Goal: Information Seeking & Learning: Learn about a topic

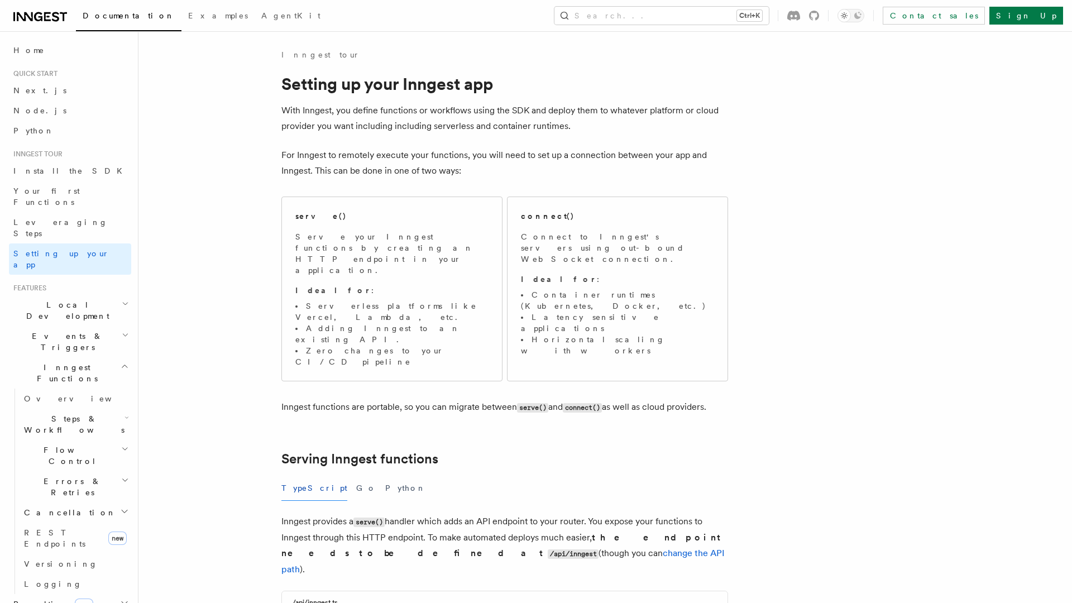
scroll to position [4277, 0]
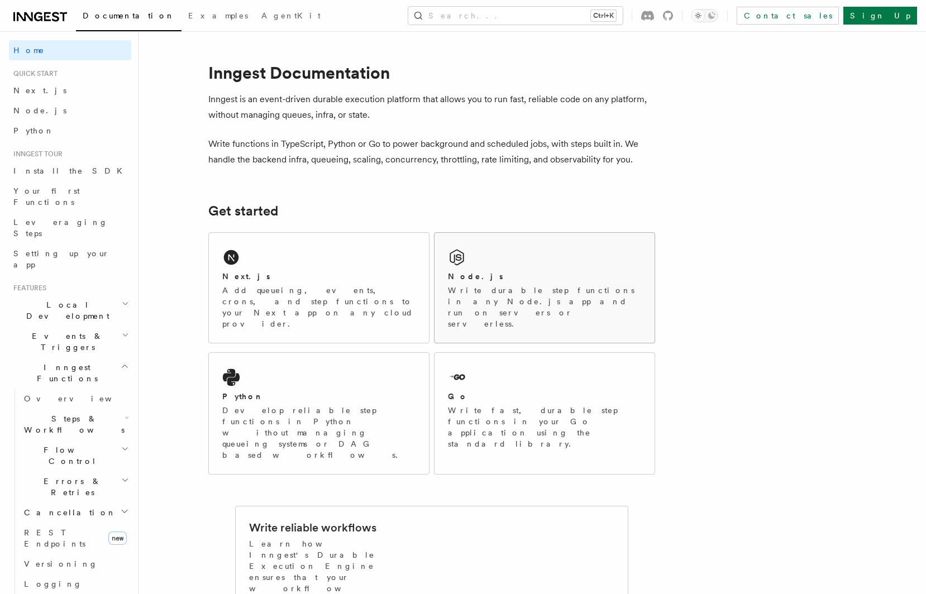
click at [495, 292] on p "Write durable step functions in any Node.js app and run on servers or serverles…" at bounding box center [544, 307] width 193 height 45
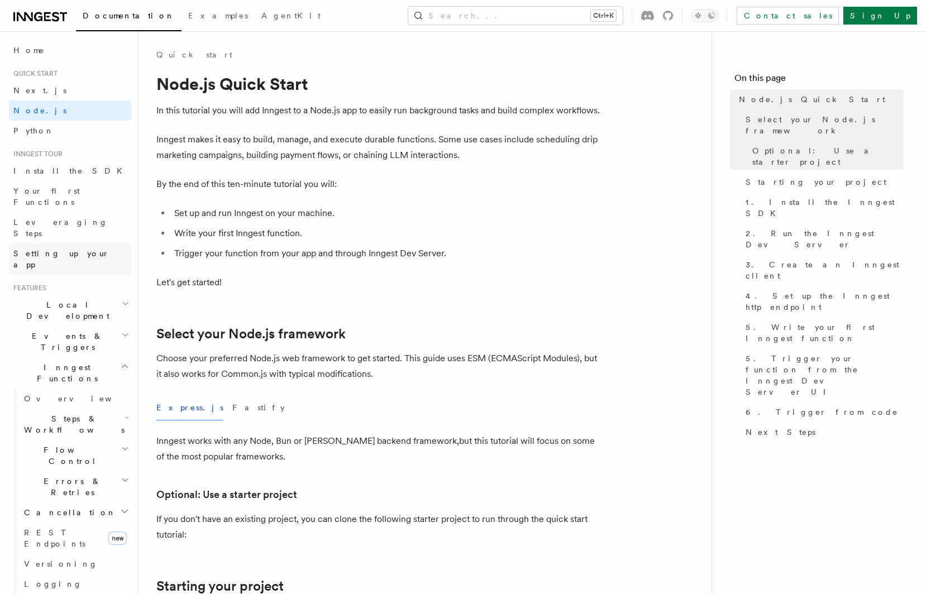
click at [85, 244] on link "Setting up your app" at bounding box center [70, 259] width 122 height 31
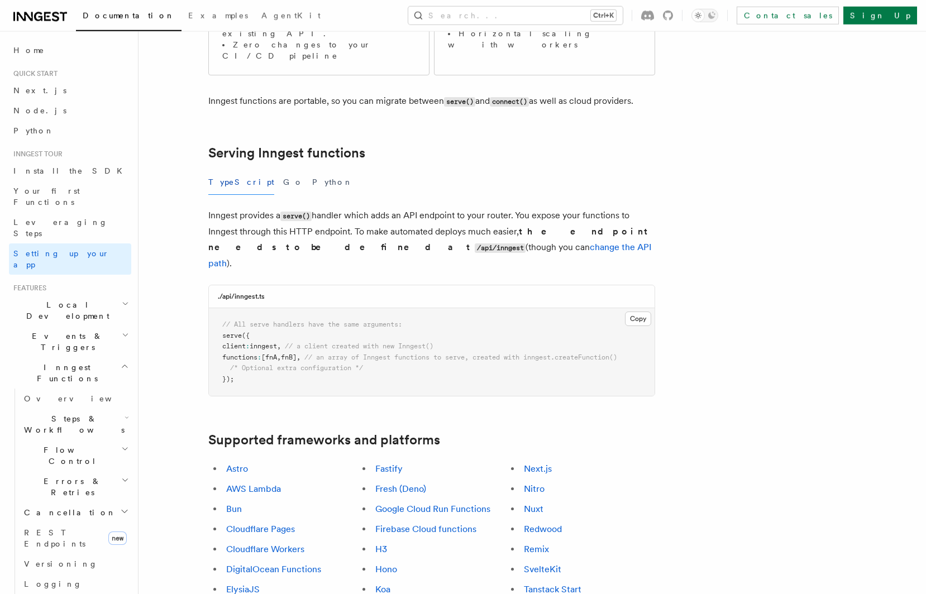
scroll to position [308, 0]
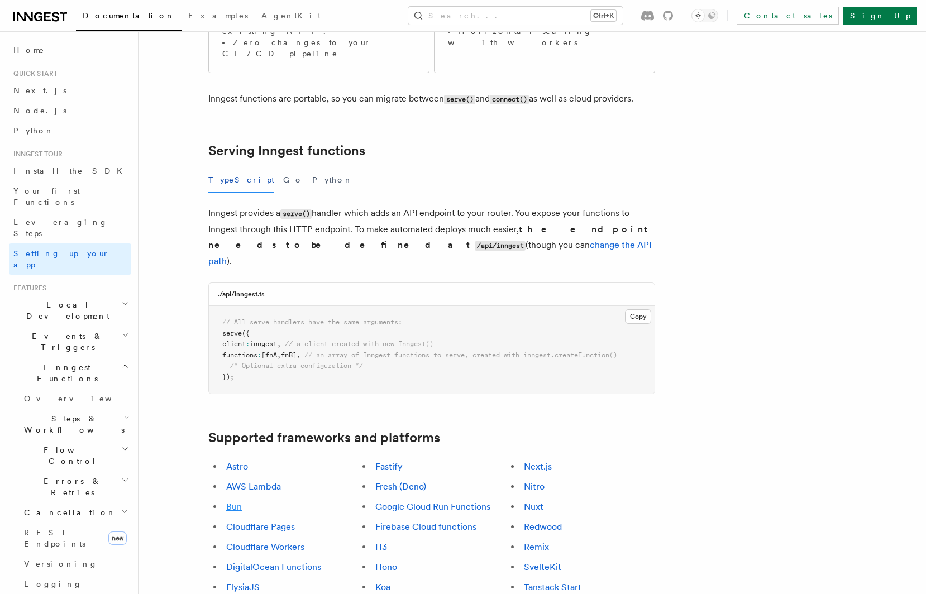
click at [235, 502] on link "Bun" at bounding box center [234, 507] width 16 height 11
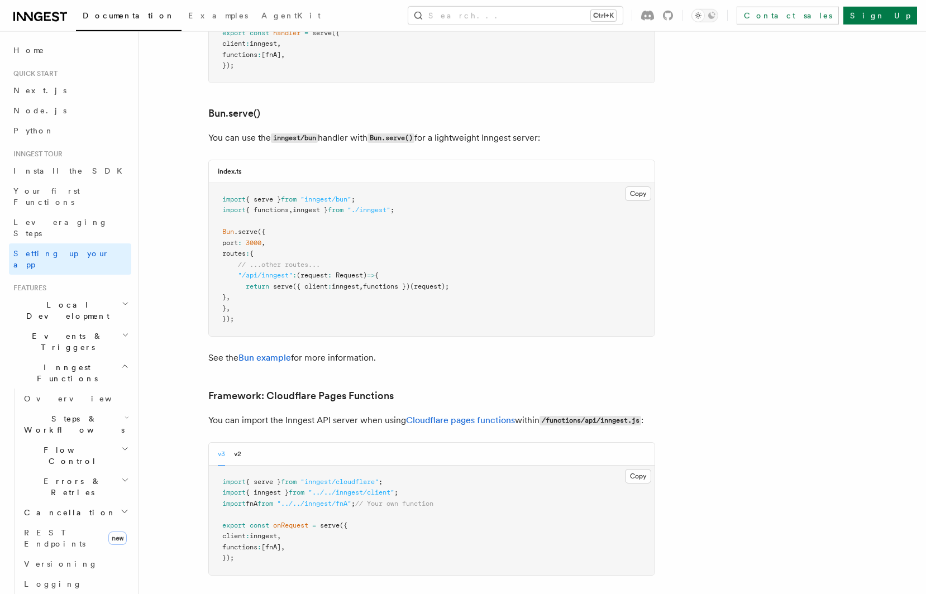
scroll to position [1438, 0]
drag, startPoint x: 274, startPoint y: 251, endPoint x: 193, endPoint y: 222, distance: 85.7
click at [209, 222] on pre "import { serve } from "inngest/bun" ; import { functions , inngest } from "./in…" at bounding box center [432, 259] width 446 height 153
copy code ""/api/inngest" : (request : Request ) => { return serve ({ client : inngest , f…"
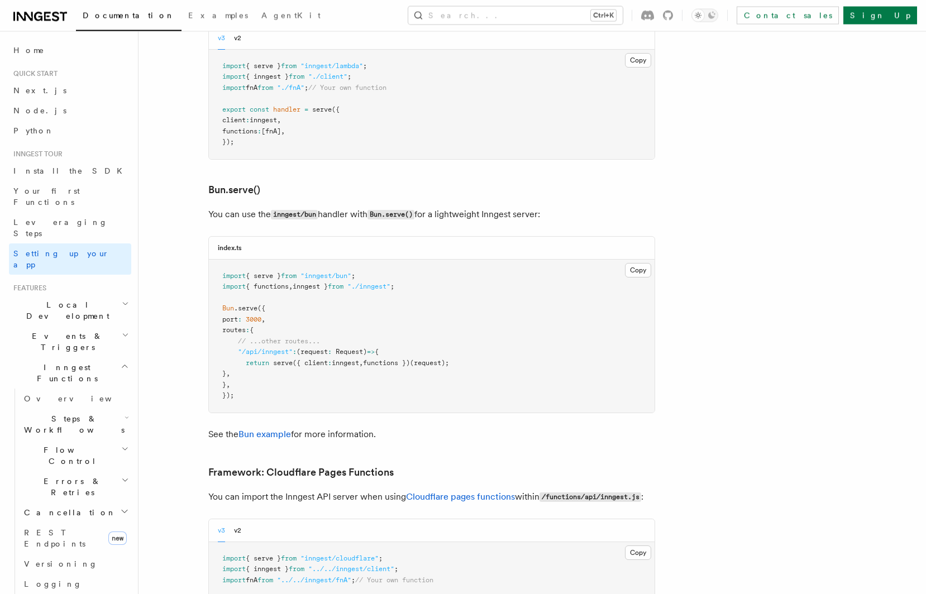
scroll to position [1361, 0]
click at [58, 171] on span "Install the SDK" at bounding box center [71, 170] width 116 height 9
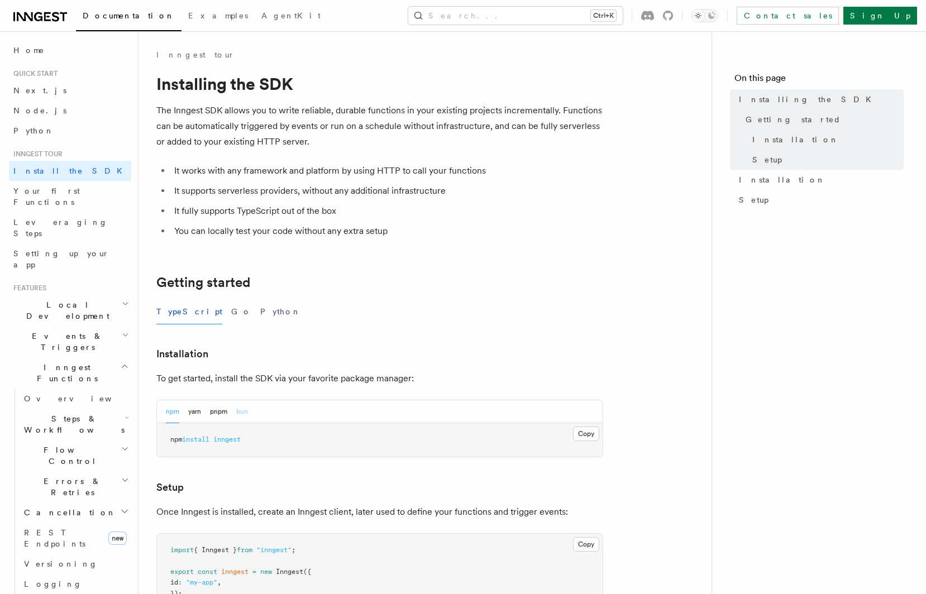
click at [238, 408] on button "bun" at bounding box center [242, 411] width 12 height 23
click at [587, 438] on button "Copy Copied" at bounding box center [586, 434] width 26 height 15
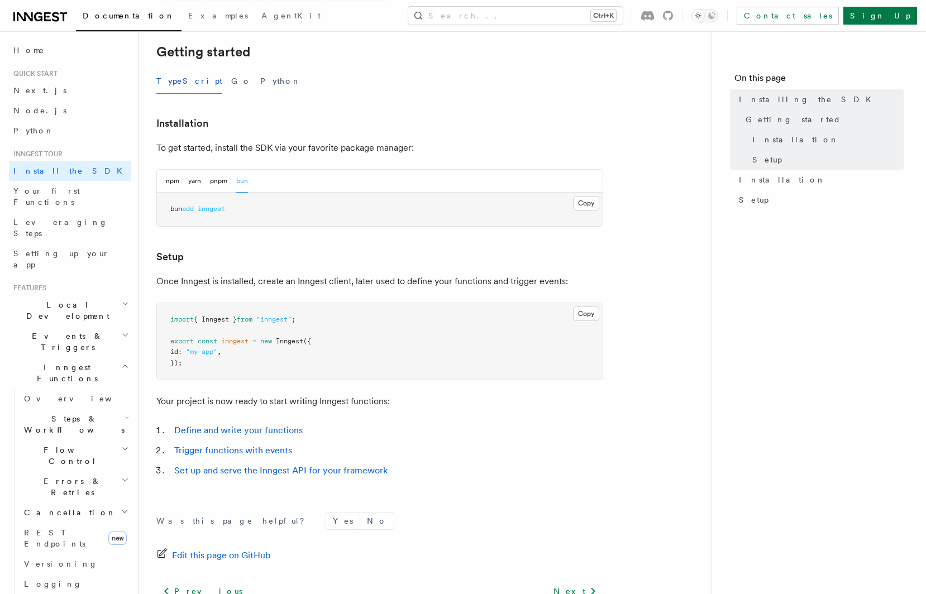
scroll to position [231, 0]
click at [79, 191] on span "Your first Functions" at bounding box center [46, 197] width 66 height 20
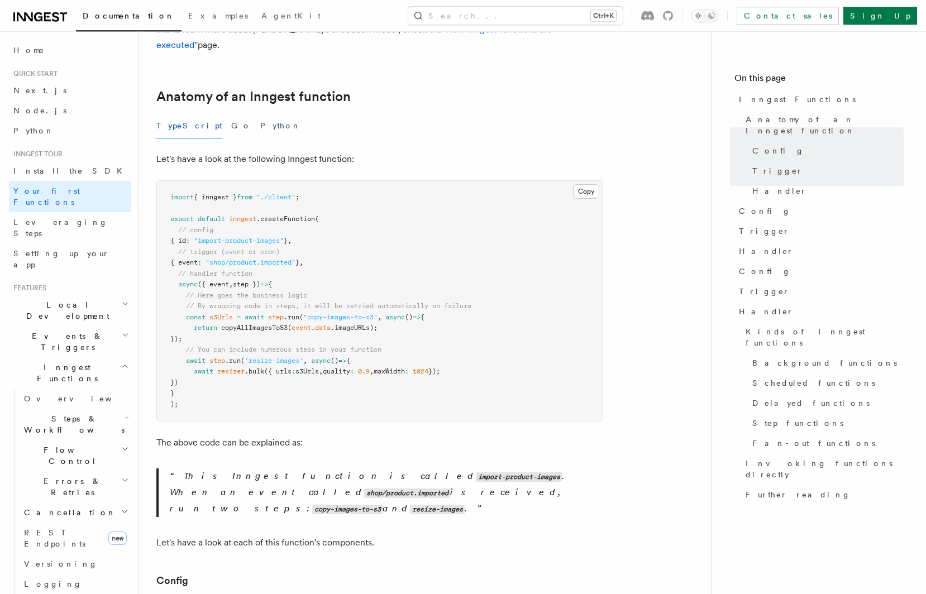
scroll to position [154, 0]
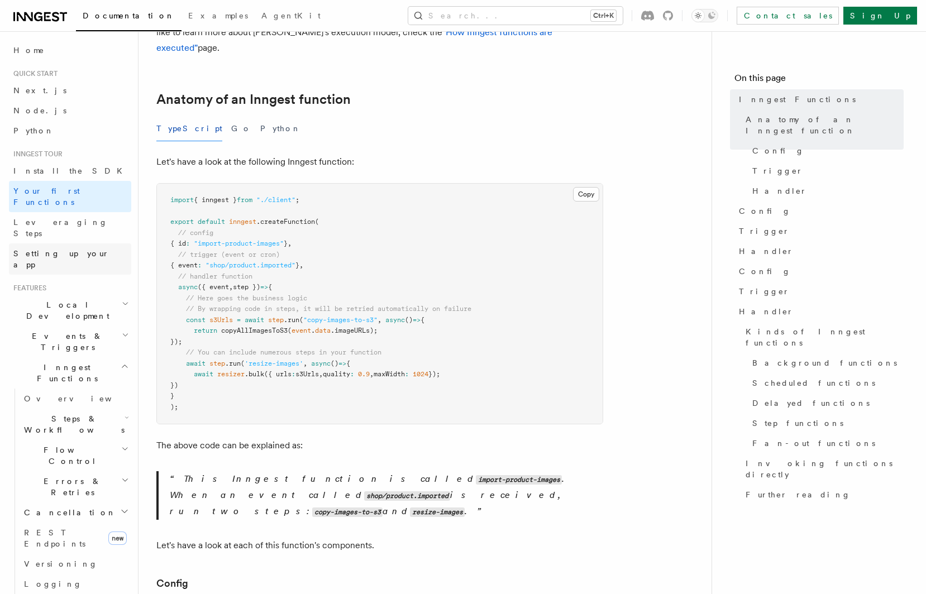
click at [72, 249] on span "Setting up your app" at bounding box center [61, 259] width 96 height 20
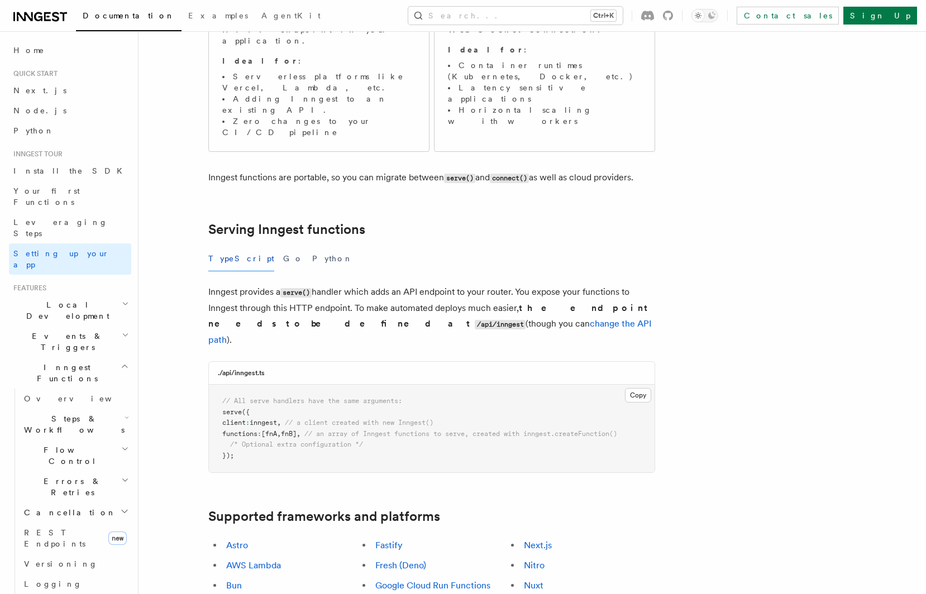
scroll to position [231, 0]
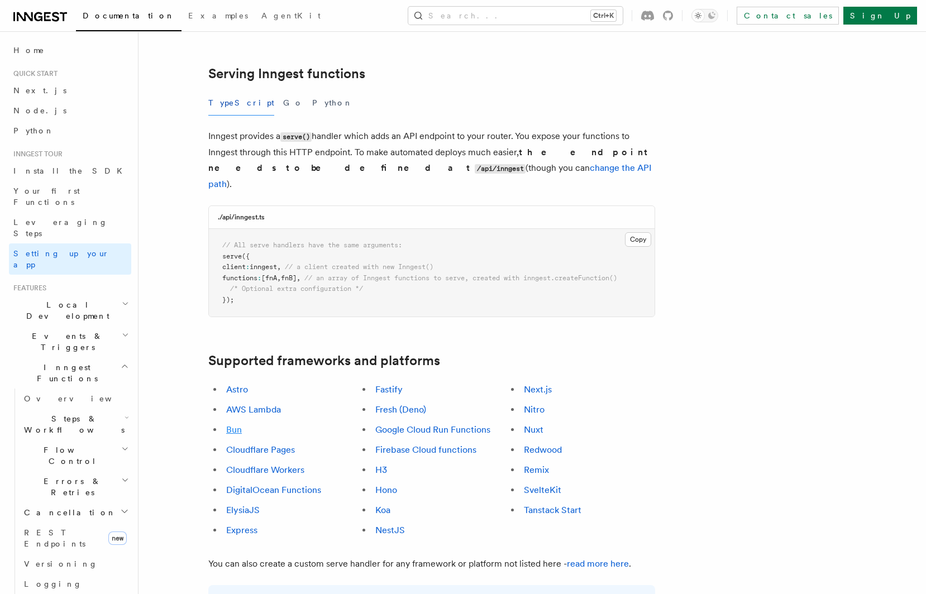
click at [235, 424] on link "Bun" at bounding box center [234, 429] width 16 height 11
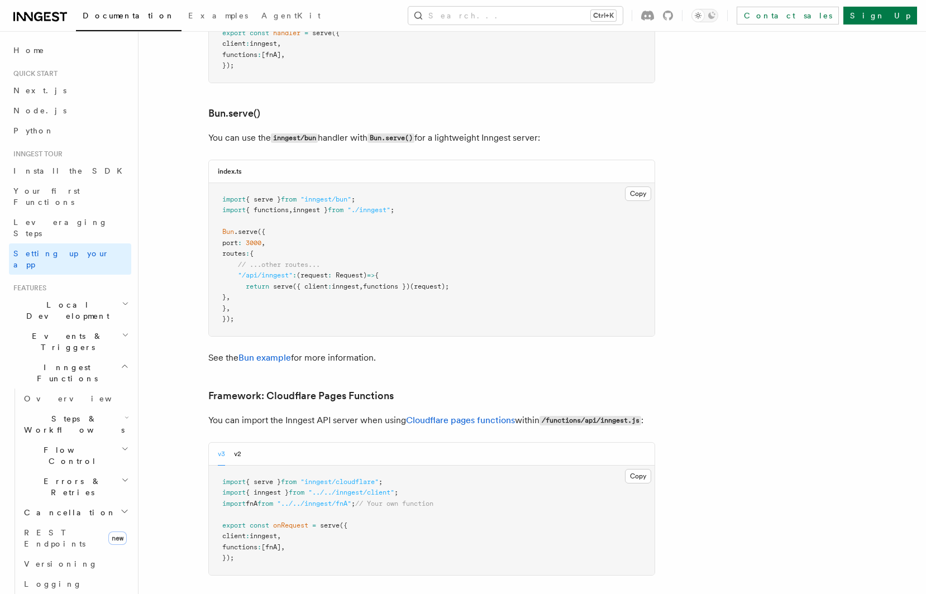
scroll to position [1438, 0]
drag, startPoint x: 418, startPoint y: 158, endPoint x: 217, endPoint y: 136, distance: 202.2
click at [217, 183] on pre "import { serve } from "inngest/bun" ; import { functions , inngest } from "./in…" at bounding box center [432, 259] width 446 height 153
copy code "import { serve } from "inngest/bun" ; import { functions , inngest } from "./in…"
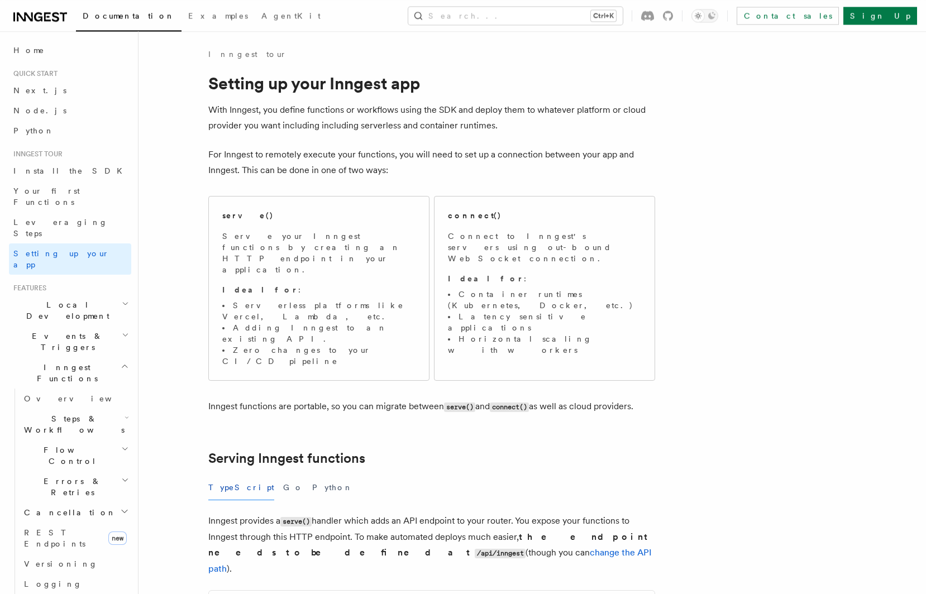
scroll to position [0, 0]
click at [50, 212] on link "Leveraging Steps" at bounding box center [70, 227] width 122 height 31
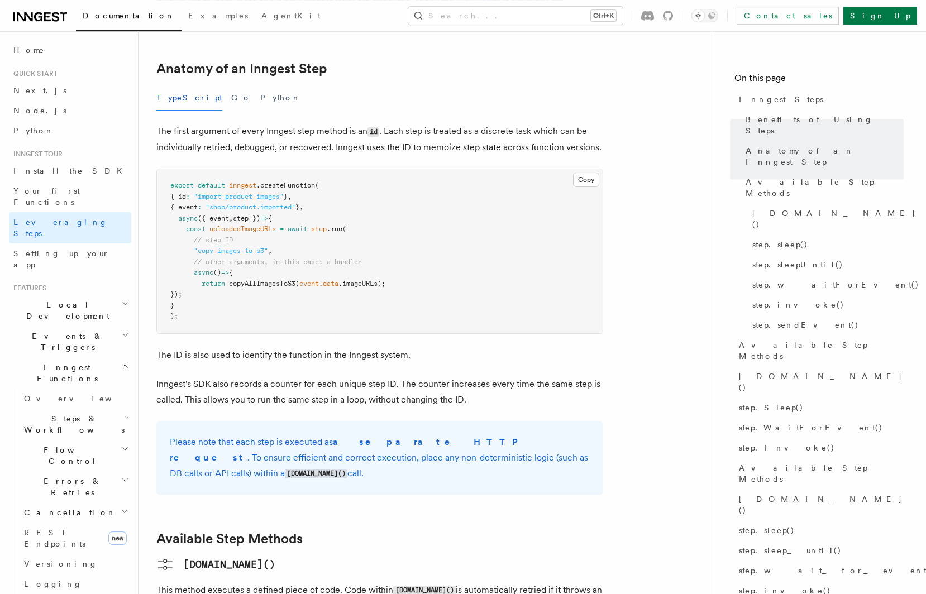
scroll to position [462, 0]
click at [63, 179] on link "Install the SDK" at bounding box center [70, 171] width 122 height 20
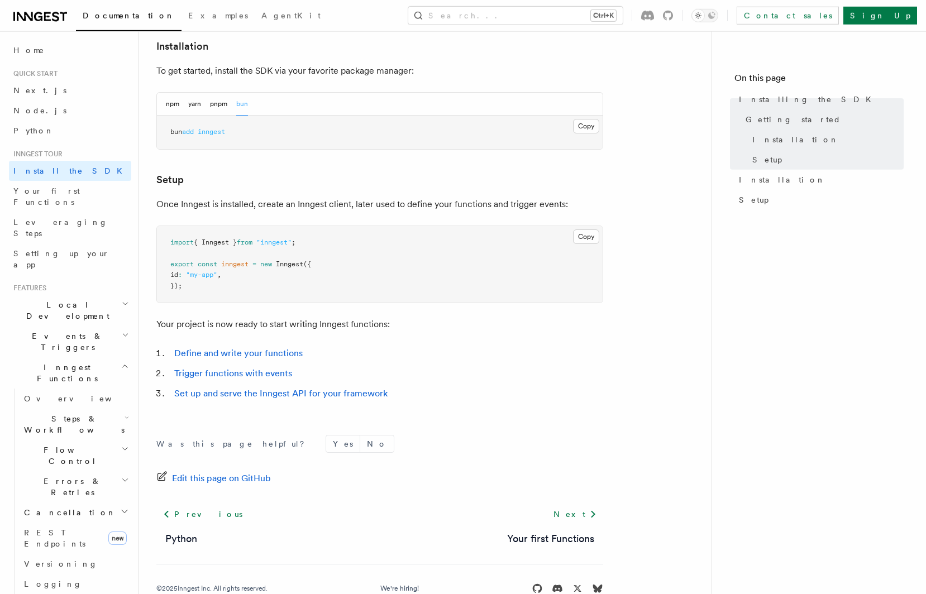
scroll to position [308, 0]
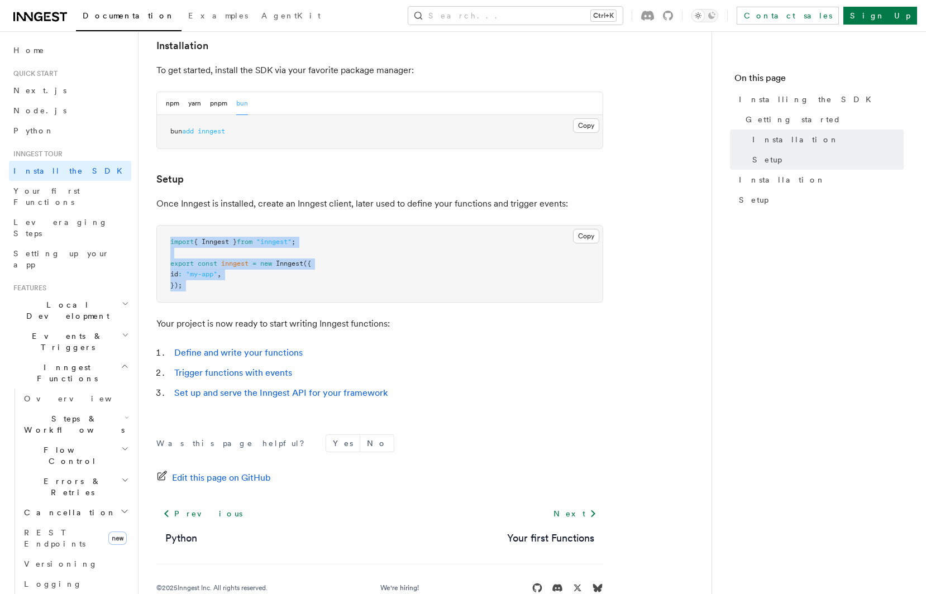
drag, startPoint x: 222, startPoint y: 299, endPoint x: 154, endPoint y: 243, distance: 88.5
click at [157, 243] on pre "import { Inngest } from "inngest" ; export const inngest = new Inngest ({ id : …" at bounding box center [380, 264] width 446 height 77
copy code "import { Inngest } from "inngest" ; export const inngest = new Inngest ({ id : …"
click at [266, 356] on link "Define and write your functions" at bounding box center [238, 352] width 128 height 11
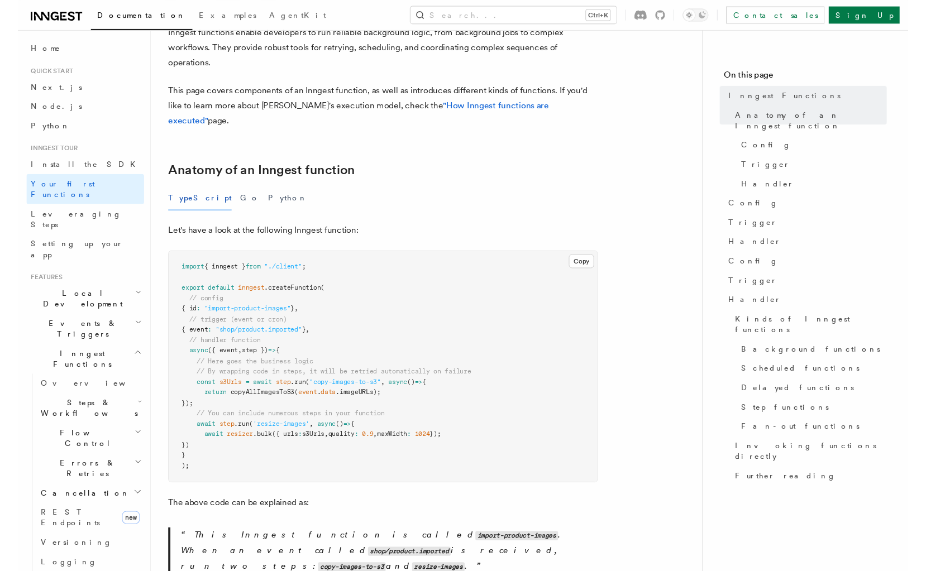
scroll to position [77, 0]
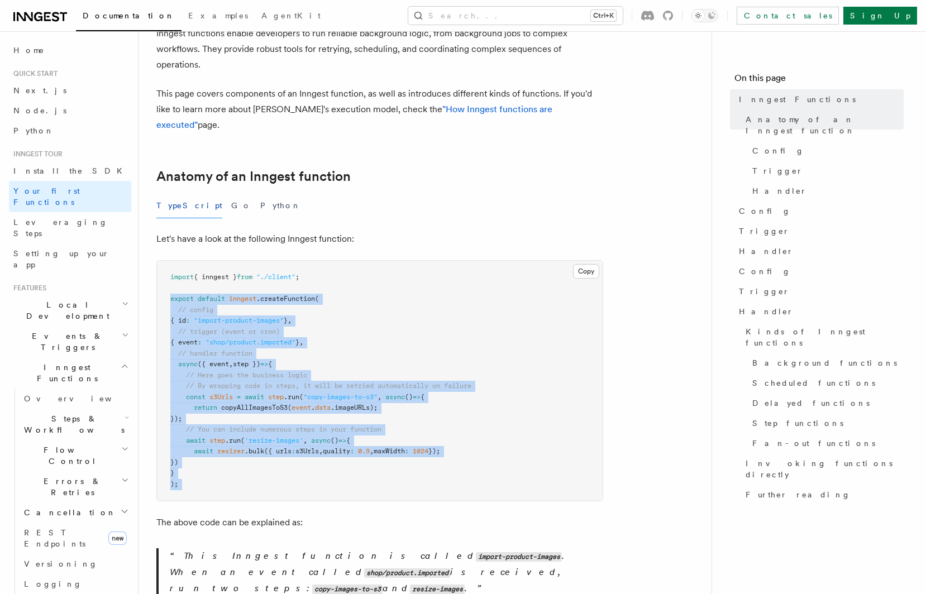
drag, startPoint x: 203, startPoint y: 478, endPoint x: 167, endPoint y: 281, distance: 199.8
click at [167, 281] on pre "import { inngest } from "./client" ; export default inngest .createFunction ( /…" at bounding box center [380, 381] width 446 height 240
copy code "export default inngest .createFunction ( // config { id : "import-product-image…"
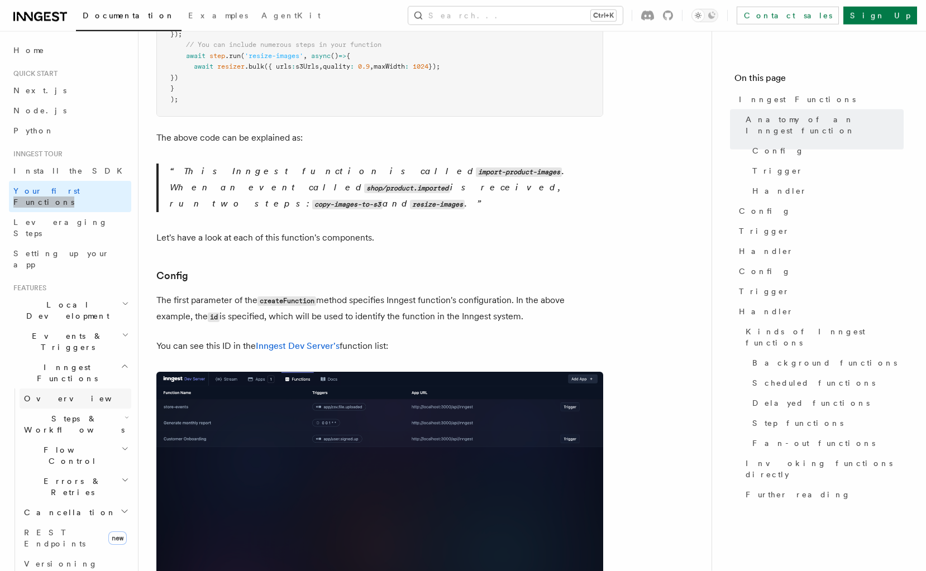
scroll to position [462, 0]
click at [55, 389] on link "Overview" at bounding box center [76, 399] width 112 height 20
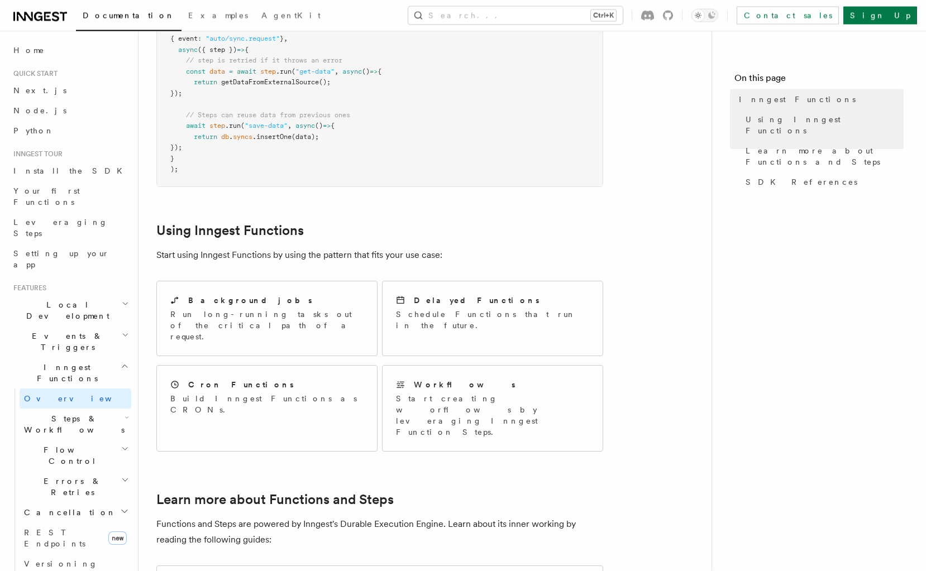
scroll to position [385, 0]
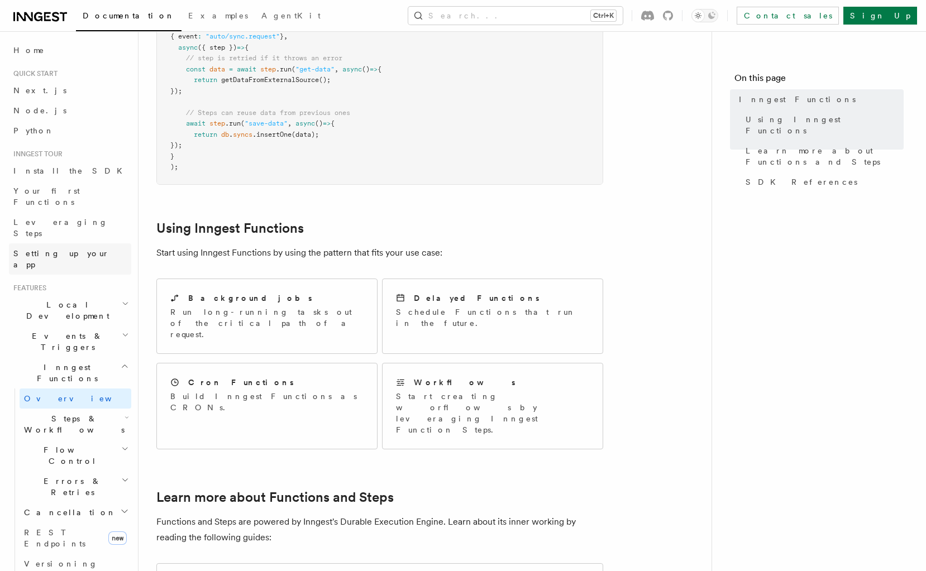
click at [59, 249] on span "Setting up your app" at bounding box center [61, 259] width 96 height 20
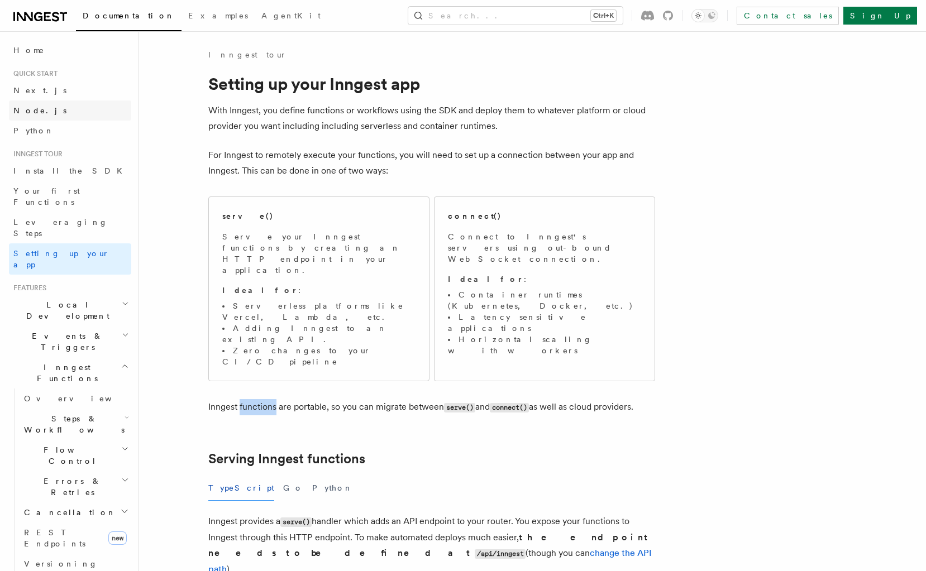
click at [53, 109] on link "Node.js" at bounding box center [70, 111] width 122 height 20
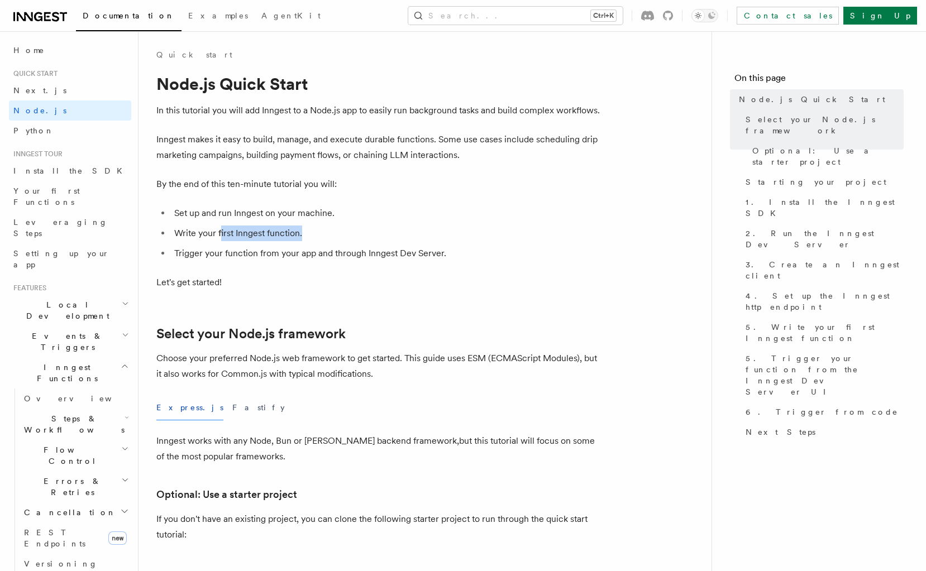
drag, startPoint x: 280, startPoint y: 229, endPoint x: 327, endPoint y: 232, distance: 47.0
click at [328, 232] on li "Write your first Inngest function." at bounding box center [387, 234] width 432 height 16
drag, startPoint x: 252, startPoint y: 250, endPoint x: 479, endPoint y: 266, distance: 227.3
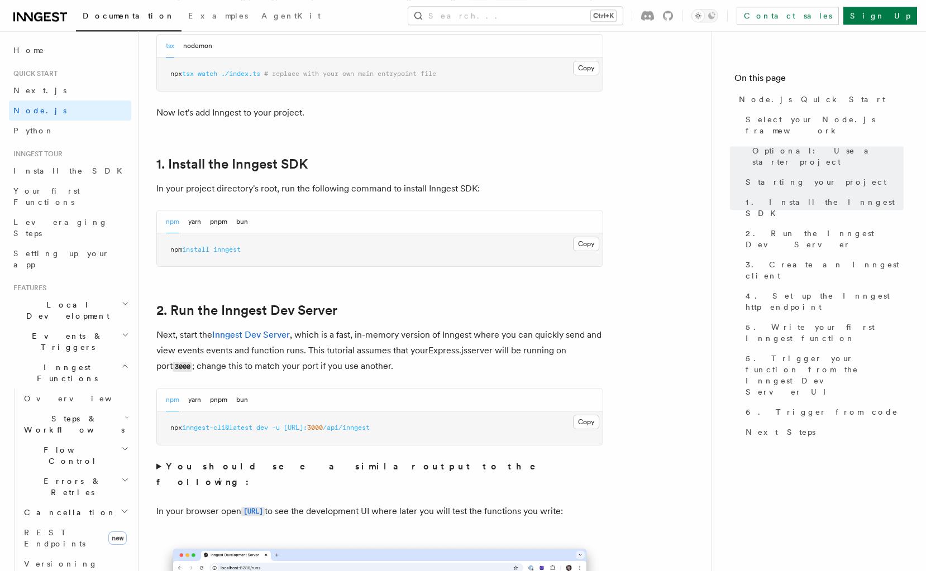
scroll to position [617, 0]
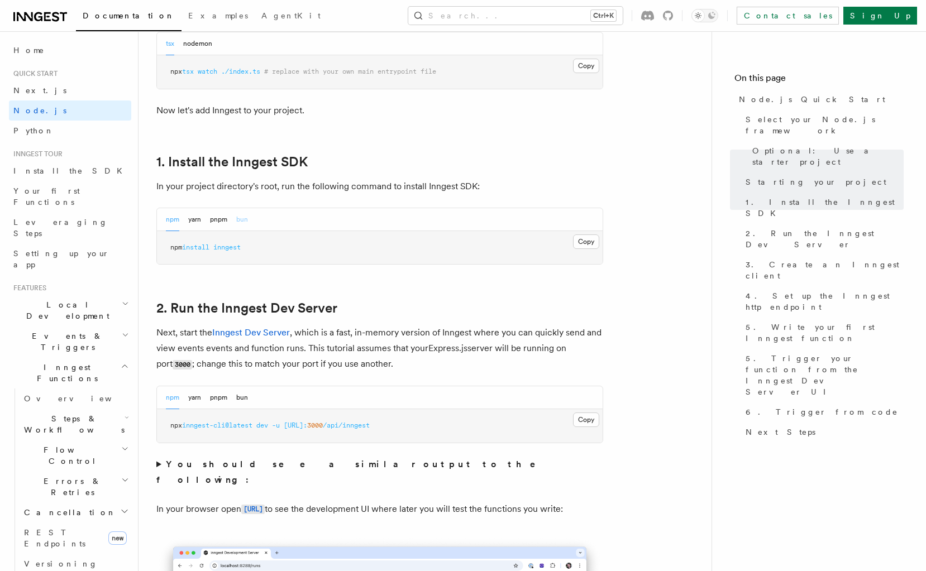
click at [238, 219] on button "bun" at bounding box center [242, 219] width 12 height 23
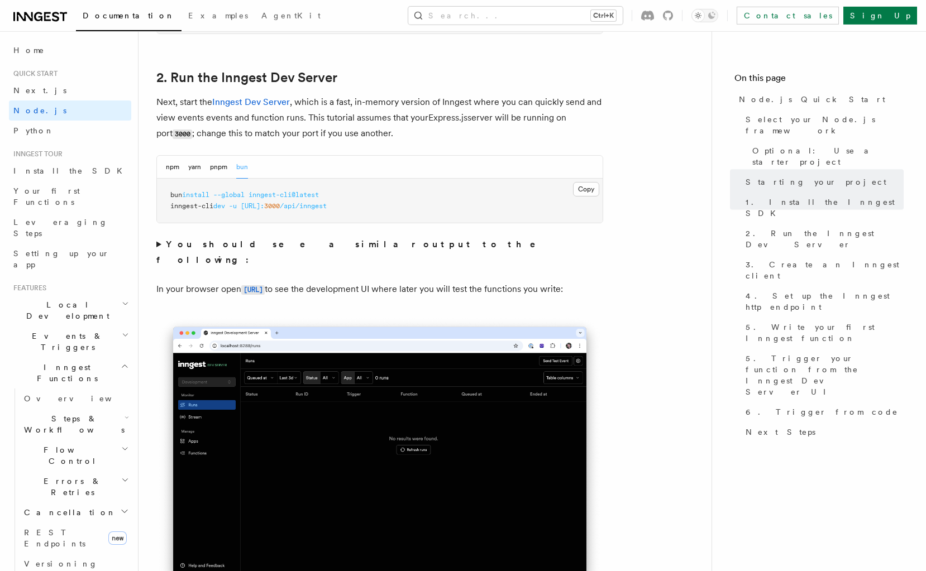
scroll to position [848, 0]
click at [255, 206] on span "[URL]:" at bounding box center [252, 206] width 23 height 8
click at [255, 206] on span "http://localhost:" at bounding box center [252, 206] width 23 height 8
copy code "inngest-cli dev -u http://localhost: 3000 /api/inngest"
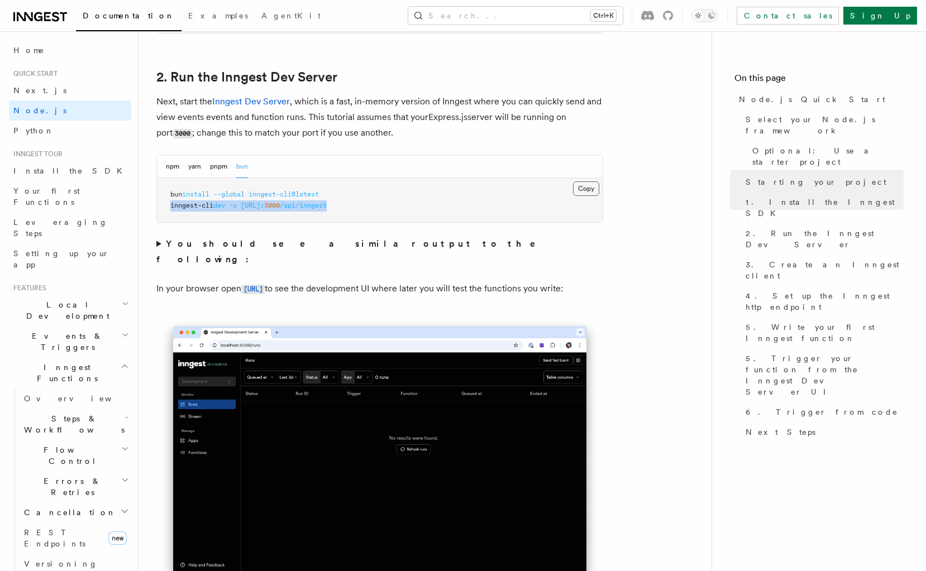
click at [591, 193] on button "Copy Copied" at bounding box center [586, 189] width 26 height 15
click at [251, 240] on summary "You should see a similar output to the following:" at bounding box center [379, 251] width 447 height 31
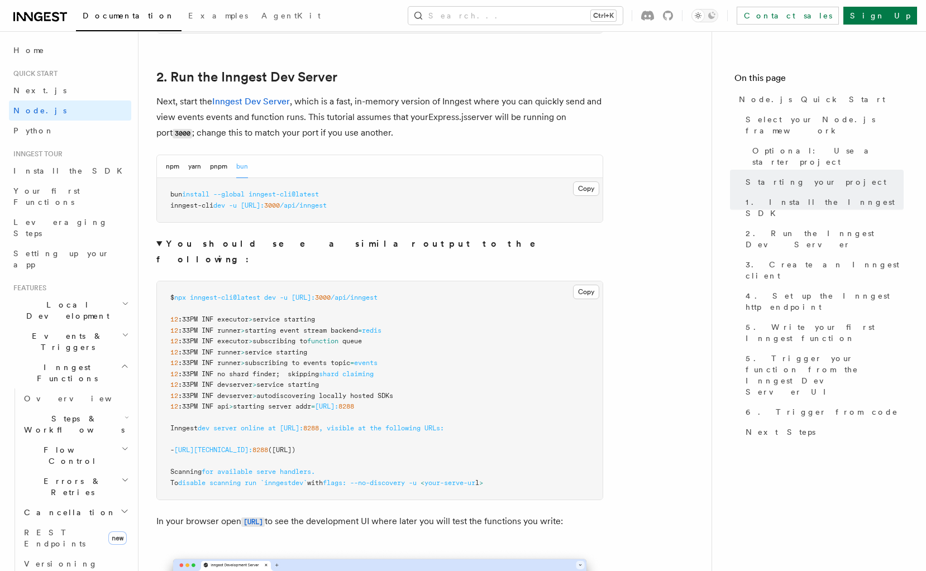
click at [211, 294] on span "inngest-cli@latest" at bounding box center [225, 298] width 70 height 8
click at [263, 209] on span "http://localhost:" at bounding box center [252, 206] width 23 height 8
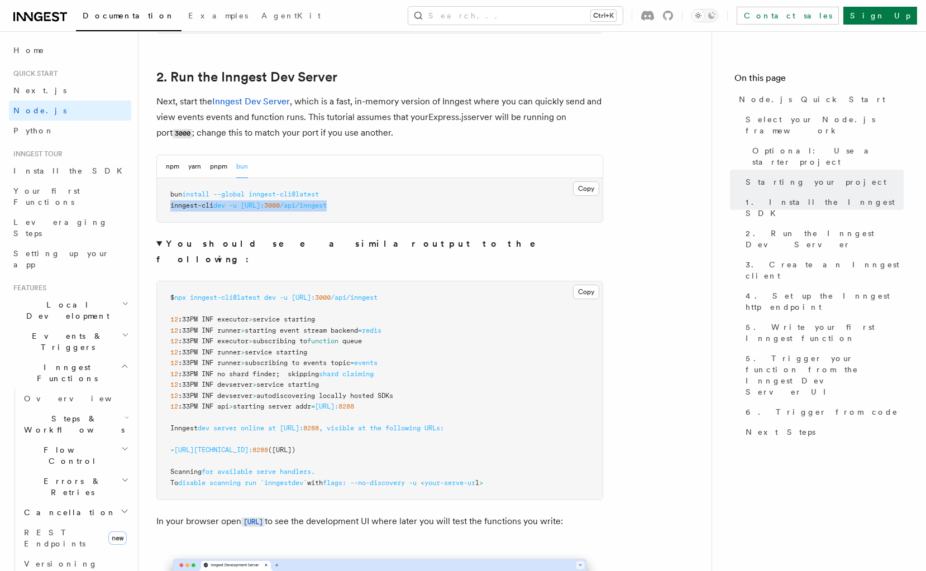
click at [263, 209] on span "http://localhost:" at bounding box center [252, 206] width 23 height 8
copy code "inngest-cli dev -u http://localhost: 3000 /api/inngest"
click at [278, 254] on details "You should see a similar output to the following: Copy Copied $ npx inngest-cli…" at bounding box center [379, 368] width 447 height 264
click at [178, 169] on button "npm" at bounding box center [172, 166] width 13 height 23
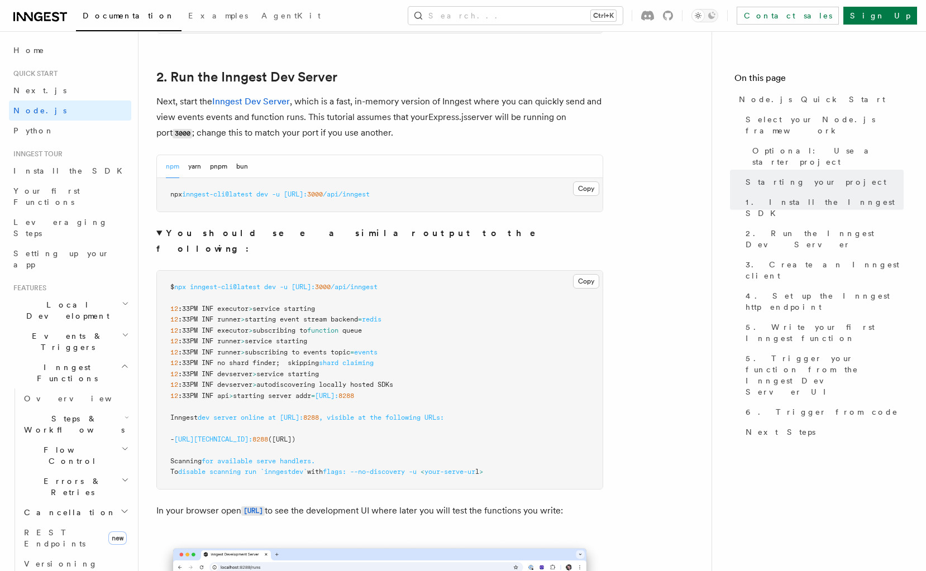
click at [250, 172] on div "npm yarn pnpm bun" at bounding box center [380, 166] width 446 height 23
click at [245, 169] on button "bun" at bounding box center [242, 166] width 12 height 23
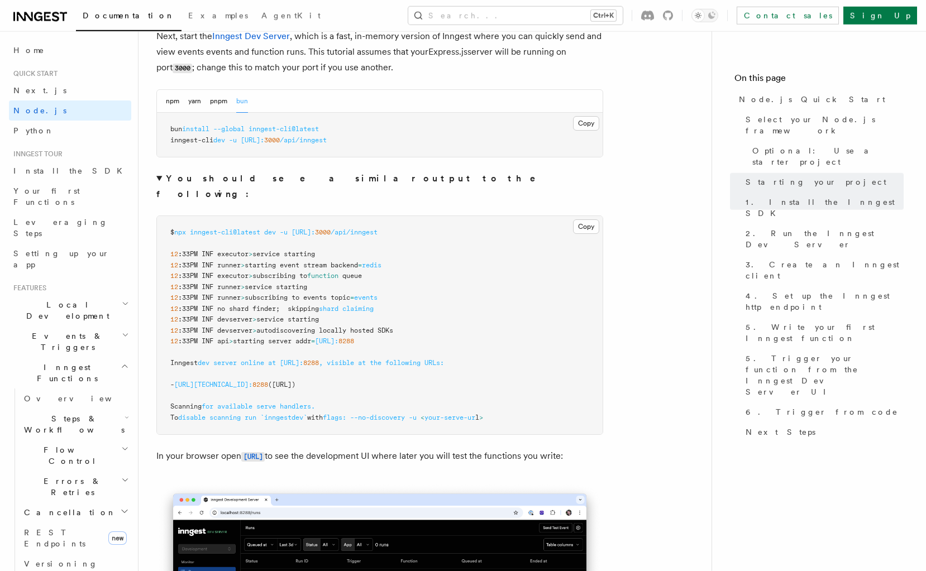
scroll to position [925, 0]
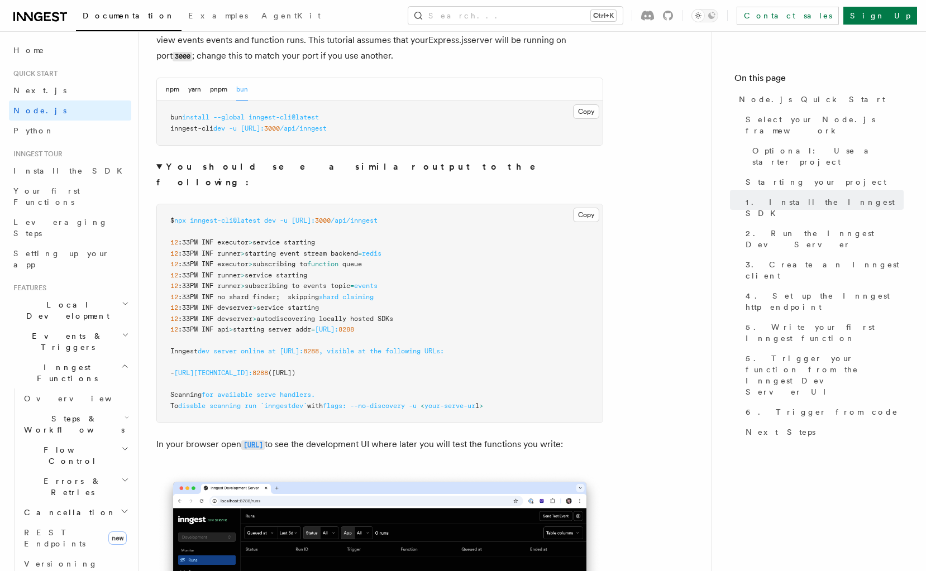
click at [265, 441] on code "[URL]" at bounding box center [252, 445] width 23 height 9
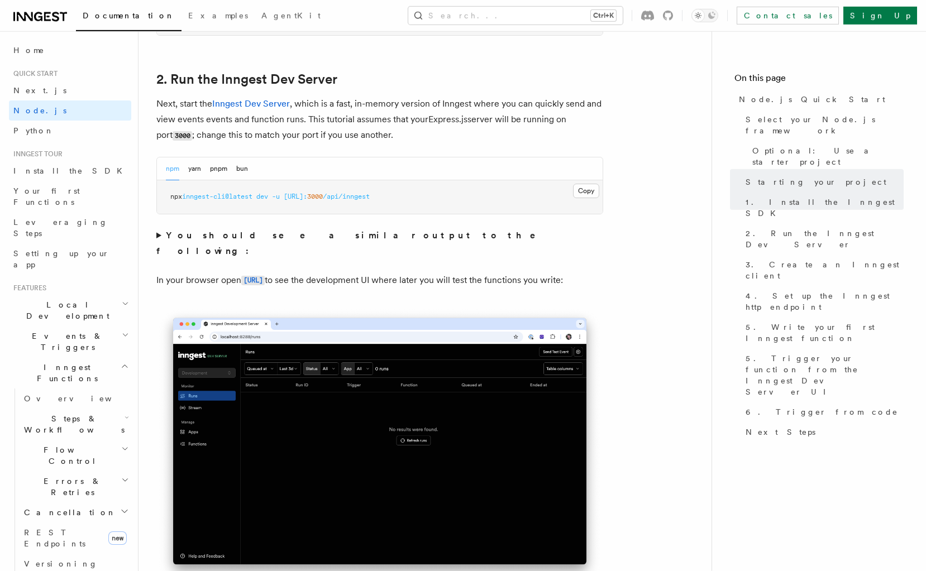
scroll to position [848, 0]
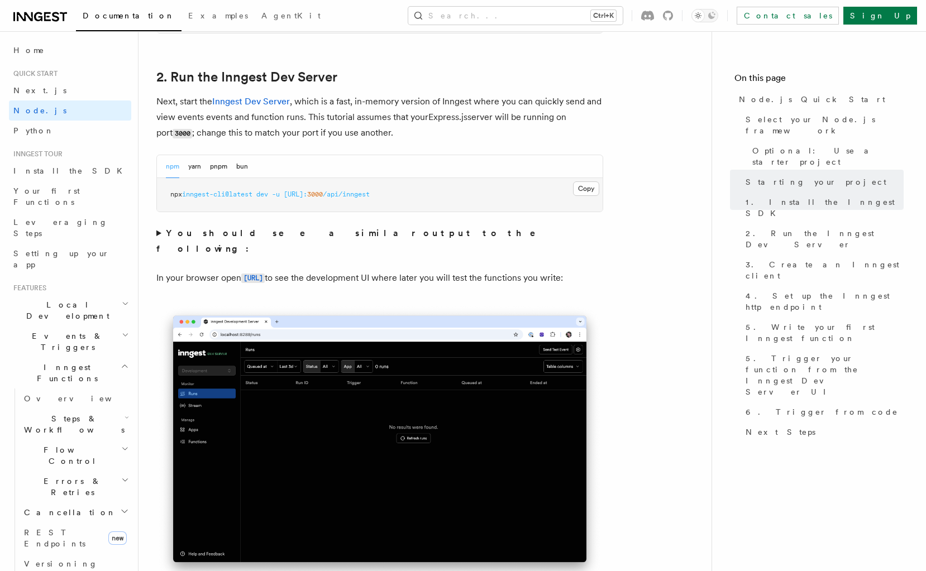
click at [254, 234] on strong "You should see a similar output to the following:" at bounding box center [353, 241] width 395 height 26
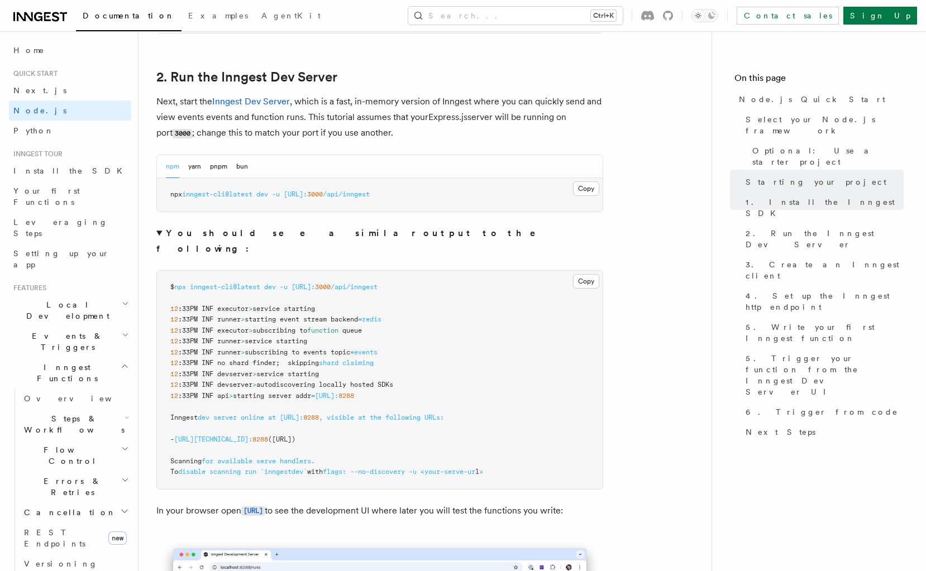
click at [254, 234] on strong "You should see a similar output to the following:" at bounding box center [353, 241] width 395 height 26
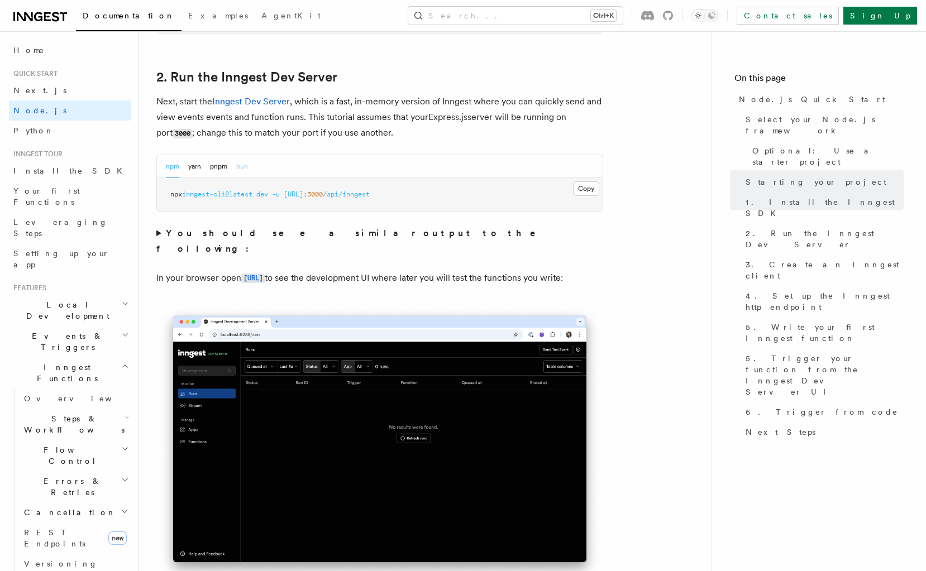
click at [237, 176] on button "bun" at bounding box center [242, 166] width 12 height 23
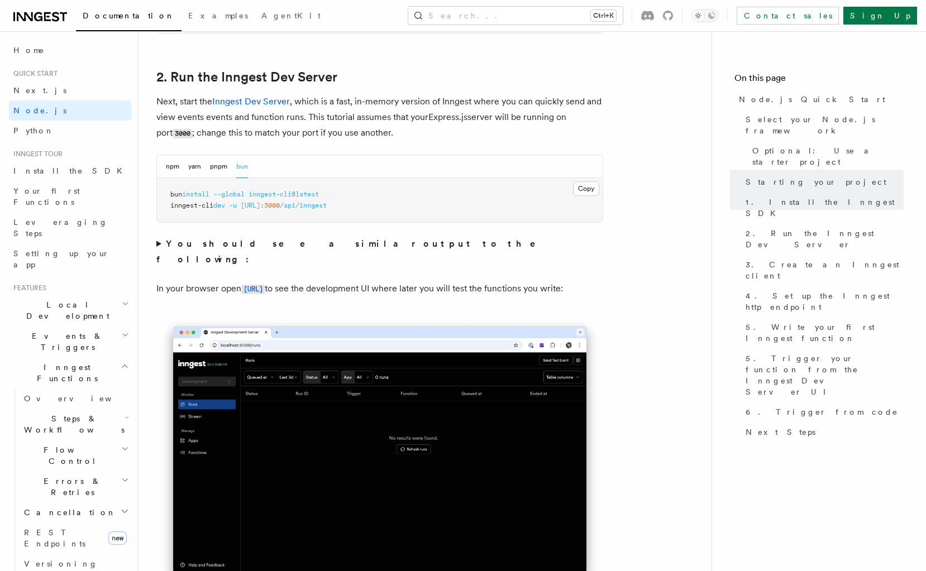
click at [231, 245] on strong "You should see a similar output to the following:" at bounding box center [353, 251] width 395 height 26
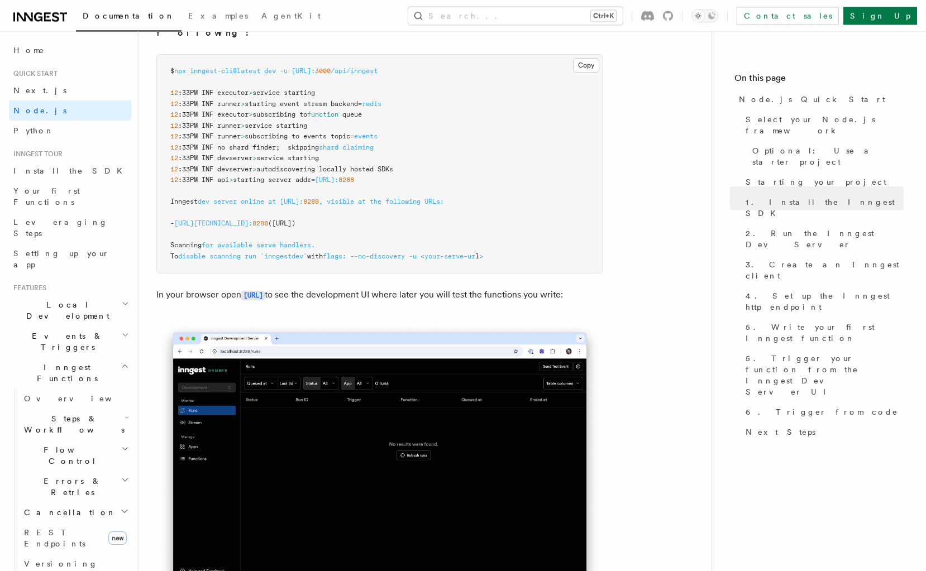
scroll to position [1079, 0]
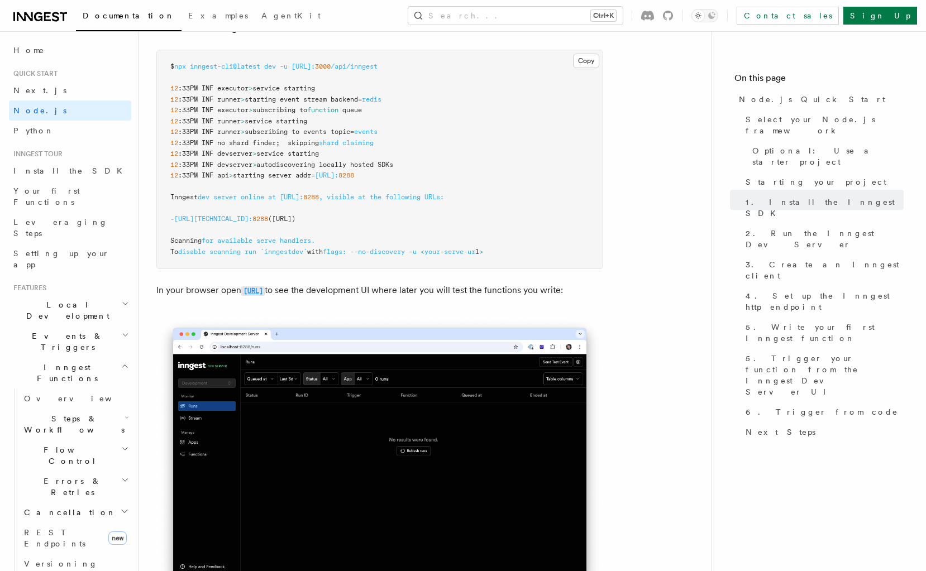
click at [265, 287] on code "[URL]" at bounding box center [252, 291] width 23 height 9
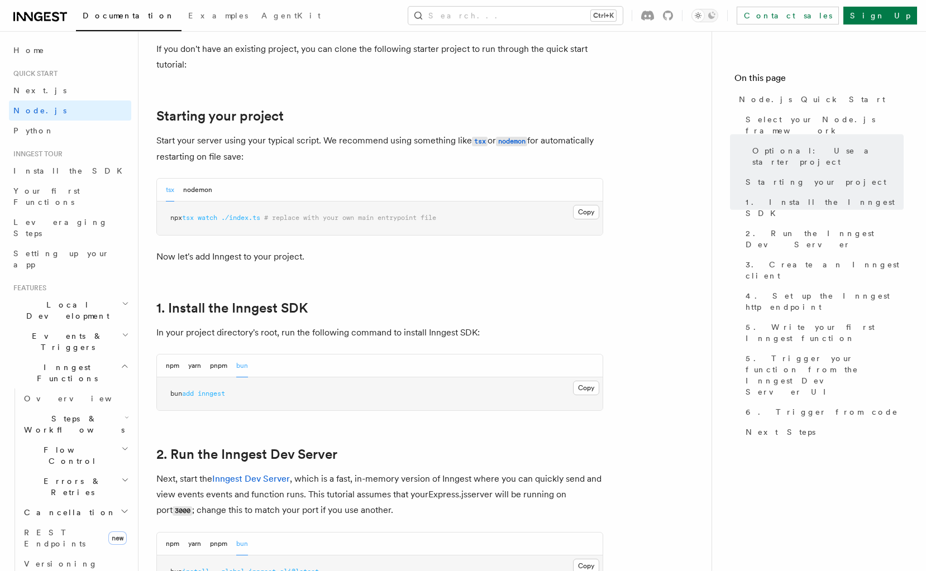
scroll to position [462, 0]
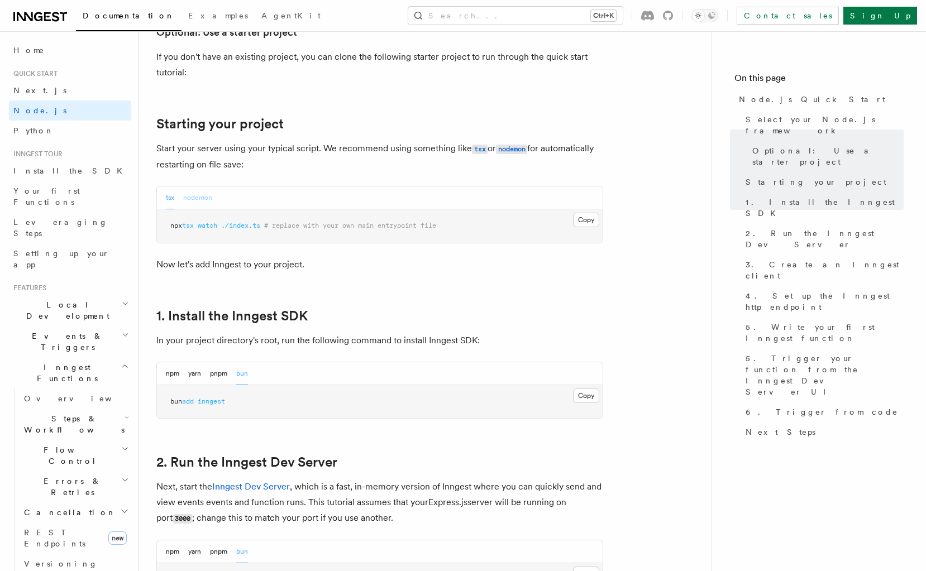
click at [208, 204] on button "nodemon" at bounding box center [197, 198] width 29 height 23
click at [164, 201] on div "tsx nodemon" at bounding box center [380, 198] width 446 height 23
click at [168, 196] on button "tsx" at bounding box center [170, 198] width 8 height 23
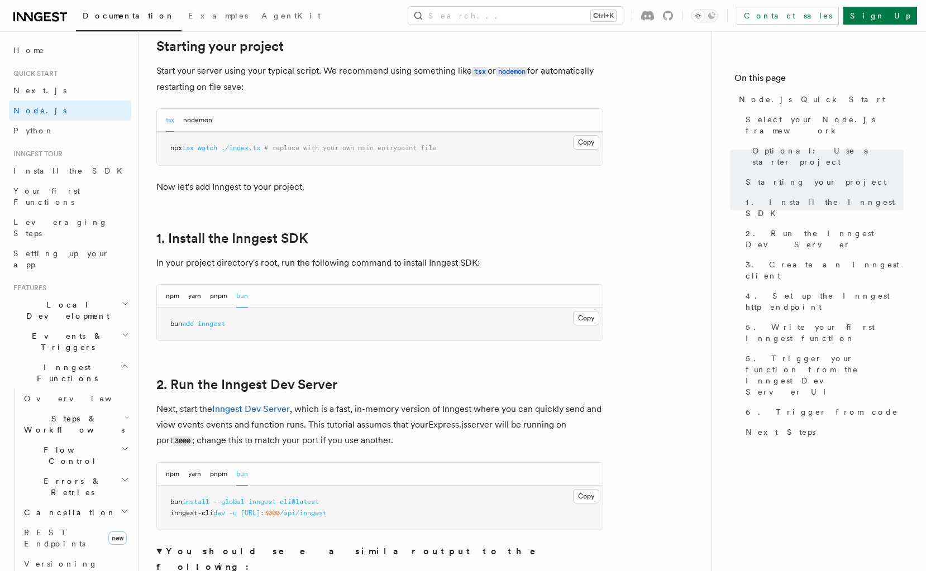
scroll to position [540, 0]
click at [317, 261] on p "In your project directory's root, run the following command to install Inngest …" at bounding box center [379, 264] width 447 height 16
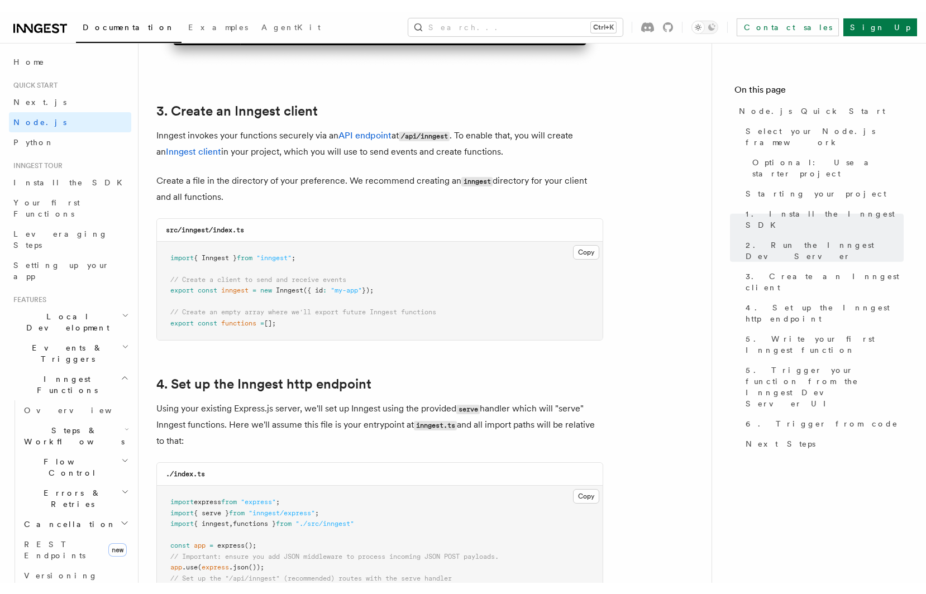
scroll to position [1619, 0]
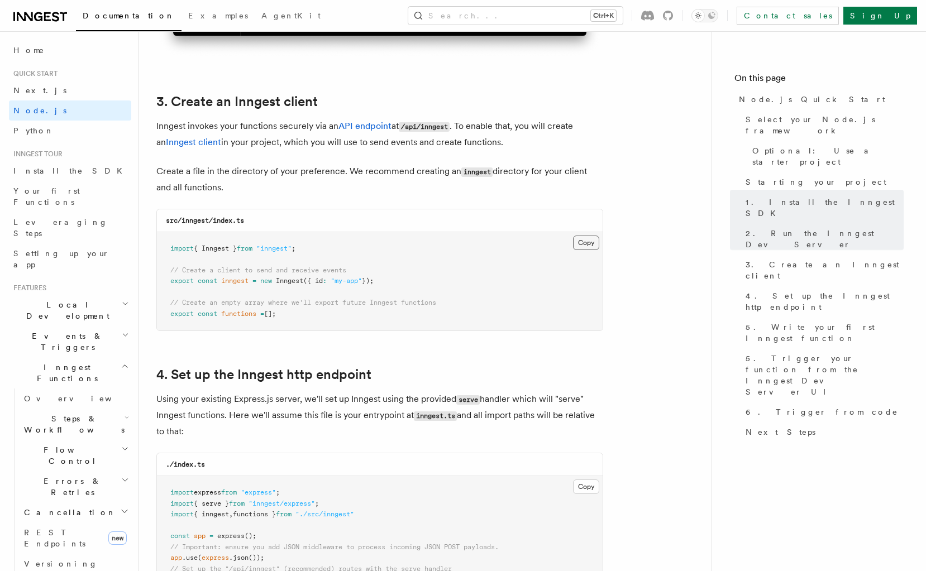
click at [583, 250] on button "Copy Copied" at bounding box center [586, 243] width 26 height 15
click at [423, 411] on p "Using your existing Express.js server, we'll set up Inngest using the provided …" at bounding box center [379, 416] width 447 height 48
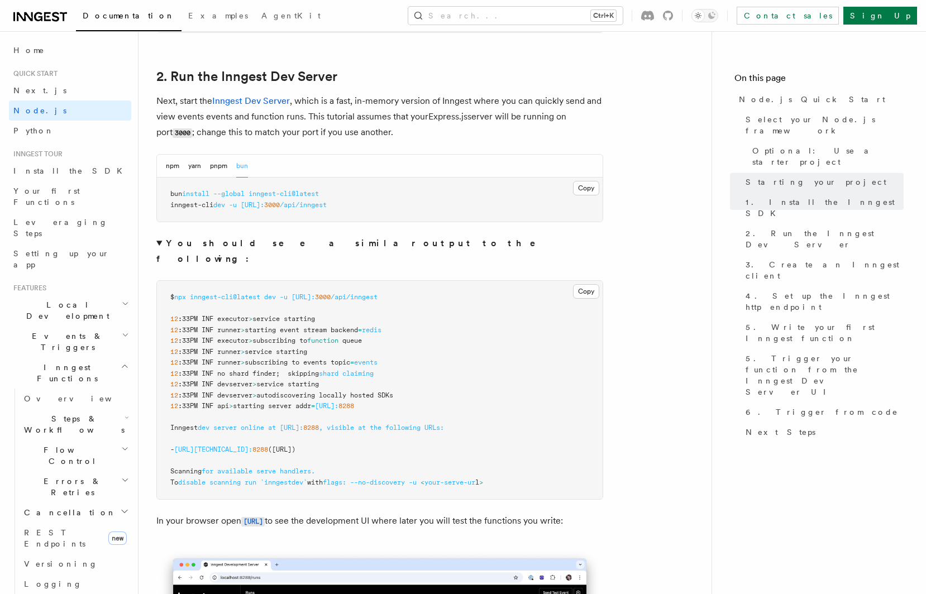
scroll to position [848, 0]
click at [159, 249] on summary "You should see a similar output to the following:" at bounding box center [379, 251] width 447 height 31
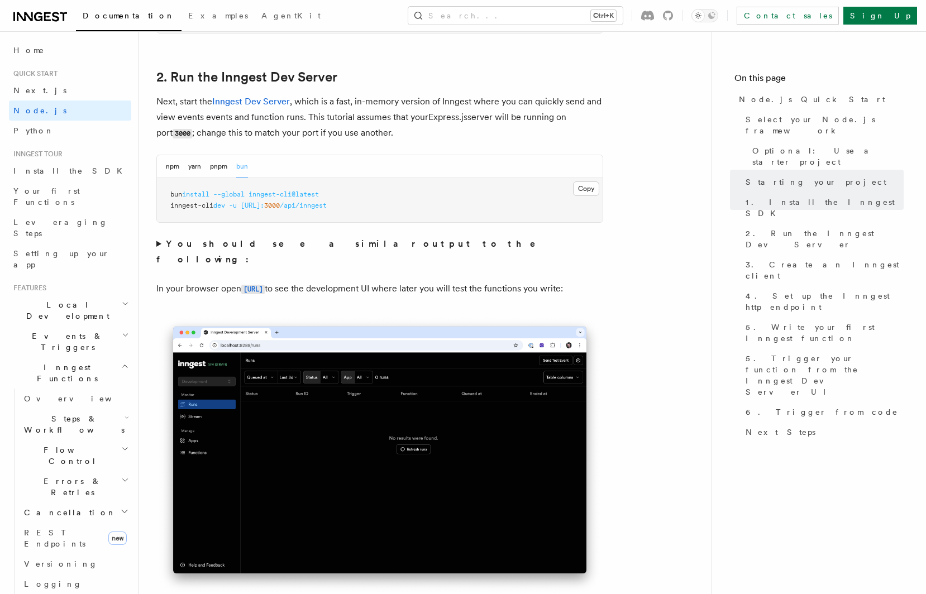
click at [159, 249] on summary "You should see a similar output to the following:" at bounding box center [379, 251] width 447 height 31
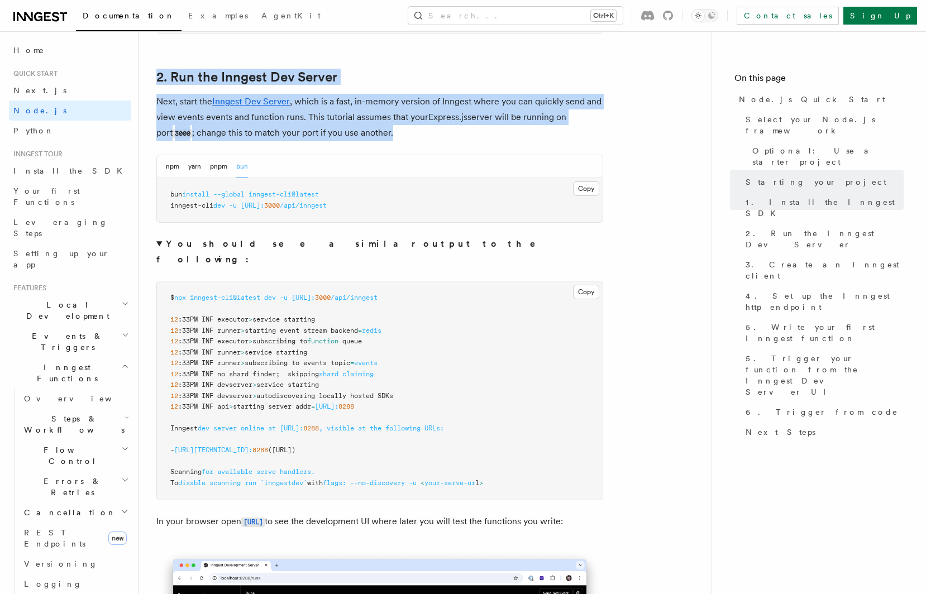
drag, startPoint x: 567, startPoint y: 479, endPoint x: 150, endPoint y: 59, distance: 592.8
click at [157, 281] on pre "$ npx inngest-cli@latest dev -u http://localhost: 3000 /api/inngest 12 :33PM IN…" at bounding box center [380, 390] width 446 height 218
copy article "2. Run the Inngest Dev Server Next, start the Inngest Dev Server , which is a f…"
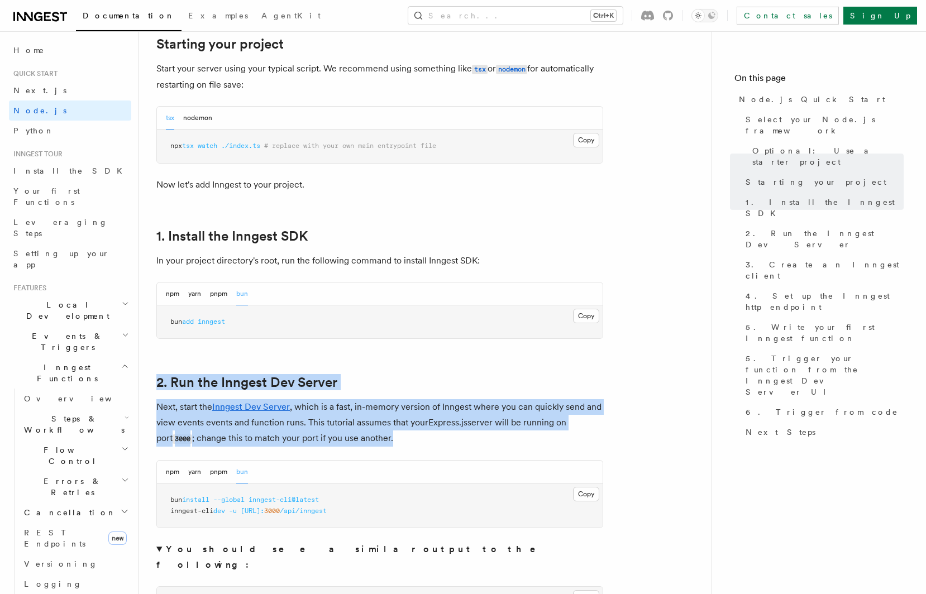
scroll to position [540, 0]
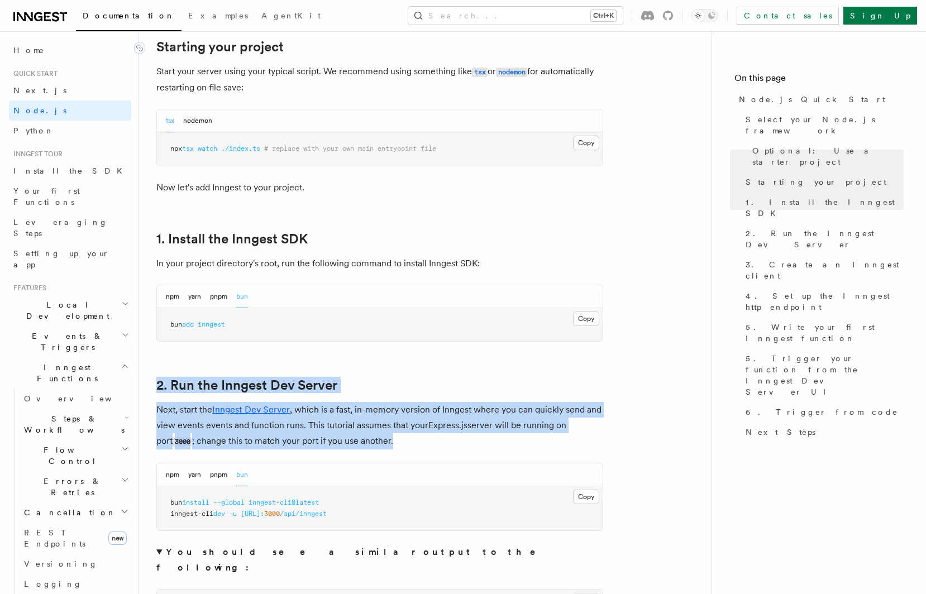
click at [169, 47] on link "Starting your project" at bounding box center [219, 47] width 127 height 16
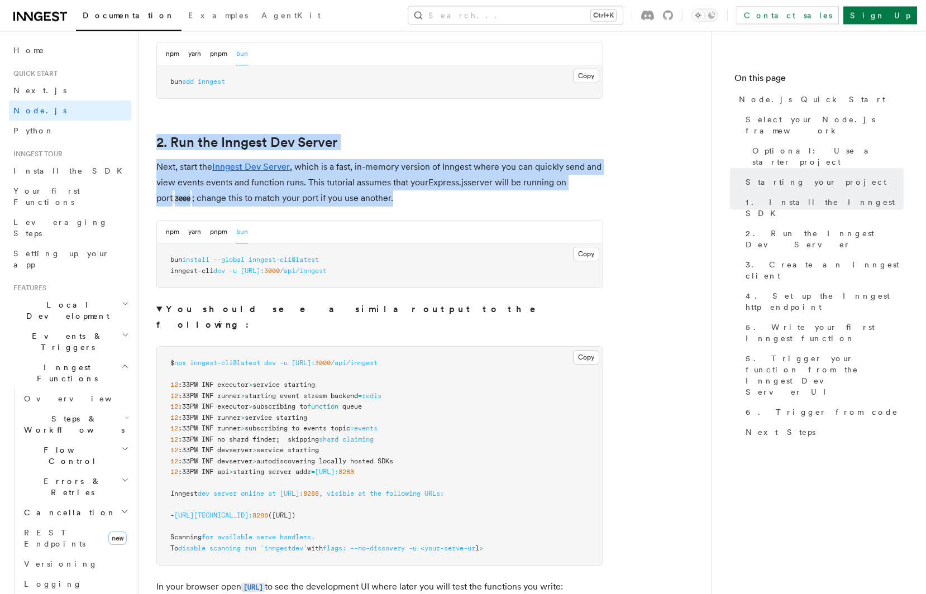
scroll to position [800, 0]
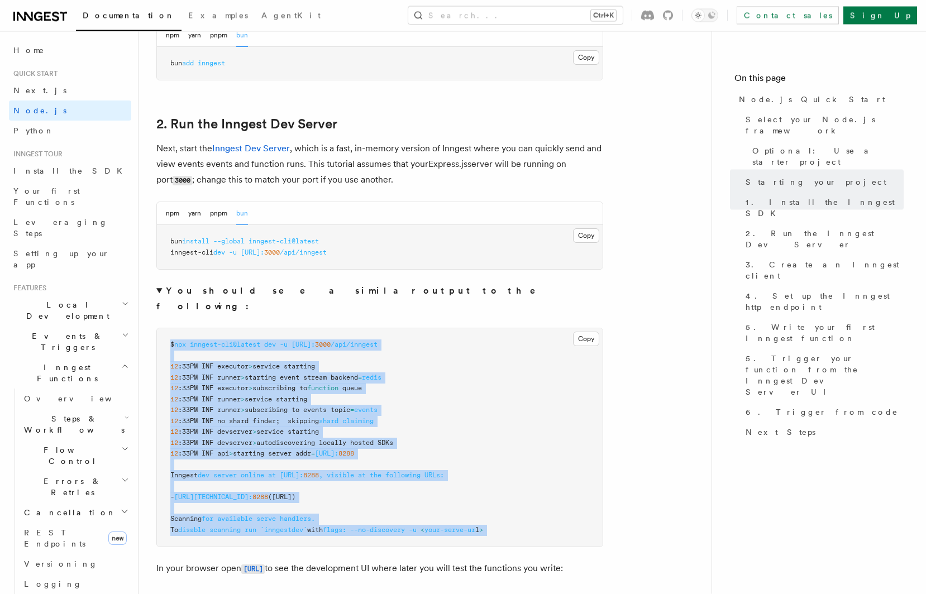
drag, startPoint x: 156, startPoint y: 87, endPoint x: 558, endPoint y: 523, distance: 592.9
copy code "$ npx inngest-cli@latest dev -u http://localhost: 3000 /api/inngest 12 :33PM IN…"
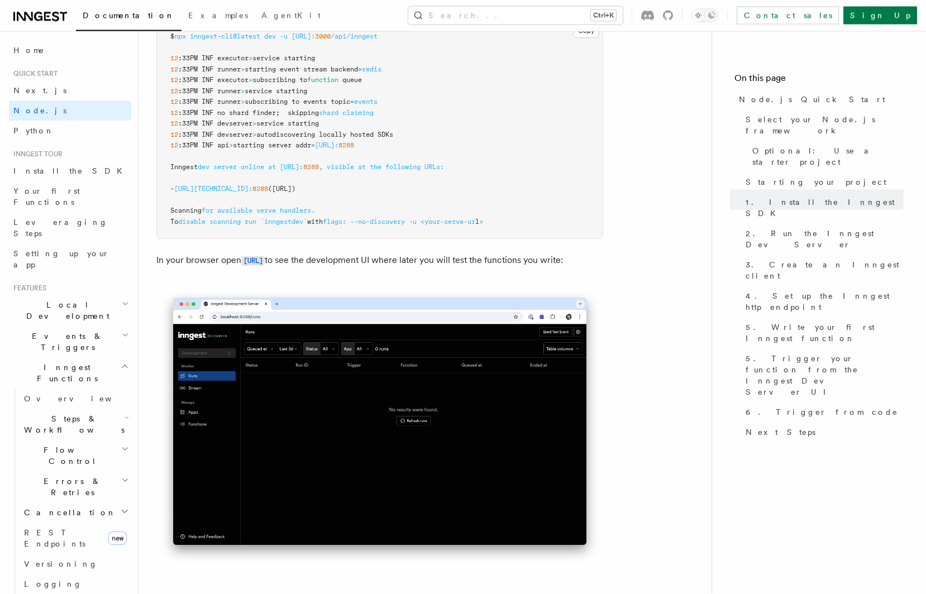
click at [283, 267] on p "In your browser open http://localhost:8288 to see the development UI where late…" at bounding box center [379, 261] width 447 height 16
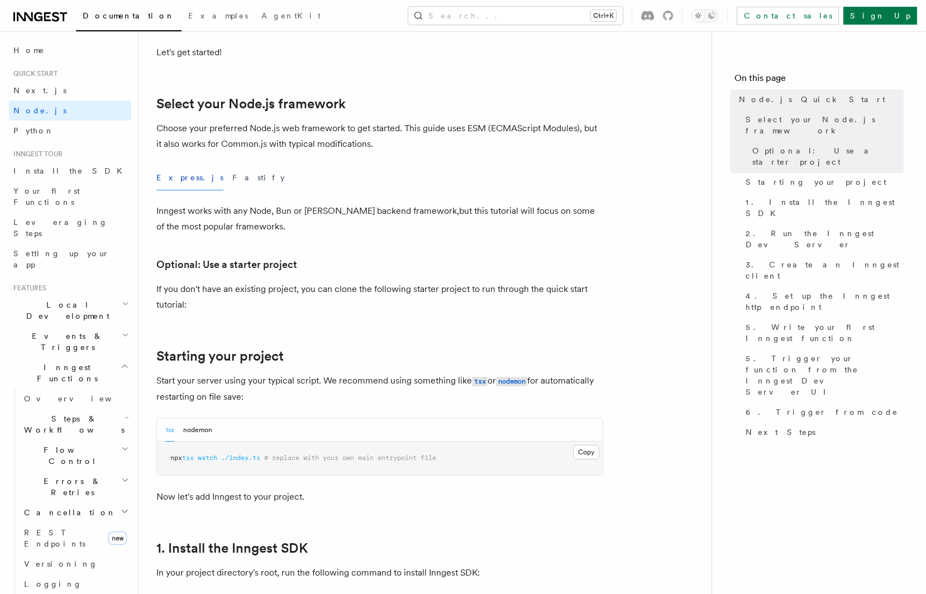
scroll to position [231, 0]
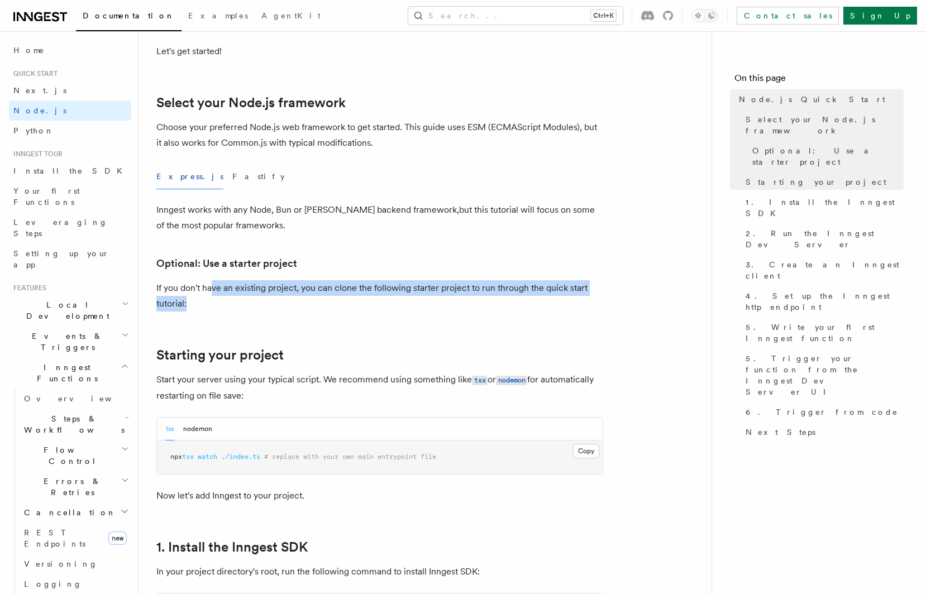
drag, startPoint x: 276, startPoint y: 299, endPoint x: 360, endPoint y: 317, distance: 86.1
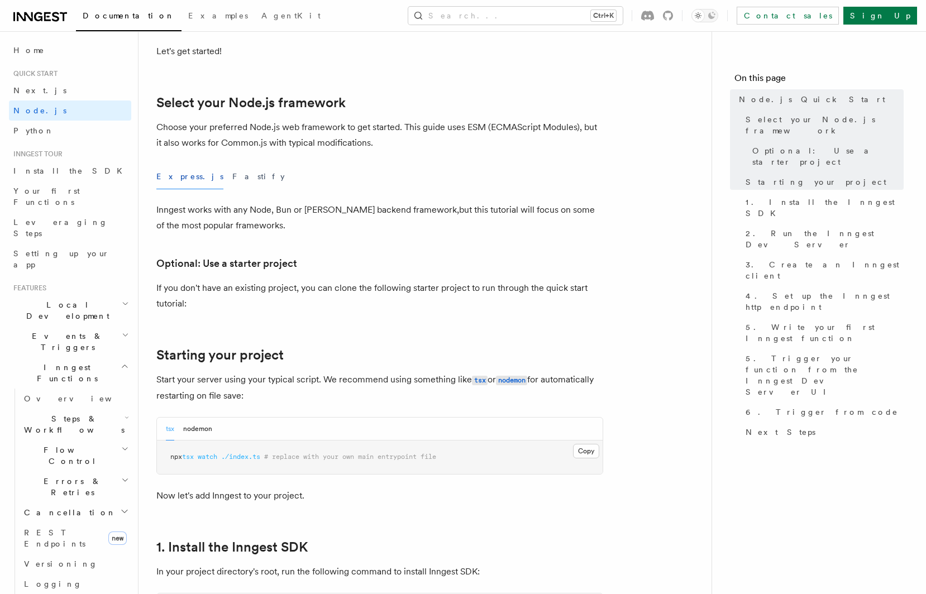
click at [207, 363] on link "Starting your project" at bounding box center [219, 355] width 127 height 16
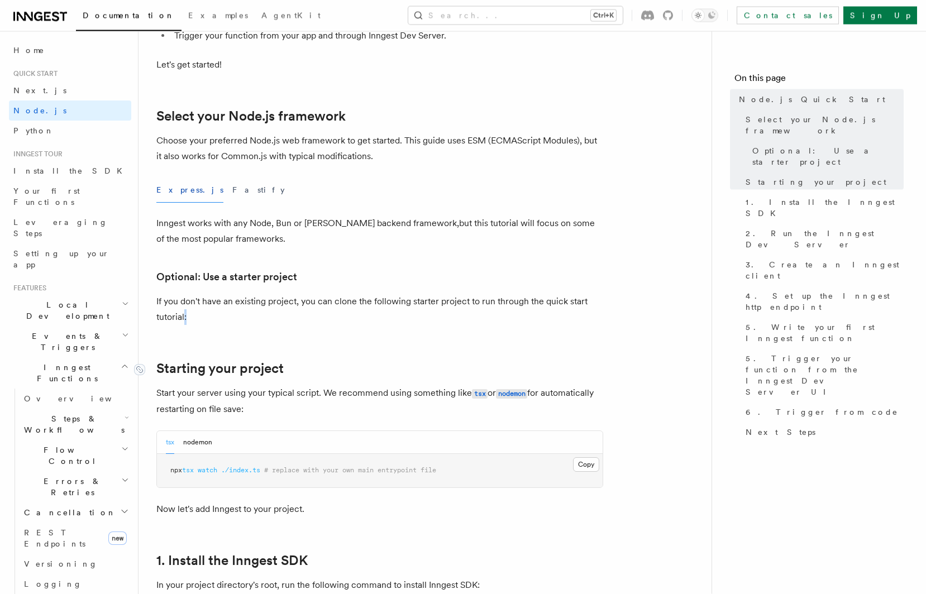
scroll to position [218, 0]
click at [271, 245] on p "Inngest works with any Node, Bun or Deno backend framework,but this tutorial wi…" at bounding box center [379, 231] width 447 height 31
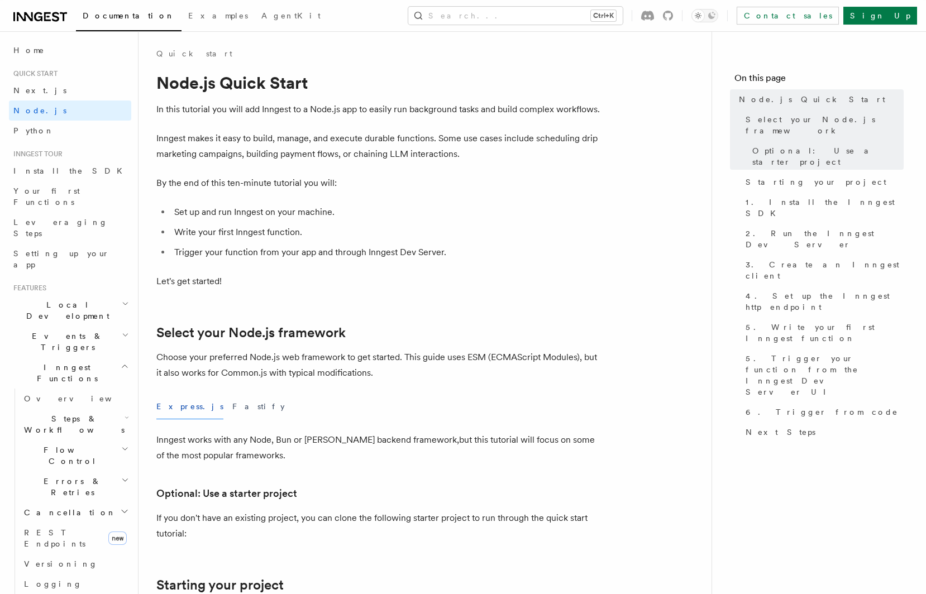
scroll to position [0, 0]
click at [53, 171] on span "Install the SDK" at bounding box center [71, 170] width 116 height 9
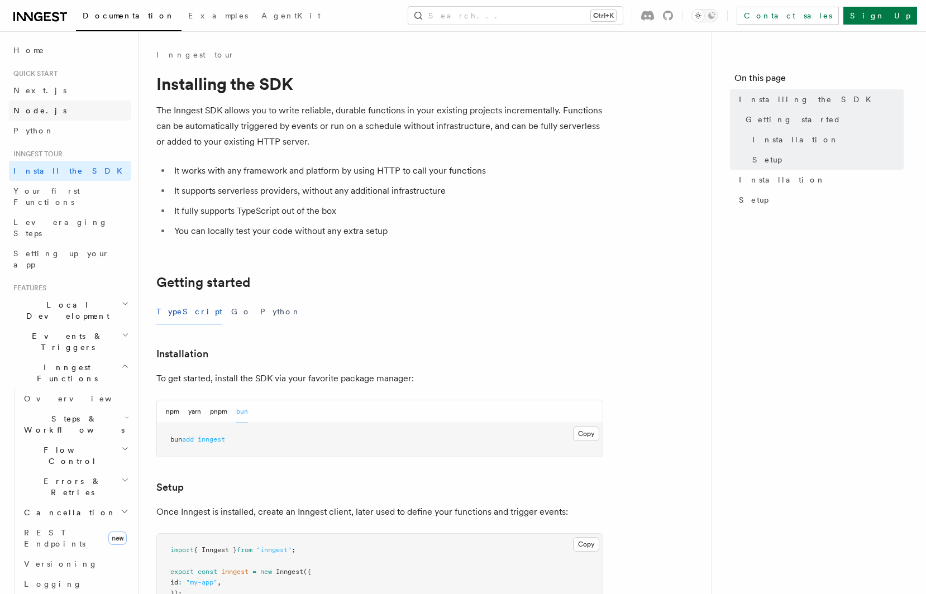
click at [35, 112] on span "Node.js" at bounding box center [39, 110] width 53 height 9
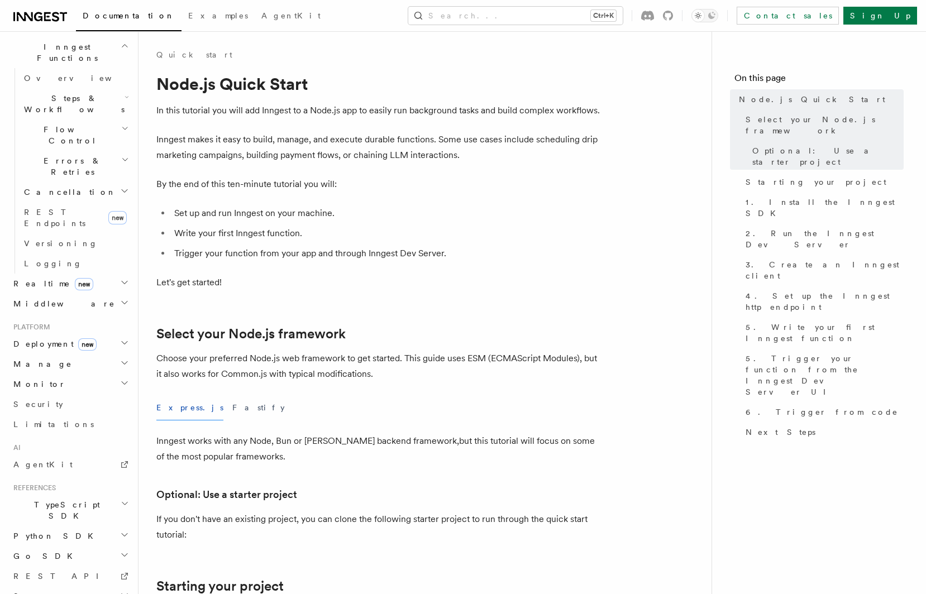
scroll to position [322, 0]
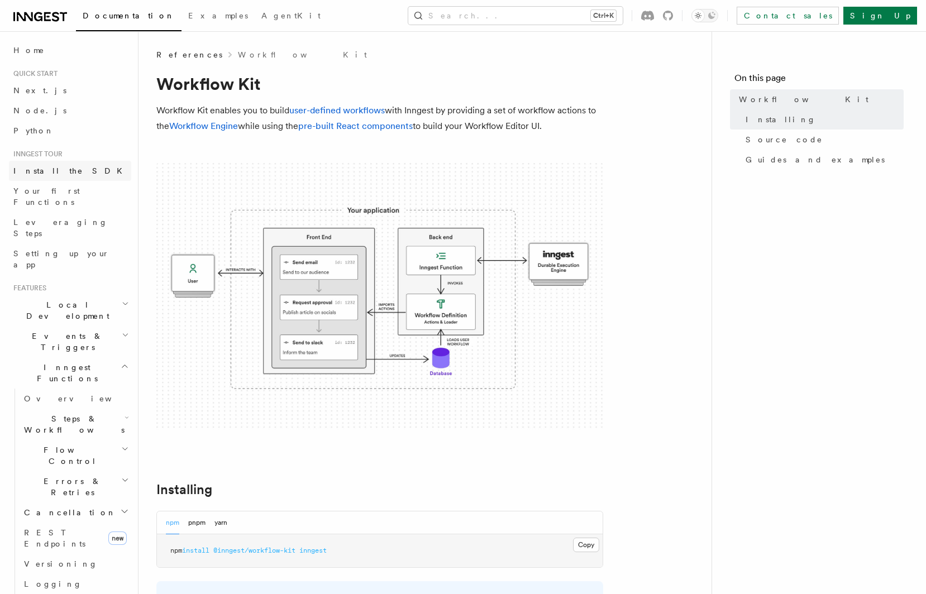
click at [39, 166] on span "Install the SDK" at bounding box center [71, 170] width 116 height 9
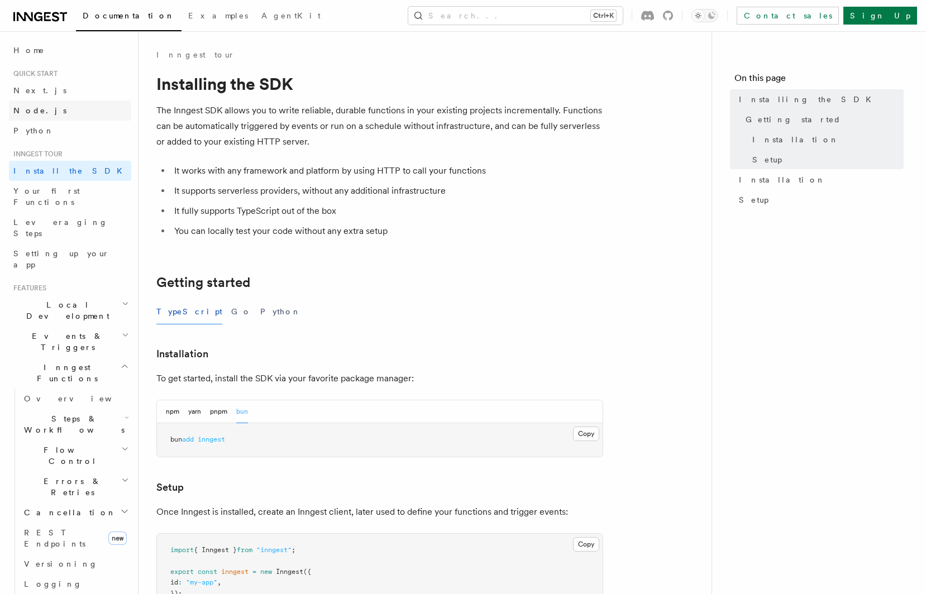
click at [27, 104] on link "Node.js" at bounding box center [70, 111] width 122 height 20
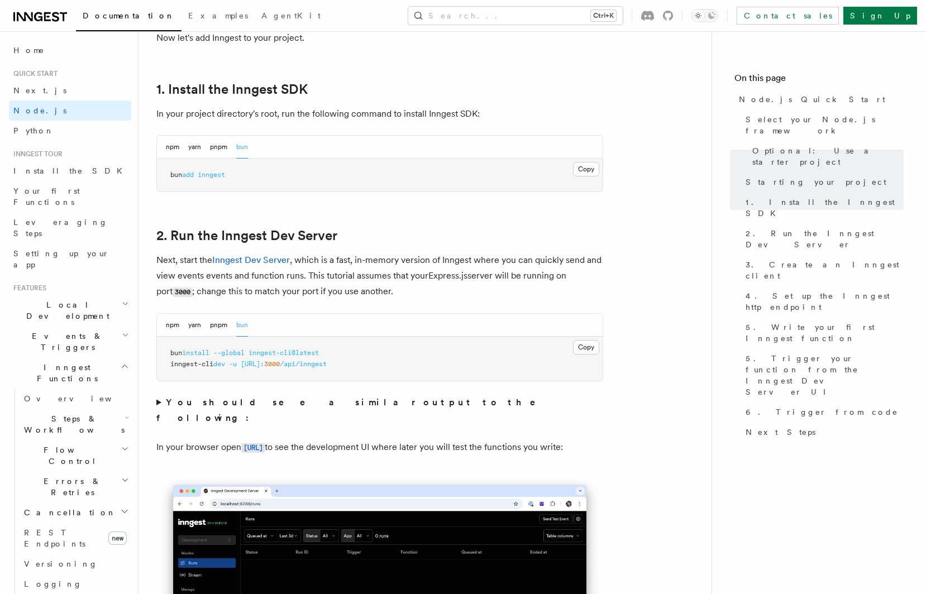
scroll to position [694, 0]
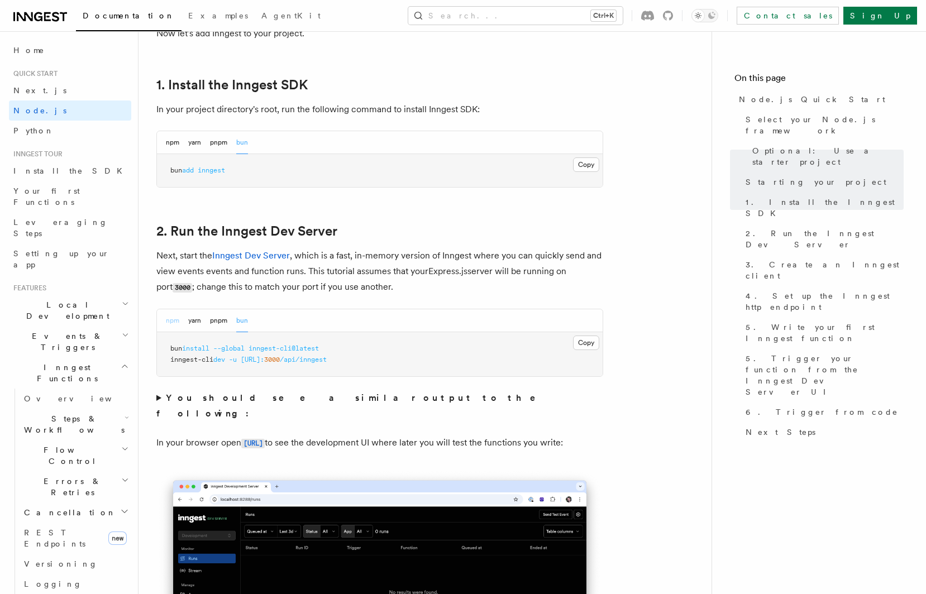
click at [171, 325] on button "npm" at bounding box center [172, 320] width 13 height 23
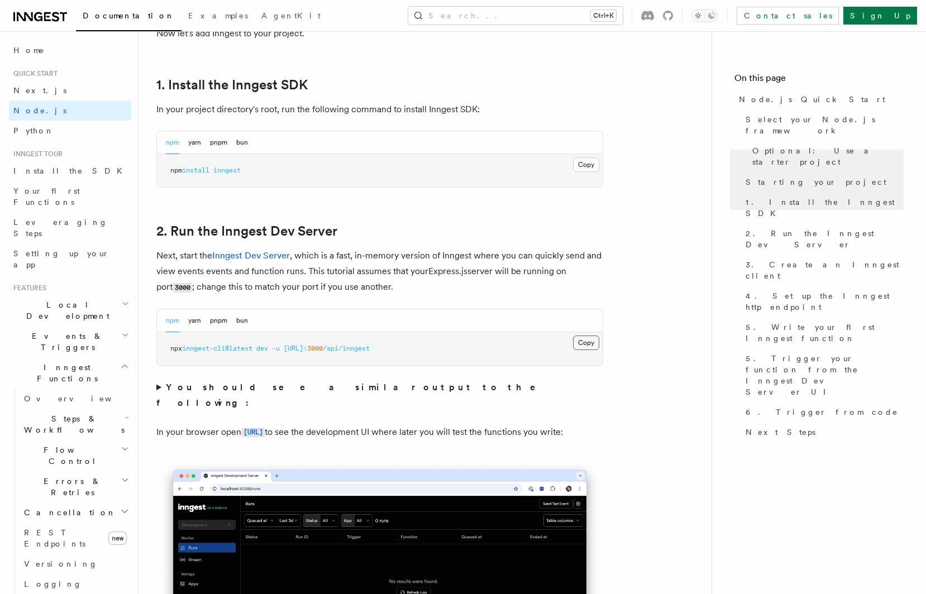
click at [577, 340] on button "Copy Copied" at bounding box center [586, 343] width 26 height 15
click at [588, 347] on button "Copy Copied" at bounding box center [586, 343] width 26 height 15
click at [265, 428] on code "[URL]" at bounding box center [252, 432] width 23 height 9
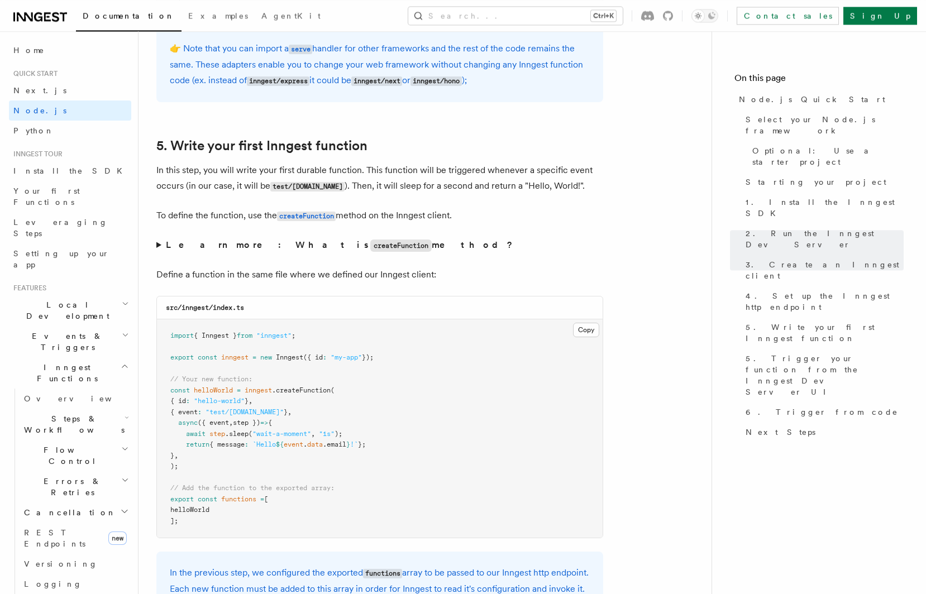
scroll to position [2004, 0]
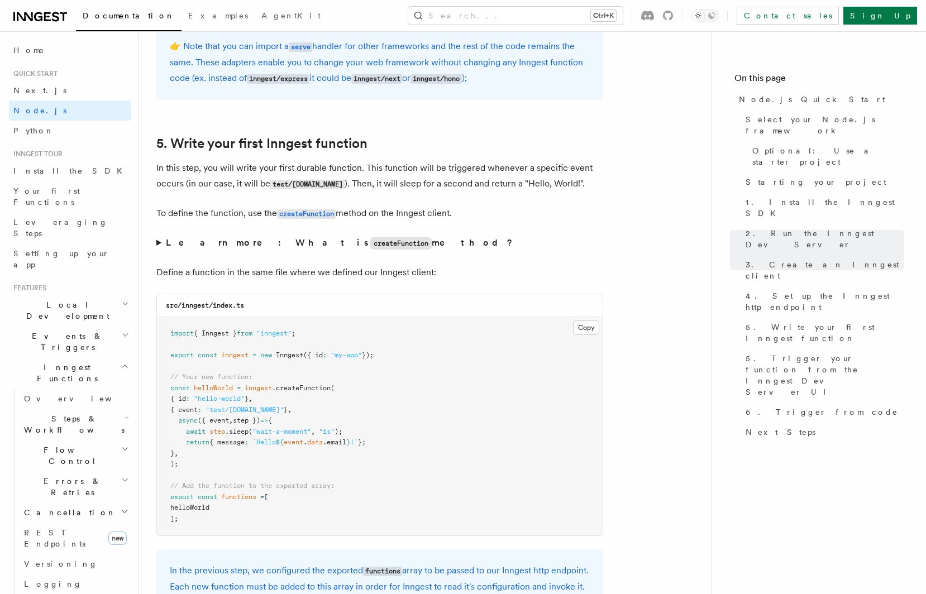
click at [370, 249] on code "createFunction" at bounding box center [400, 243] width 61 height 12
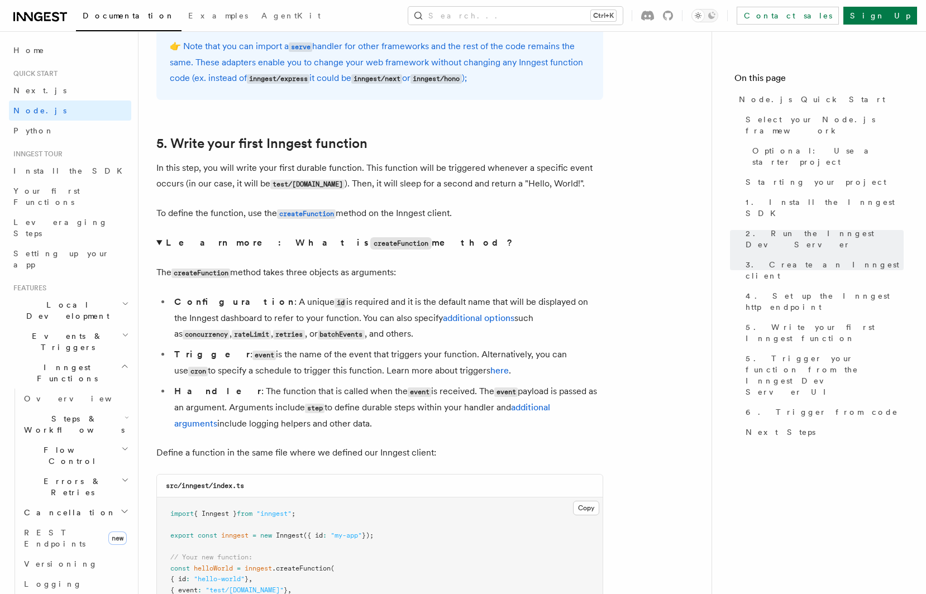
click at [370, 249] on code "createFunction" at bounding box center [400, 243] width 61 height 12
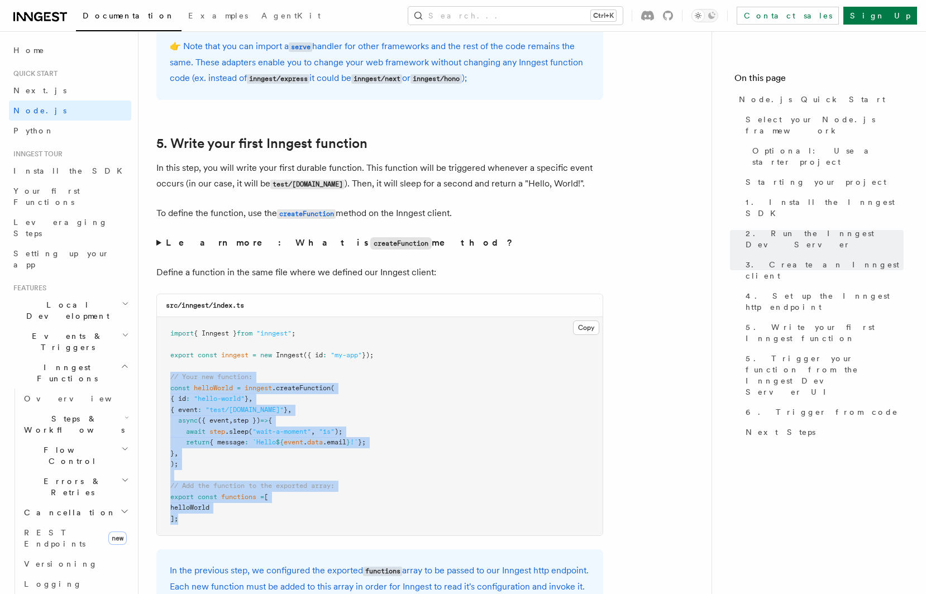
drag, startPoint x: 215, startPoint y: 528, endPoint x: 159, endPoint y: 386, distance: 151.9
click at [159, 386] on pre "import { Inngest } from "inngest" ; export const inngest = new Inngest ({ id : …" at bounding box center [380, 426] width 446 height 218
click at [580, 331] on button "Copy Copied" at bounding box center [586, 328] width 26 height 15
click at [228, 500] on span "functions" at bounding box center [238, 497] width 35 height 8
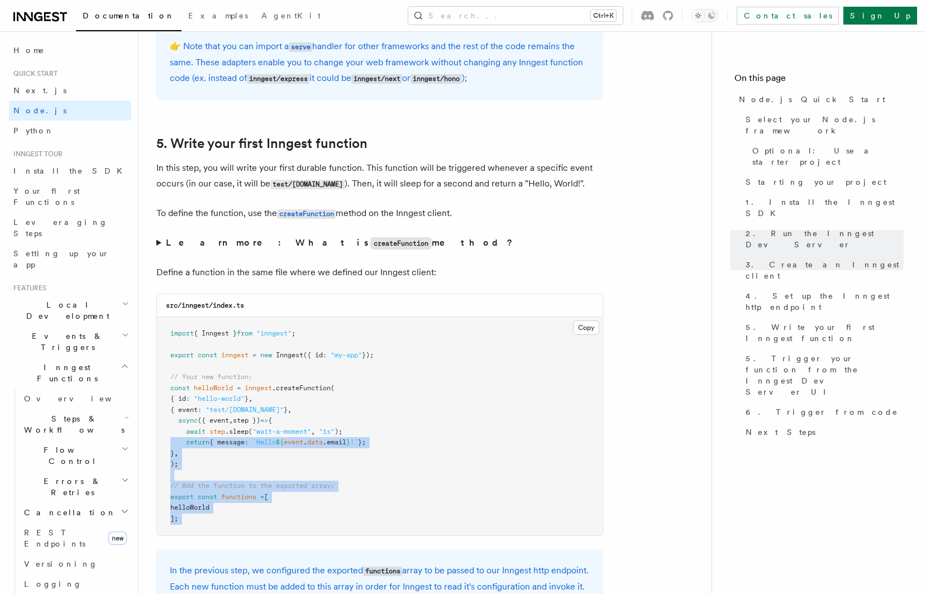
drag, startPoint x: 251, startPoint y: 531, endPoint x: 172, endPoint y: 444, distance: 117.4
click at [172, 444] on pre "import { Inngest } from "inngest" ; export const inngest = new Inngest ({ id : …" at bounding box center [380, 426] width 446 height 218
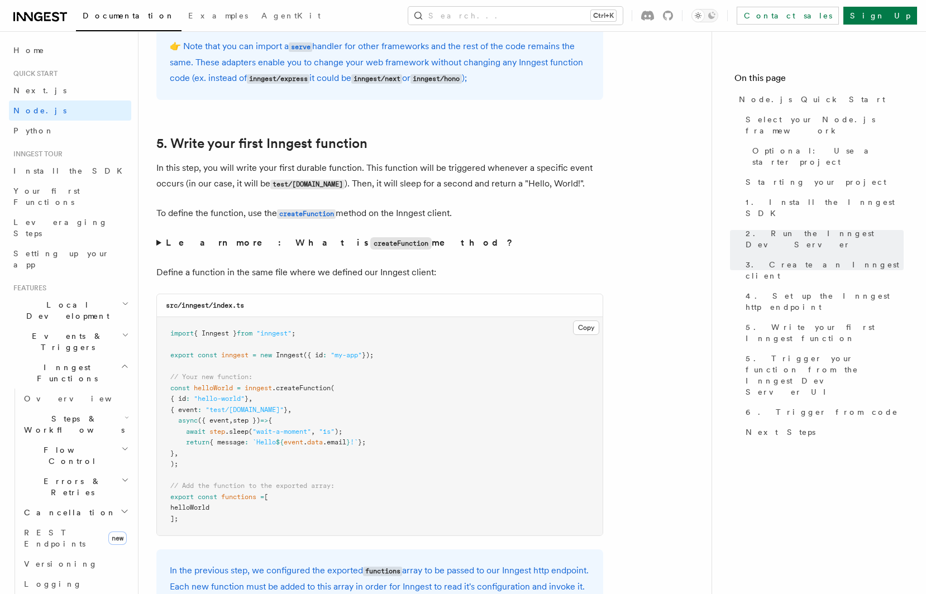
click at [201, 476] on pre "import { Inngest } from "inngest" ; export const inngest = new Inngest ({ id : …" at bounding box center [380, 426] width 446 height 218
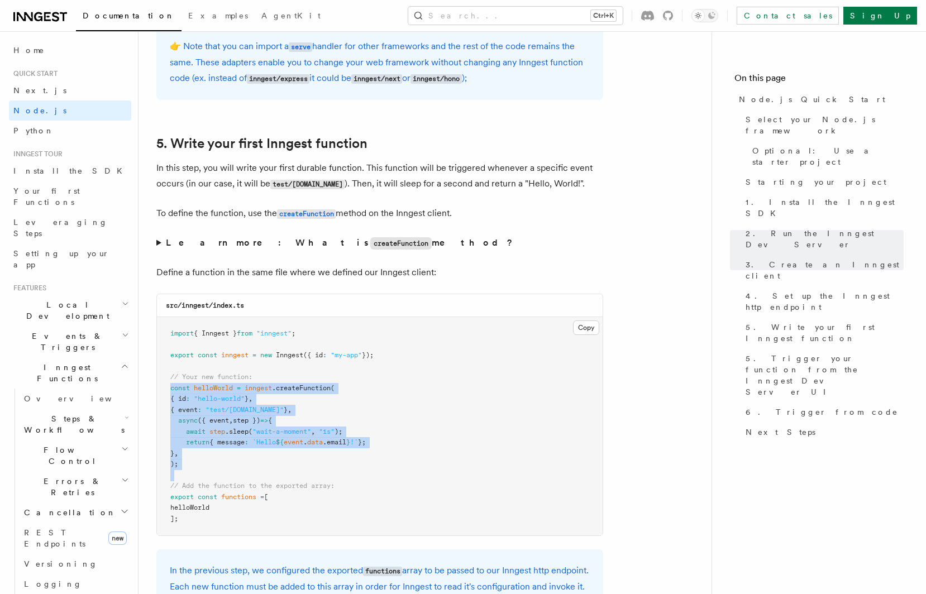
drag, startPoint x: 201, startPoint y: 476, endPoint x: 168, endPoint y: 394, distance: 88.0
click at [168, 395] on pre "import { Inngest } from "inngest" ; export const inngest = new Inngest ({ id : …" at bounding box center [380, 426] width 446 height 218
copy code "const helloWorld = inngest .createFunction ( { id : "hello-world" } , { event :…"
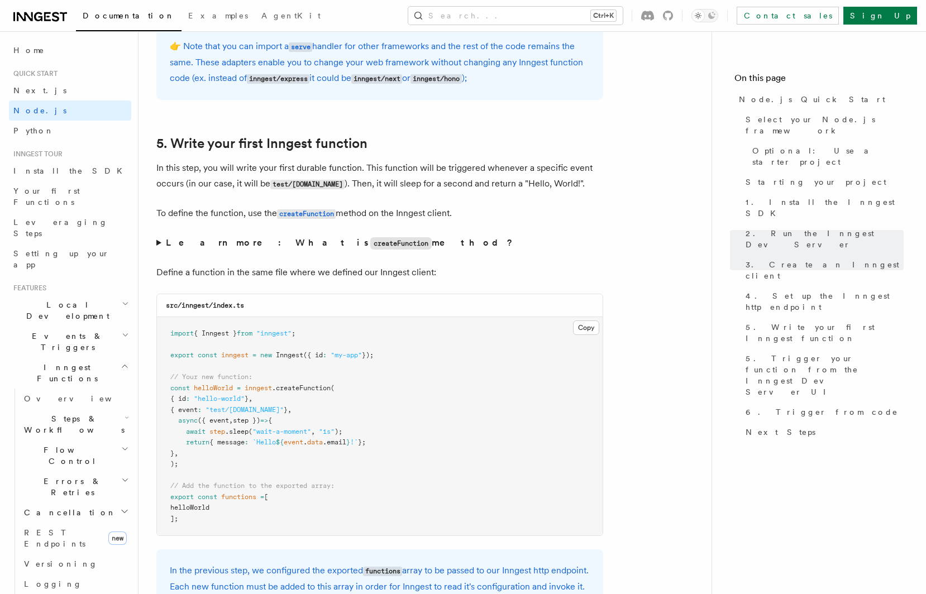
click at [227, 381] on span "// Your new function:" at bounding box center [211, 377] width 82 height 8
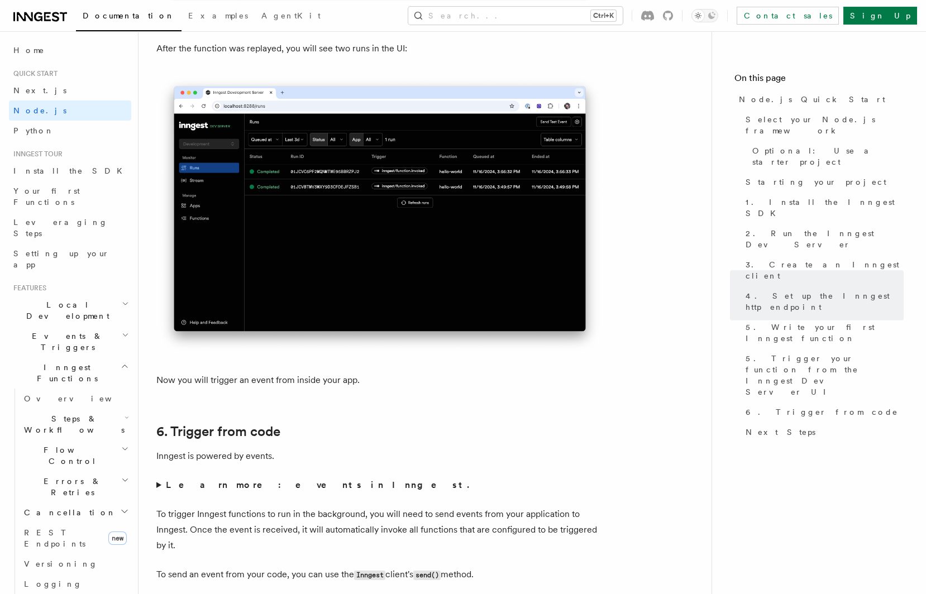
scroll to position [5318, 0]
click at [310, 304] on img at bounding box center [379, 214] width 447 height 280
click at [365, 266] on img at bounding box center [379, 214] width 447 height 280
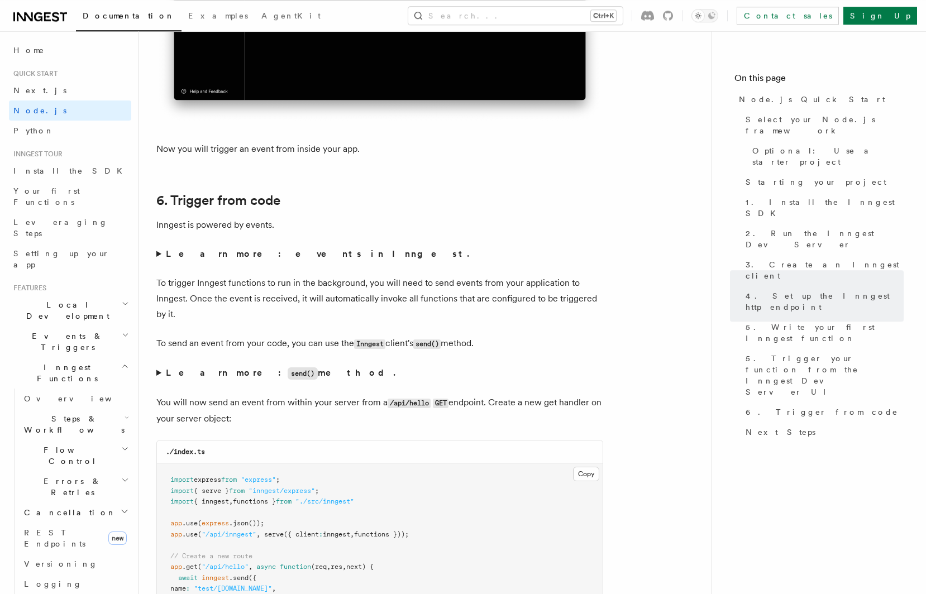
scroll to position [5549, 0]
click at [261, 259] on strong "Learn more: events in Inngest." at bounding box center [319, 253] width 306 height 11
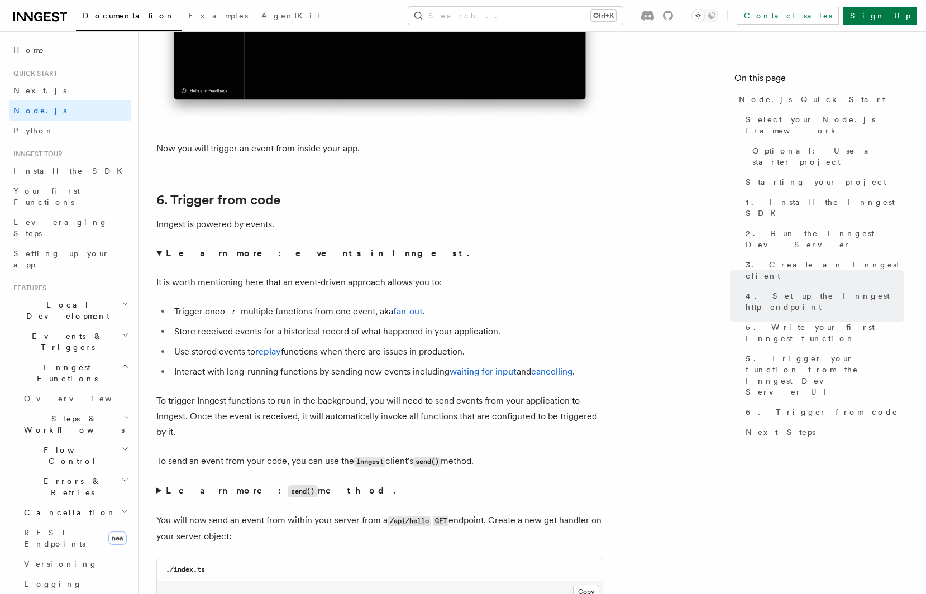
click at [163, 261] on summary "Learn more: events in Inngest." at bounding box center [379, 254] width 447 height 16
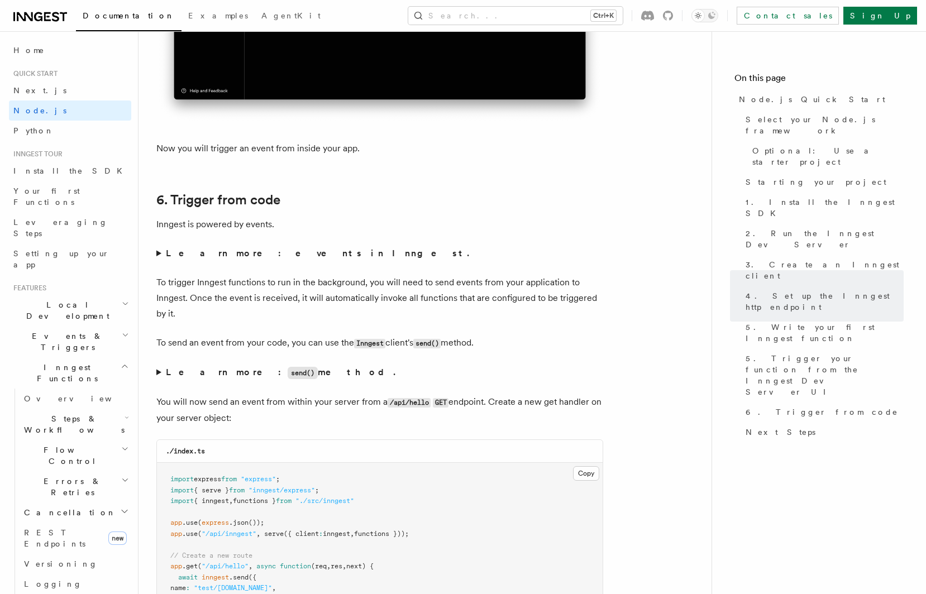
click at [160, 261] on summary "Learn more: events in Inngest." at bounding box center [379, 254] width 447 height 16
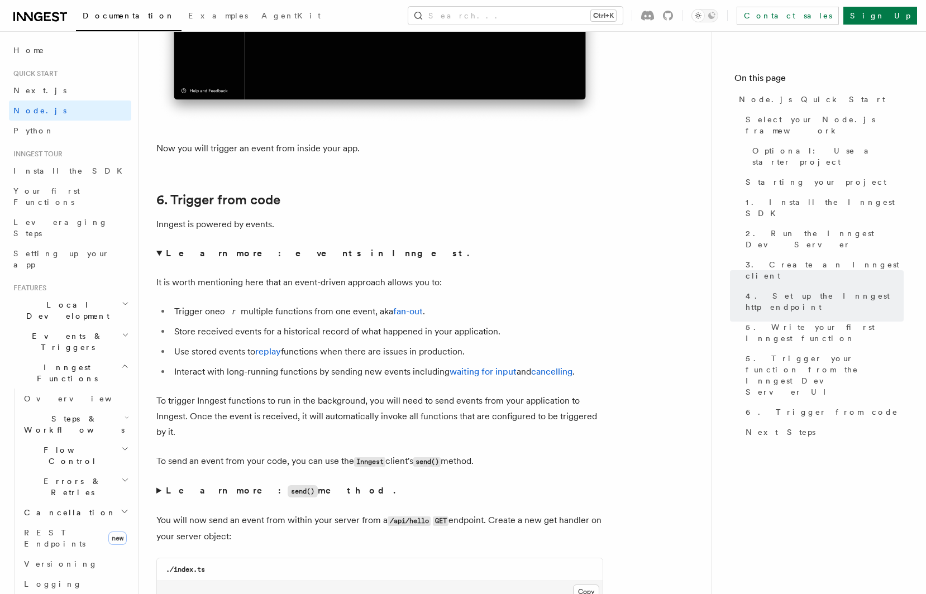
click at [160, 261] on summary "Learn more: events in Inngest." at bounding box center [379, 254] width 447 height 16
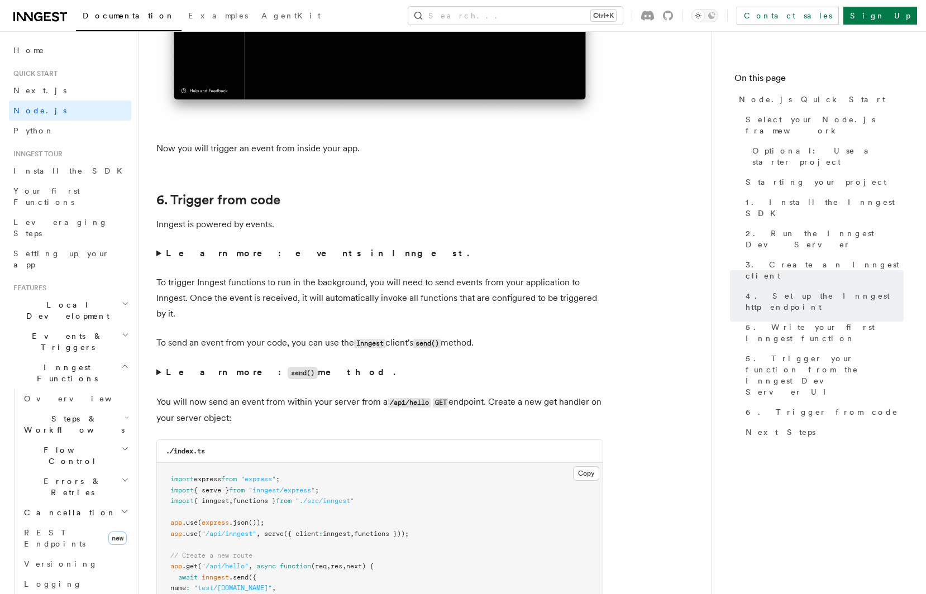
click at [160, 261] on summary "Learn more: events in Inngest." at bounding box center [379, 254] width 447 height 16
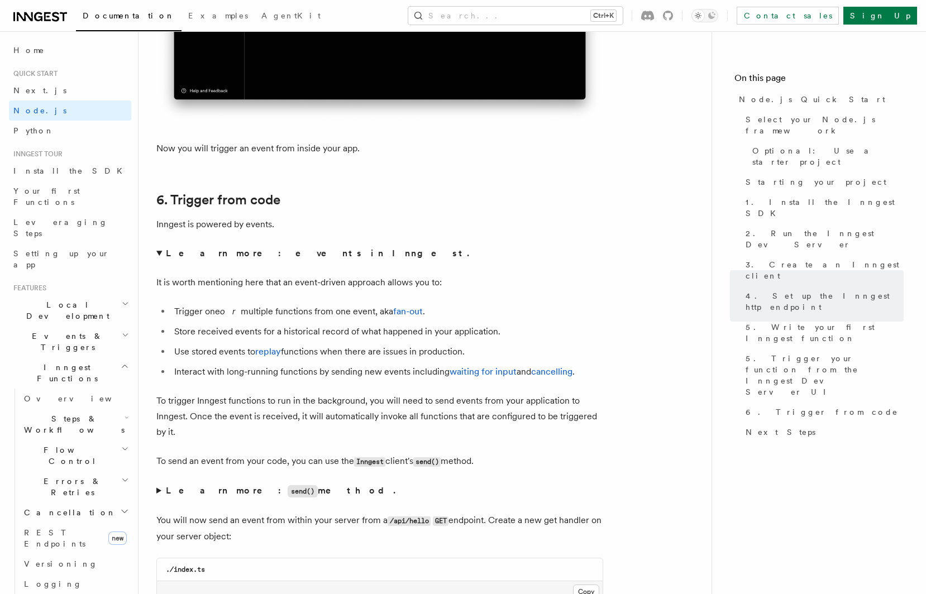
click at [160, 261] on summary "Learn more: events in Inngest." at bounding box center [379, 254] width 447 height 16
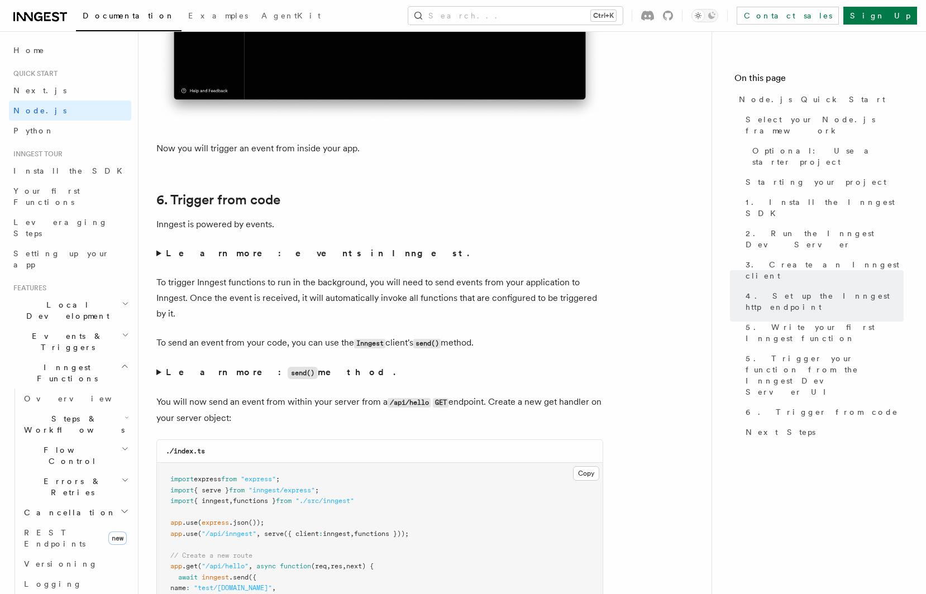
click at [160, 261] on summary "Learn more: events in Inngest." at bounding box center [379, 254] width 447 height 16
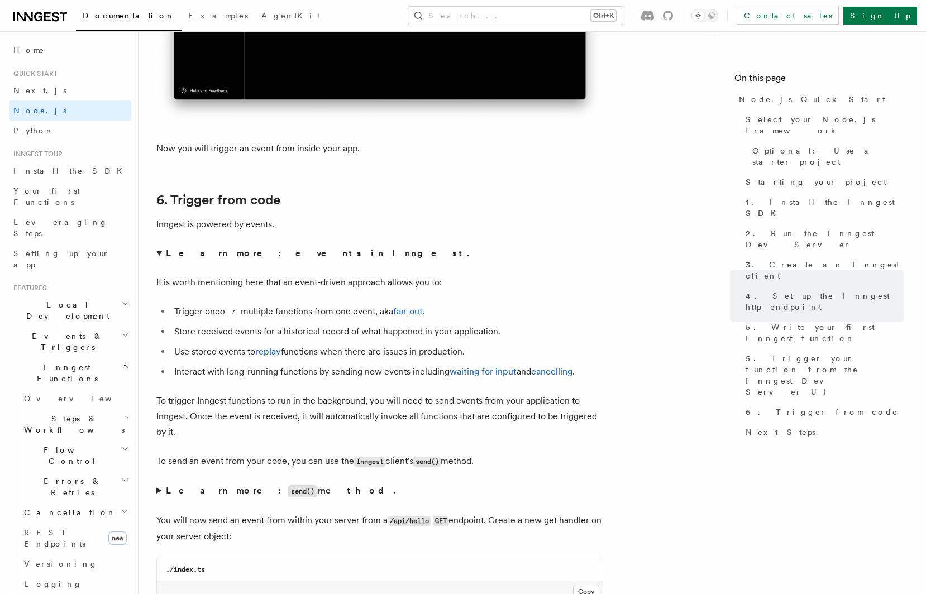
click at [160, 261] on summary "Learn more: events in Inngest." at bounding box center [379, 254] width 447 height 16
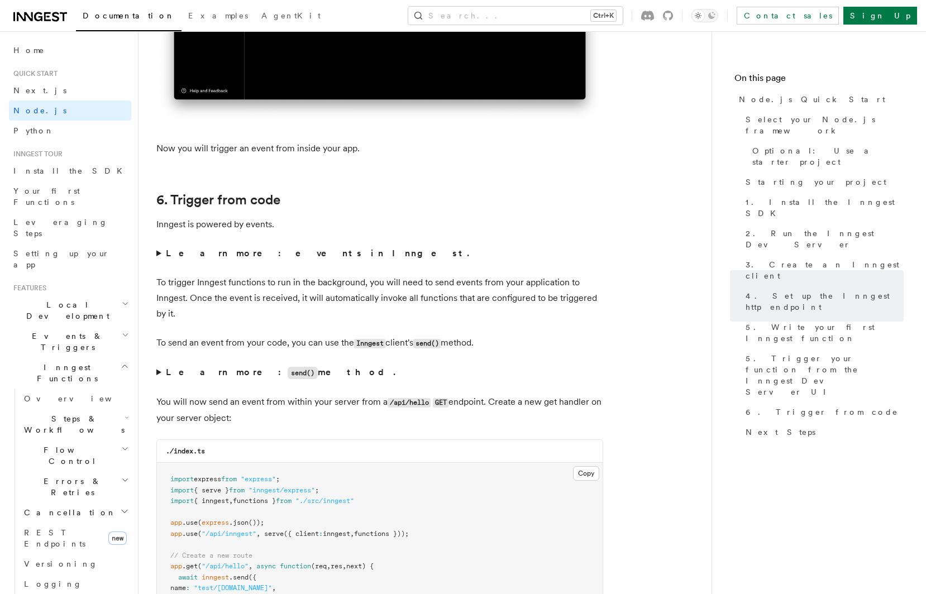
click at [160, 261] on summary "Learn more: events in Inngest." at bounding box center [379, 254] width 447 height 16
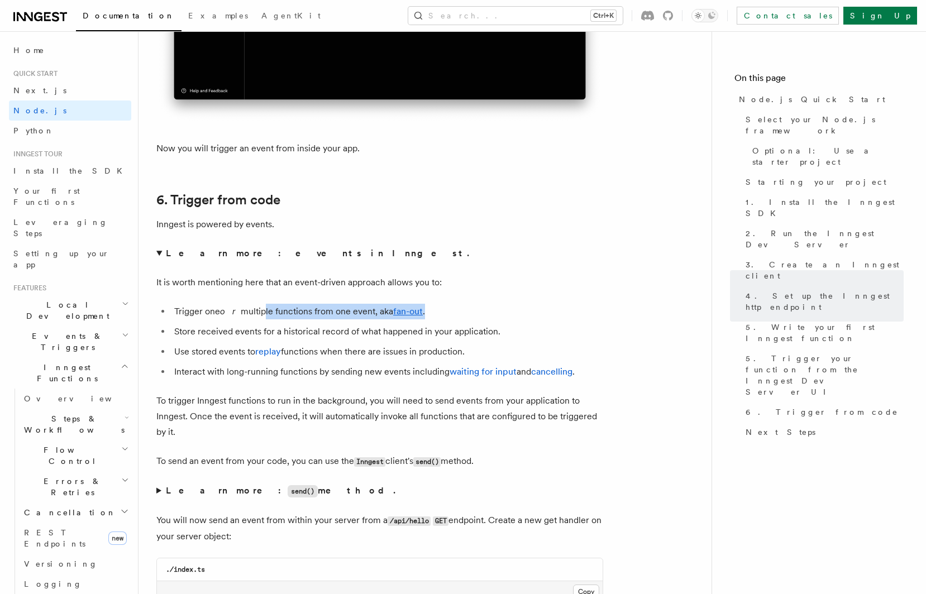
drag, startPoint x: 253, startPoint y: 340, endPoint x: 428, endPoint y: 338, distance: 175.4
click at [428, 319] on li "Trigger one or multiple functions from one event, aka fan-out ." at bounding box center [387, 312] width 432 height 16
click at [427, 319] on li "Trigger one or multiple functions from one event, aka fan-out ." at bounding box center [387, 312] width 432 height 16
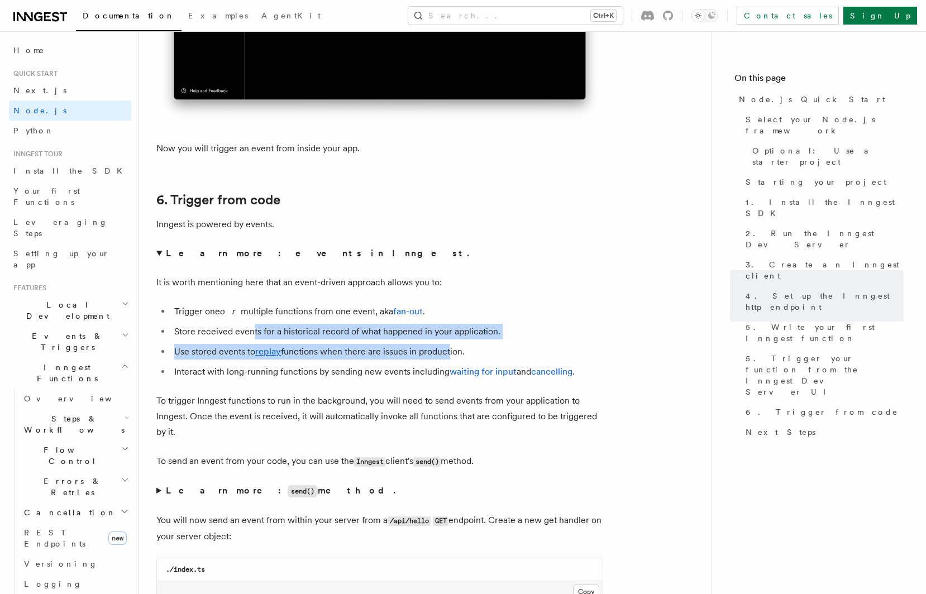
drag, startPoint x: 254, startPoint y: 357, endPoint x: 448, endPoint y: 370, distance: 194.8
click at [448, 370] on ul "Trigger one or multiple functions from one event, aka fan-out . Store received …" at bounding box center [379, 342] width 447 height 76
click at [447, 360] on li "Use stored events to replay functions when there are issues in production." at bounding box center [387, 352] width 432 height 16
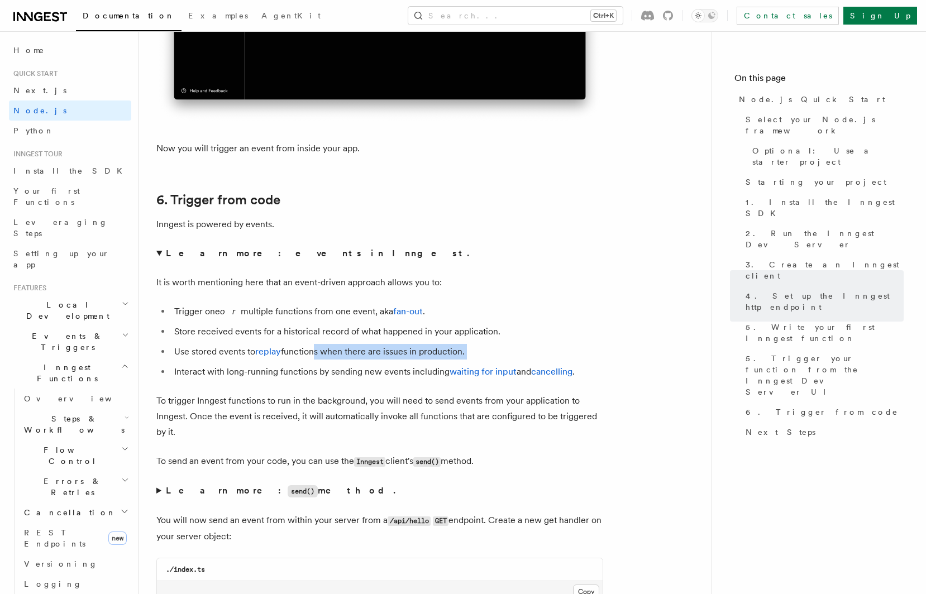
drag, startPoint x: 313, startPoint y: 378, endPoint x: 525, endPoint y: 385, distance: 212.3
click at [525, 380] on ul "Trigger one or multiple functions from one event, aka fan-out . Store received …" at bounding box center [379, 342] width 447 height 76
click at [523, 380] on ul "Trigger one or multiple functions from one event, aka fan-out . Store received …" at bounding box center [379, 342] width 447 height 76
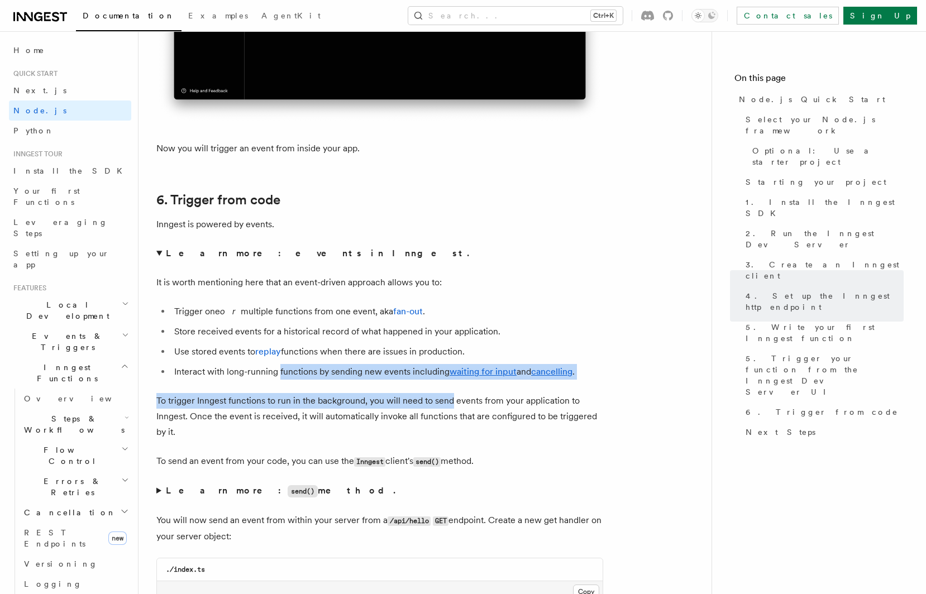
drag, startPoint x: 280, startPoint y: 398, endPoint x: 454, endPoint y: 418, distance: 174.3
click at [450, 419] on p "To trigger Inngest functions to run in the background, you will need to send ev…" at bounding box center [379, 416] width 447 height 47
drag, startPoint x: 204, startPoint y: 393, endPoint x: 512, endPoint y: 412, distance: 308.3
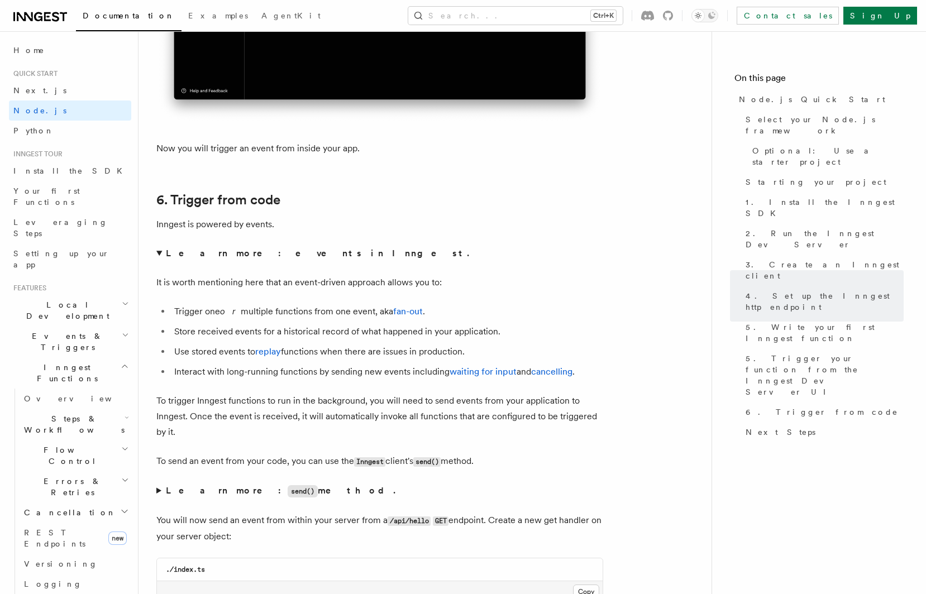
drag, startPoint x: 446, startPoint y: 381, endPoint x: 608, endPoint y: 400, distance: 162.5
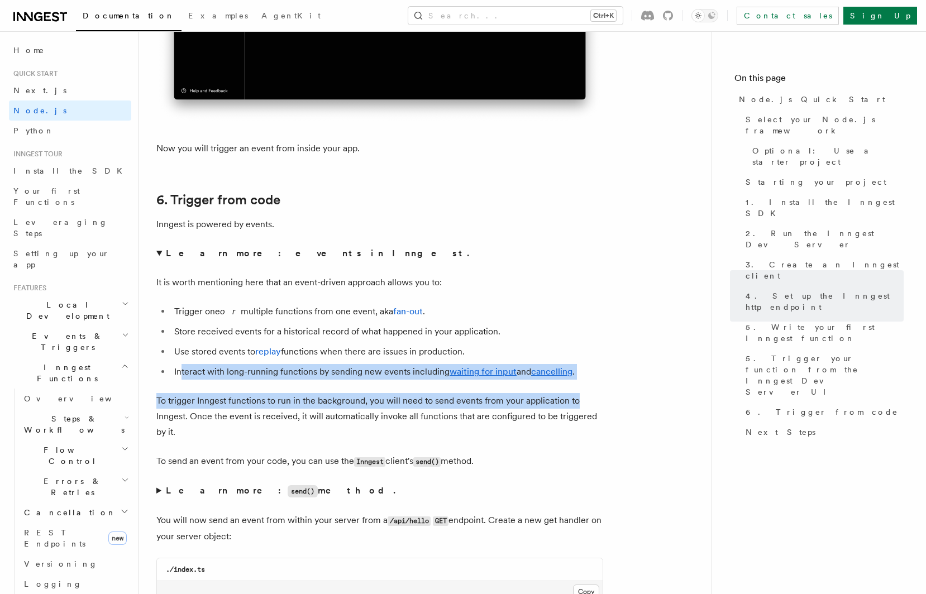
drag, startPoint x: 183, startPoint y: 400, endPoint x: 577, endPoint y: 419, distance: 394.2
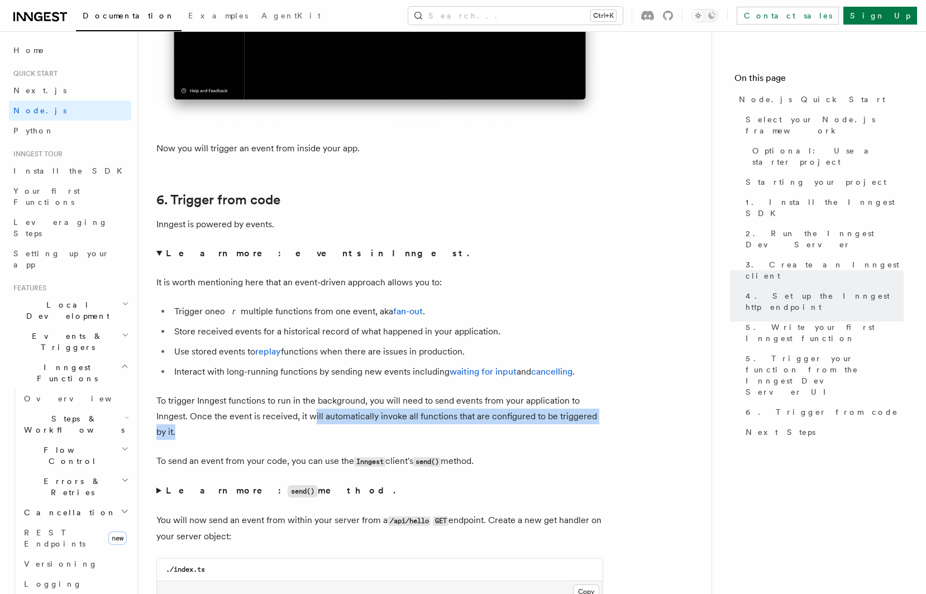
drag, startPoint x: 342, startPoint y: 447, endPoint x: 442, endPoint y: 464, distance: 101.9
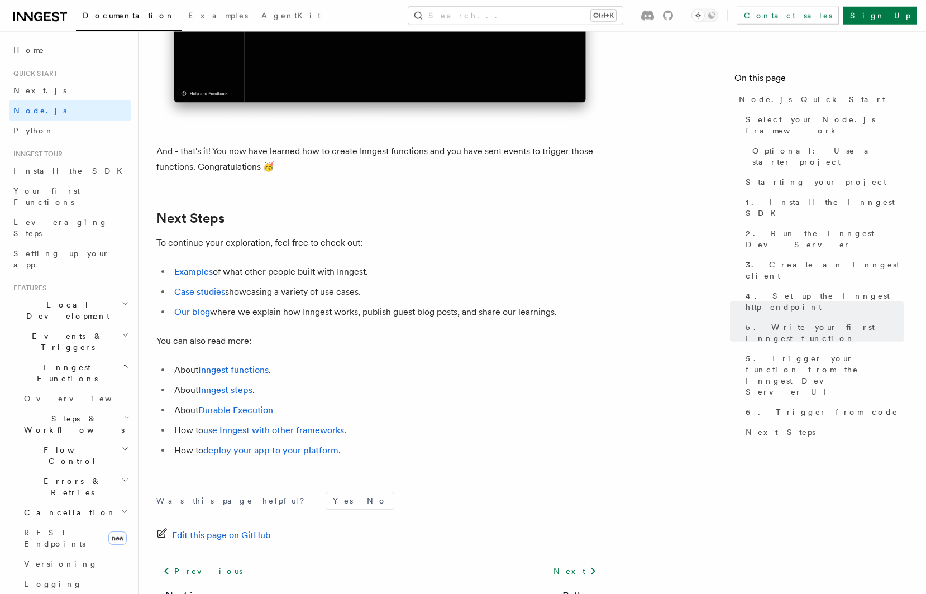
scroll to position [6937, 0]
click at [267, 438] on li "How to use Inngest with other frameworks ." at bounding box center [387, 430] width 432 height 16
click at [261, 435] on link "use Inngest with other frameworks" at bounding box center [273, 429] width 141 height 11
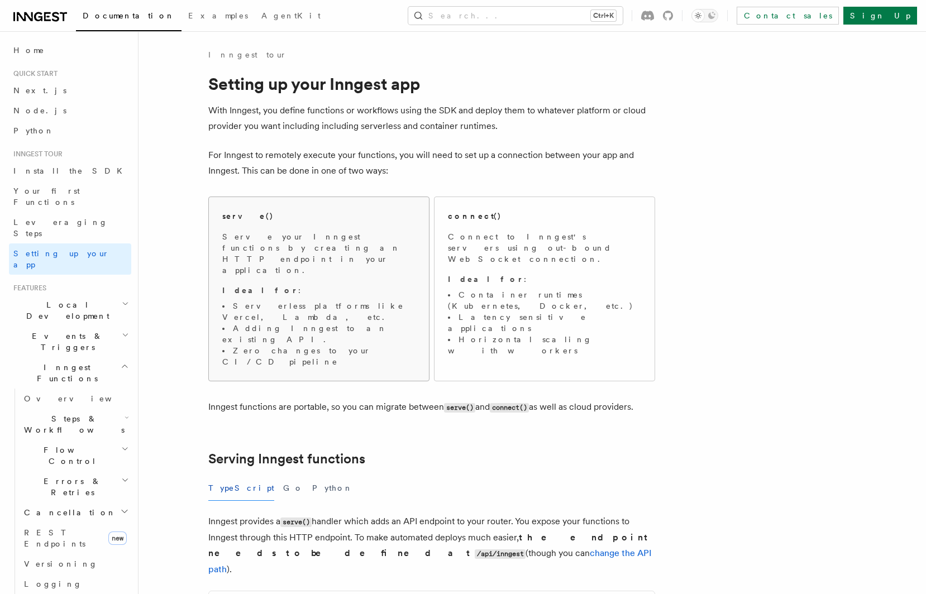
click at [256, 250] on p "Serve your Inngest functions by creating an HTTP endpoint in your application." at bounding box center [318, 253] width 193 height 45
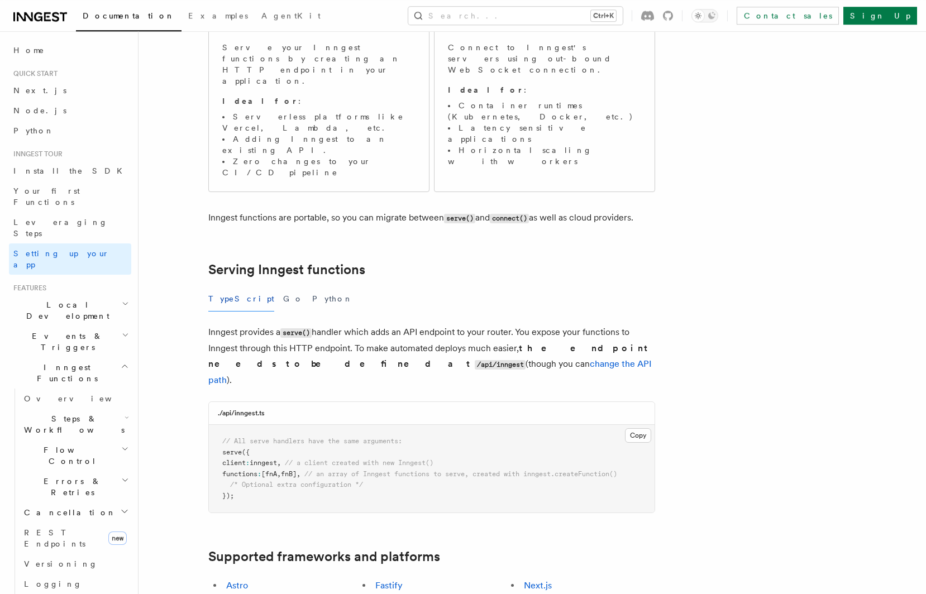
scroll to position [189, 0]
click at [502, 85] on p "Ideal for :" at bounding box center [544, 90] width 193 height 11
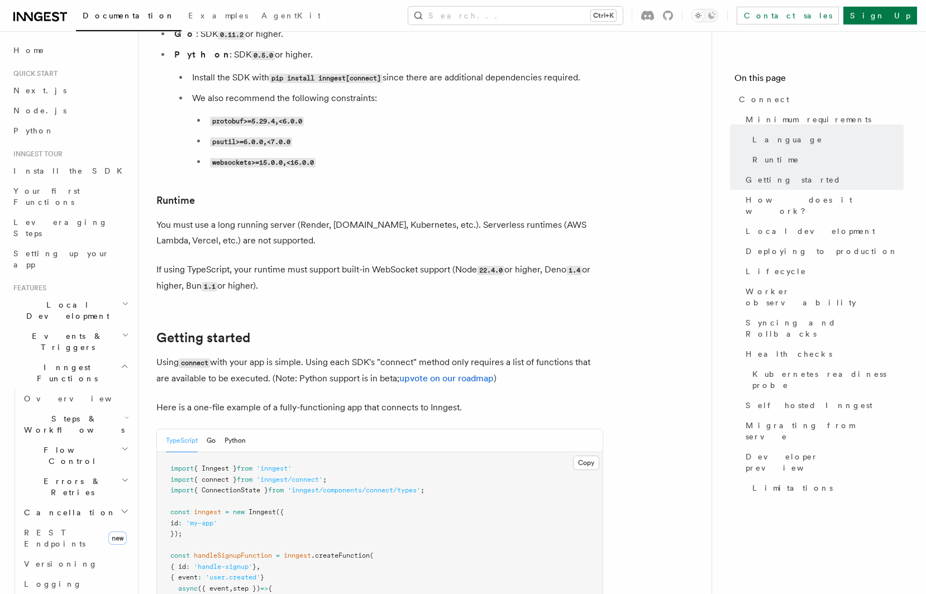
scroll to position [462, 0]
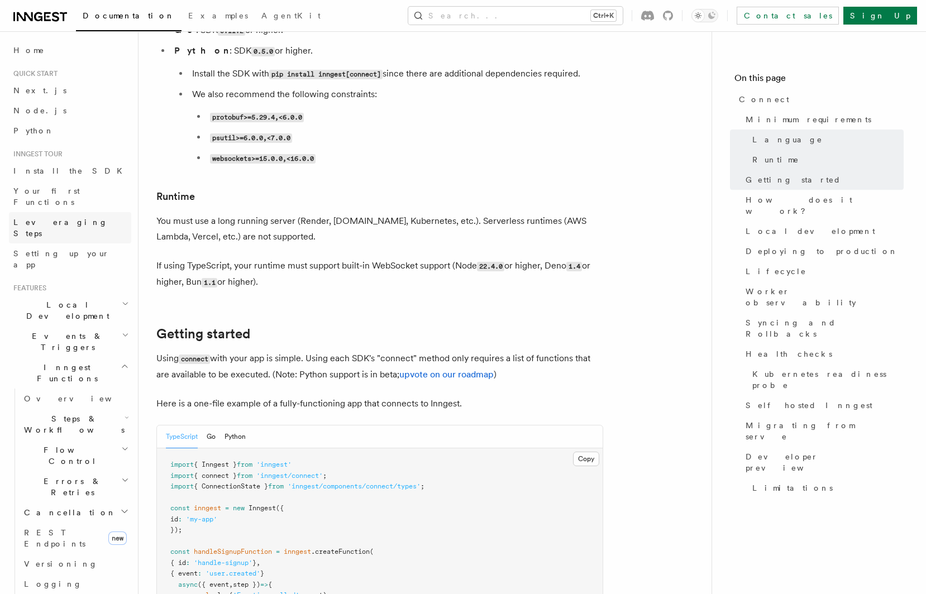
click at [51, 219] on link "Leveraging Steps" at bounding box center [70, 227] width 122 height 31
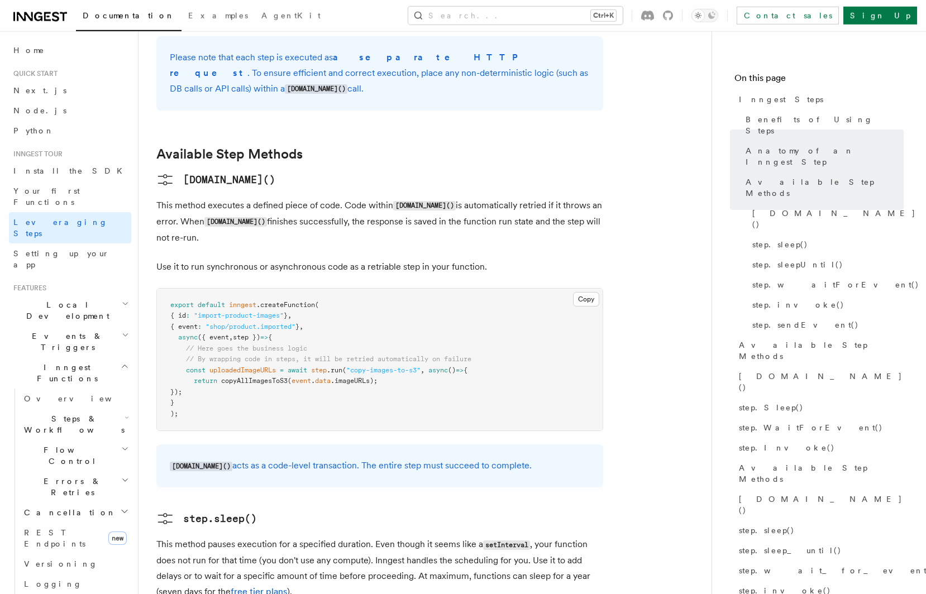
scroll to position [848, 0]
click at [71, 249] on span "Setting up your app" at bounding box center [61, 259] width 96 height 20
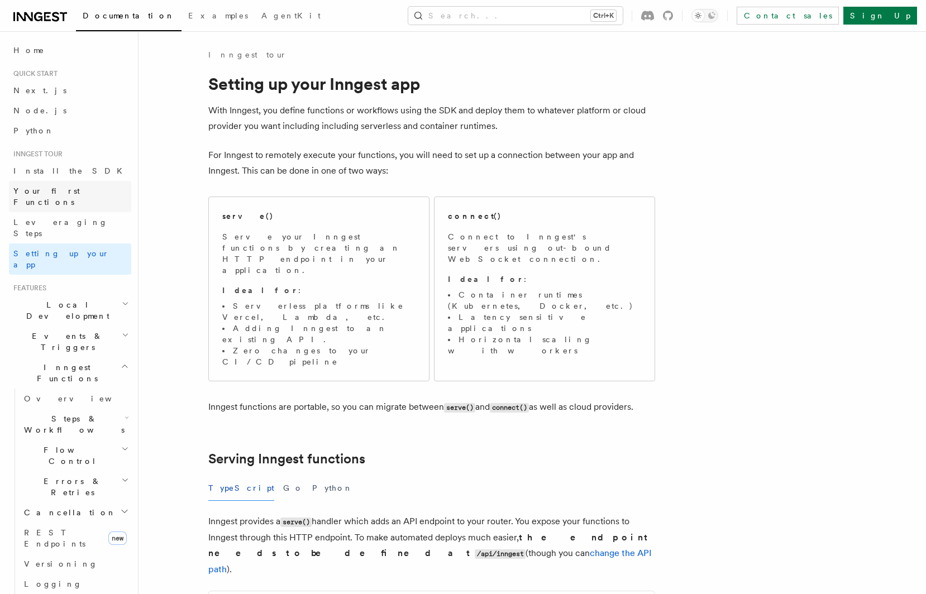
click at [49, 199] on link "Your first Functions" at bounding box center [70, 196] width 122 height 31
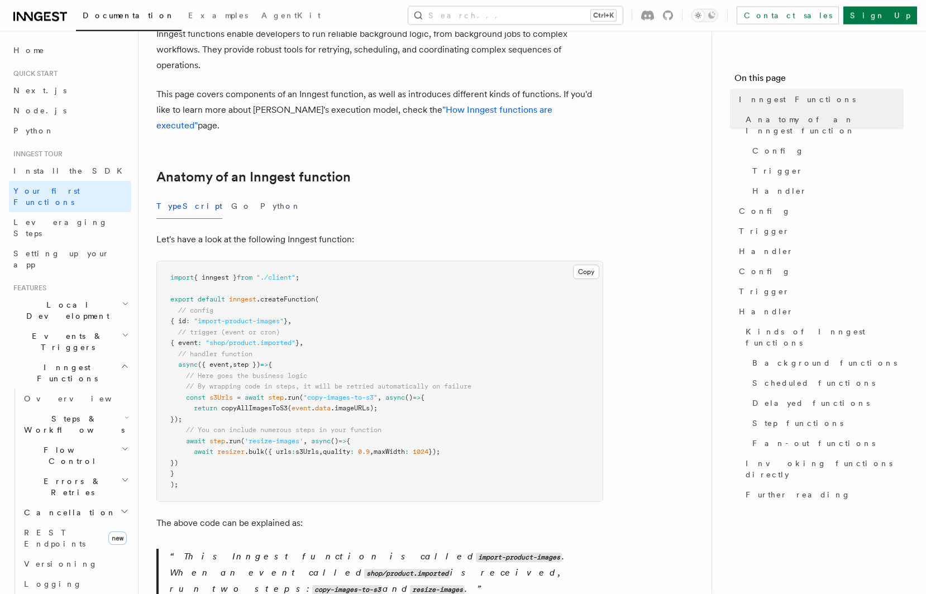
scroll to position [77, 0]
drag, startPoint x: 283, startPoint y: 383, endPoint x: 459, endPoint y: 404, distance: 177.2
click at [461, 404] on pre "import { inngest } from "./client" ; export default inngest .createFunction ( /…" at bounding box center [380, 381] width 446 height 240
click at [459, 404] on pre "import { inngest } from "./client" ; export default inngest .createFunction ( /…" at bounding box center [380, 381] width 446 height 240
drag, startPoint x: 422, startPoint y: 387, endPoint x: 435, endPoint y: 391, distance: 12.9
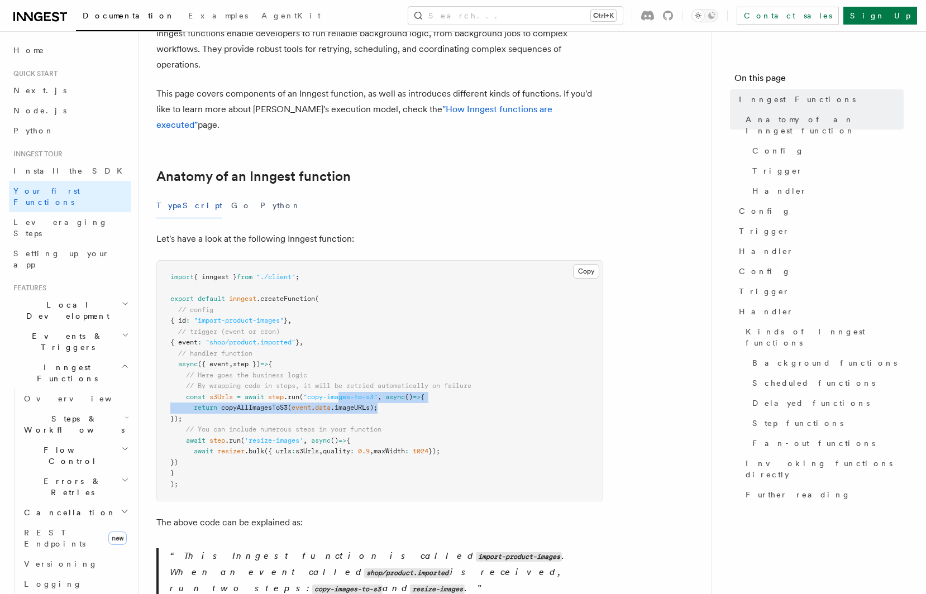
click at [436, 390] on pre "import { inngest } from "./client" ; export default inngest .createFunction ( /…" at bounding box center [380, 381] width 446 height 240
click at [430, 392] on pre "import { inngest } from "./client" ; export default inngest .createFunction ( /…" at bounding box center [380, 381] width 446 height 240
drag, startPoint x: 257, startPoint y: 407, endPoint x: 159, endPoint y: 381, distance: 101.6
click at [159, 381] on pre "import { inngest } from "./client" ; export default inngest .createFunction ( /…" at bounding box center [380, 381] width 446 height 240
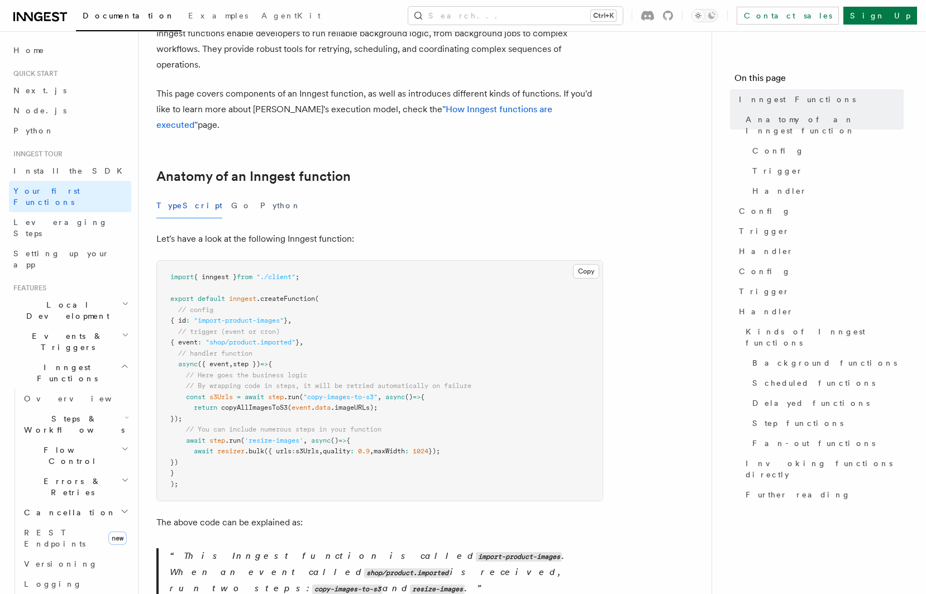
drag, startPoint x: 166, startPoint y: 378, endPoint x: 266, endPoint y: 403, distance: 102.5
click at [267, 403] on pre "import { inngest } from "./client" ; export default inngest .createFunction ( /…" at bounding box center [380, 381] width 446 height 240
click at [266, 403] on pre "import { inngest } from "./client" ; export default inngest .createFunction ( /…" at bounding box center [380, 381] width 446 height 240
drag, startPoint x: 266, startPoint y: 369, endPoint x: 408, endPoint y: 374, distance: 142.5
click at [408, 375] on pre "import { inngest } from "./client" ; export default inngest .createFunction ( /…" at bounding box center [380, 381] width 446 height 240
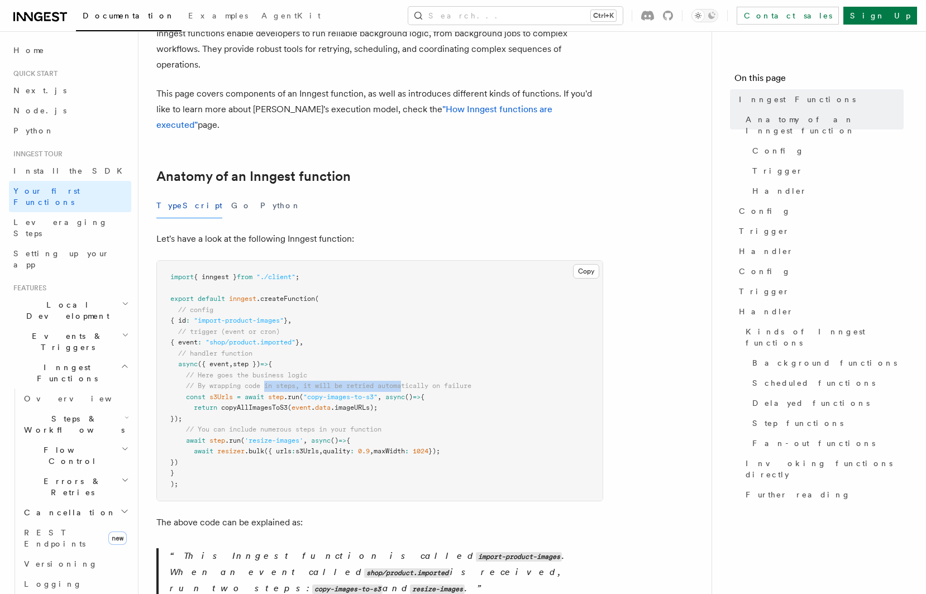
click at [408, 382] on span "// By wrapping code in steps, it will be retried automatically on failure" at bounding box center [328, 386] width 285 height 8
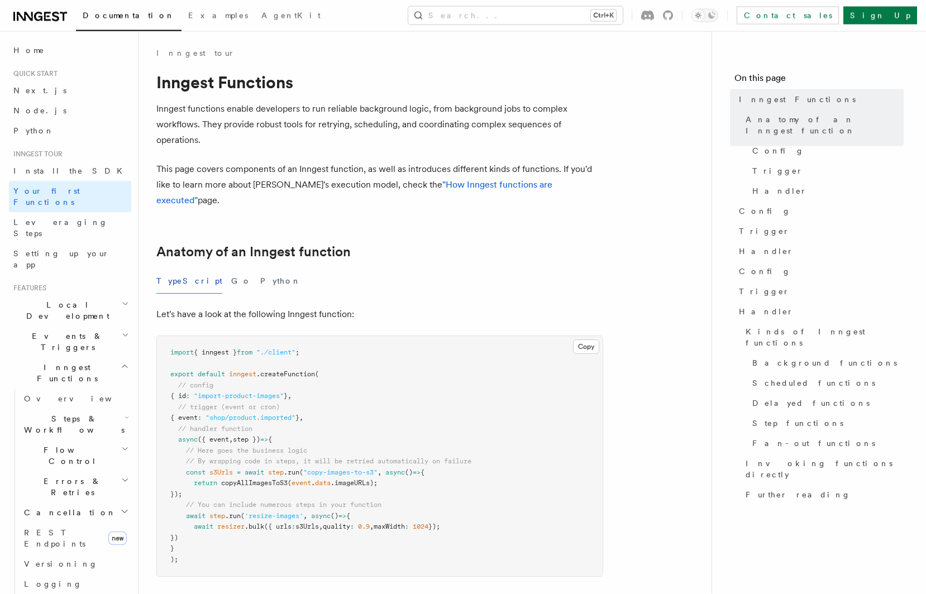
scroll to position [0, 0]
click at [64, 389] on link "Overview" at bounding box center [76, 399] width 112 height 20
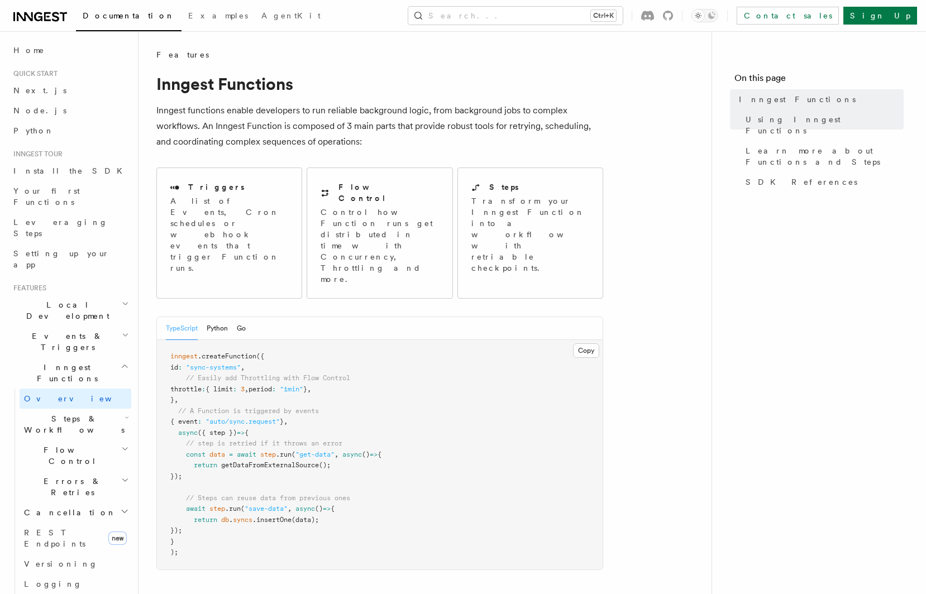
click at [70, 413] on span "Steps & Workflows" at bounding box center [72, 424] width 105 height 22
click at [64, 445] on span "Overview" at bounding box center [92, 450] width 115 height 11
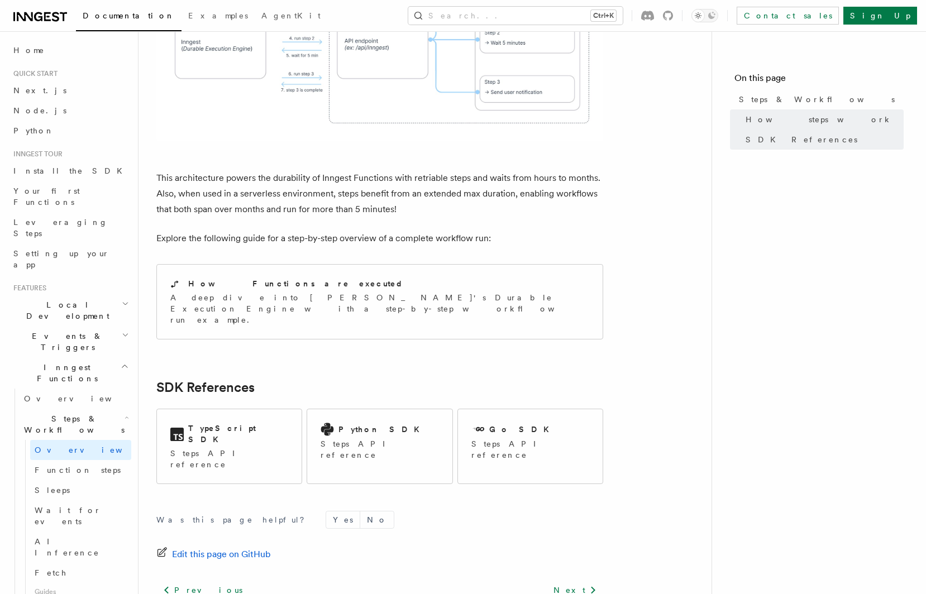
click at [53, 326] on h2 "Events & Triggers" at bounding box center [70, 341] width 122 height 31
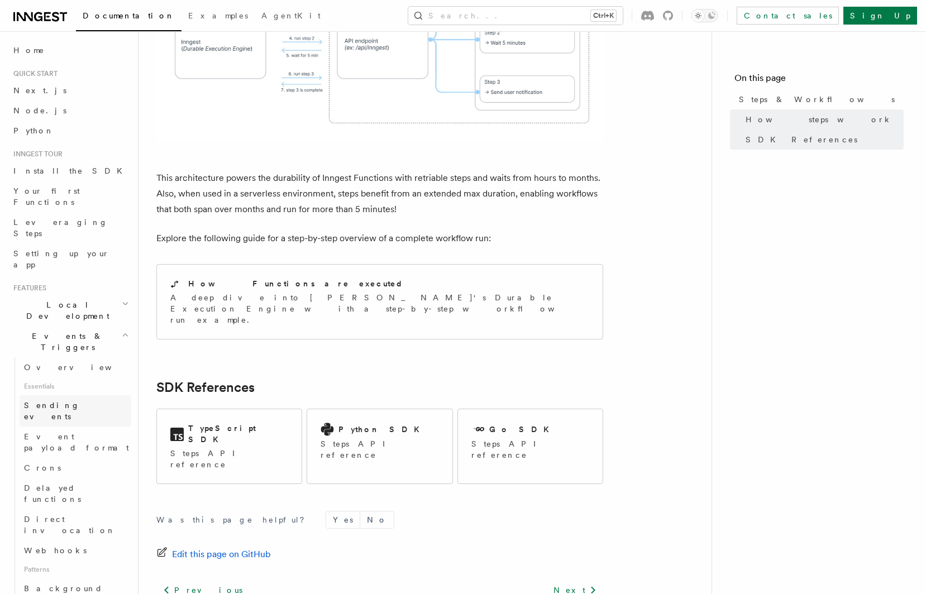
click at [49, 401] on span "Sending events" at bounding box center [52, 411] width 56 height 20
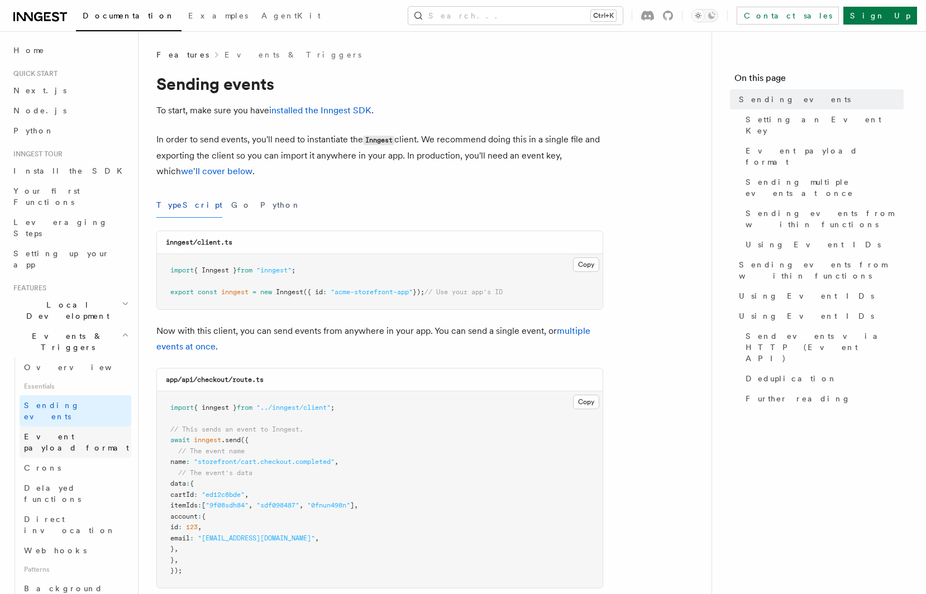
click at [47, 432] on span "Event payload format" at bounding box center [76, 442] width 105 height 20
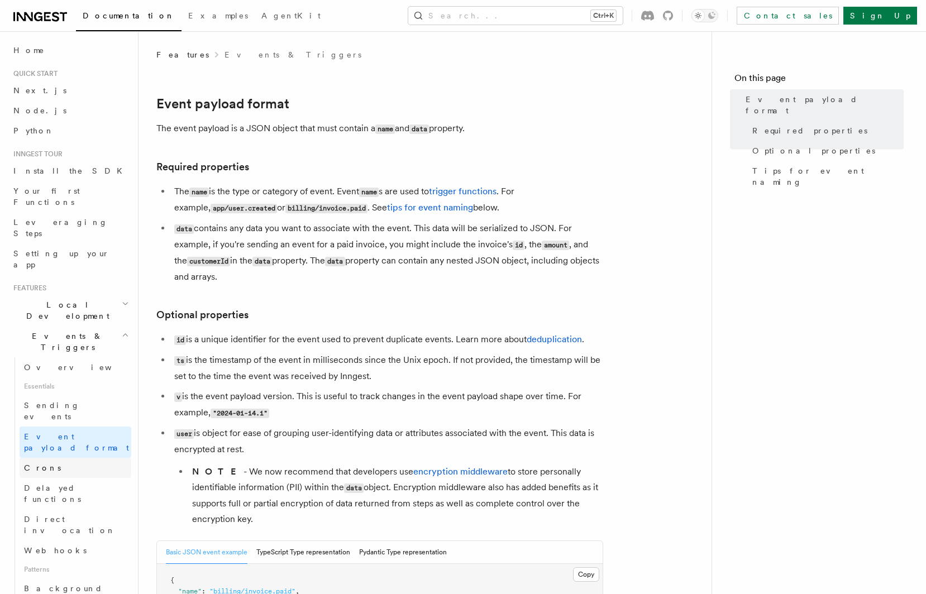
click at [44, 458] on link "Crons" at bounding box center [76, 468] width 112 height 20
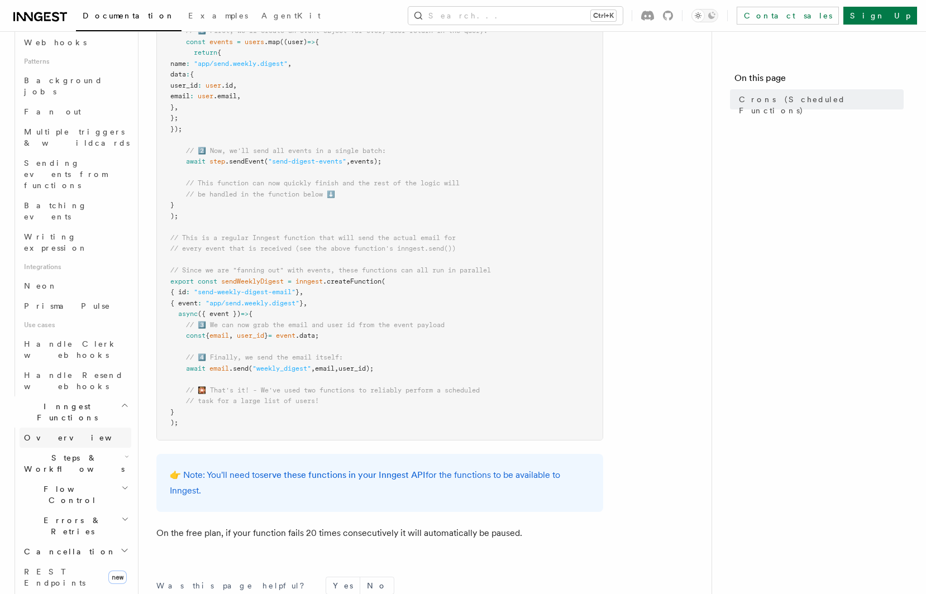
scroll to position [509, 0]
click at [60, 370] on span "Handle Resend webhooks" at bounding box center [73, 380] width 99 height 20
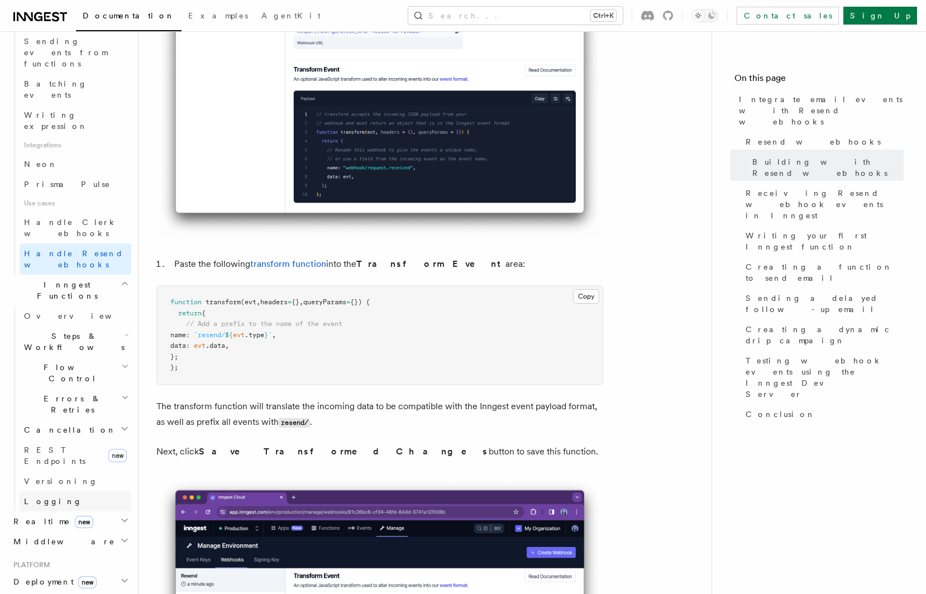
scroll to position [637, 0]
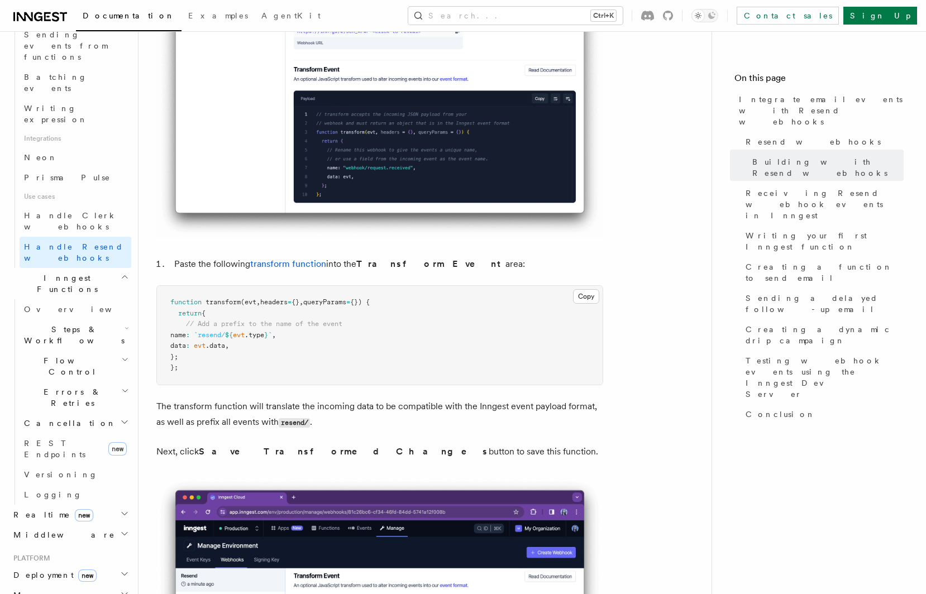
click at [52, 355] on span "Flow Control" at bounding box center [71, 366] width 102 height 22
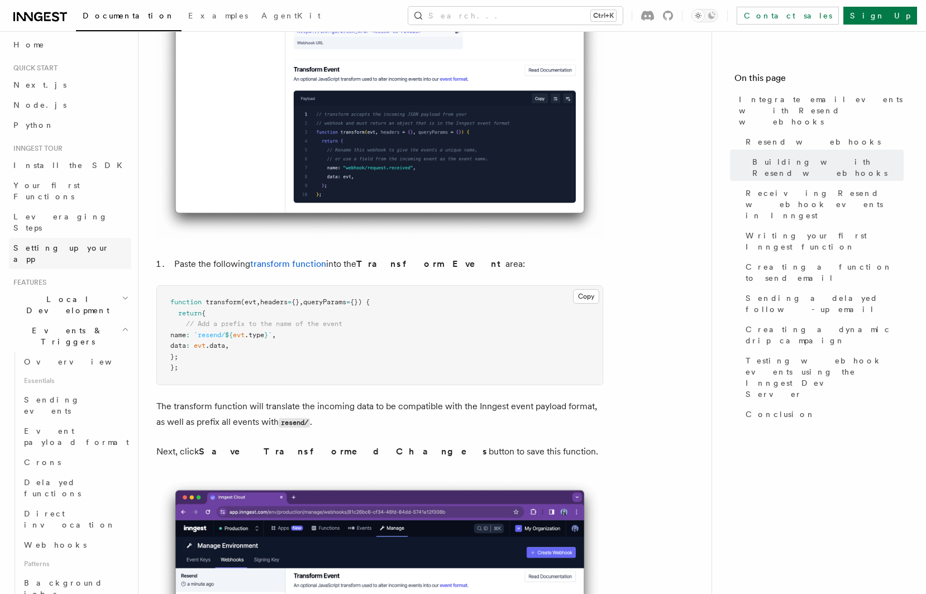
scroll to position [0, 0]
click at [42, 331] on span "Events & Triggers" at bounding box center [65, 342] width 113 height 22
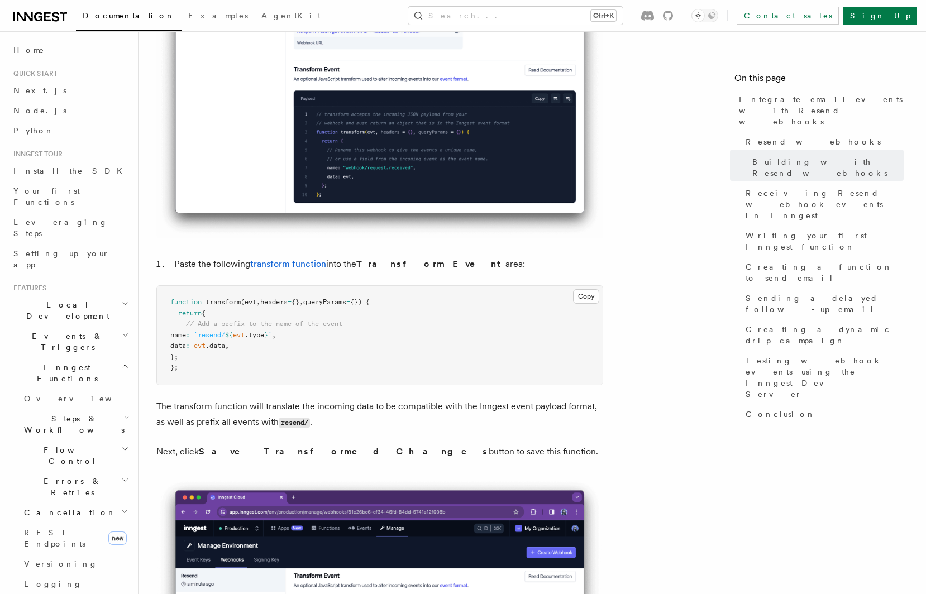
click at [49, 299] on span "Local Development" at bounding box center [65, 310] width 113 height 22
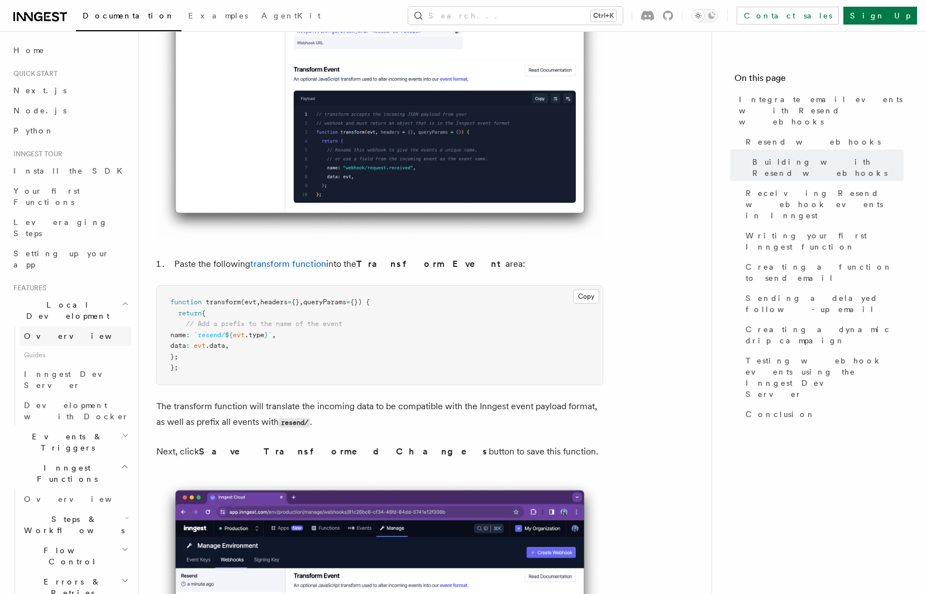
click at [39, 332] on span "Overview" at bounding box center [81, 336] width 115 height 9
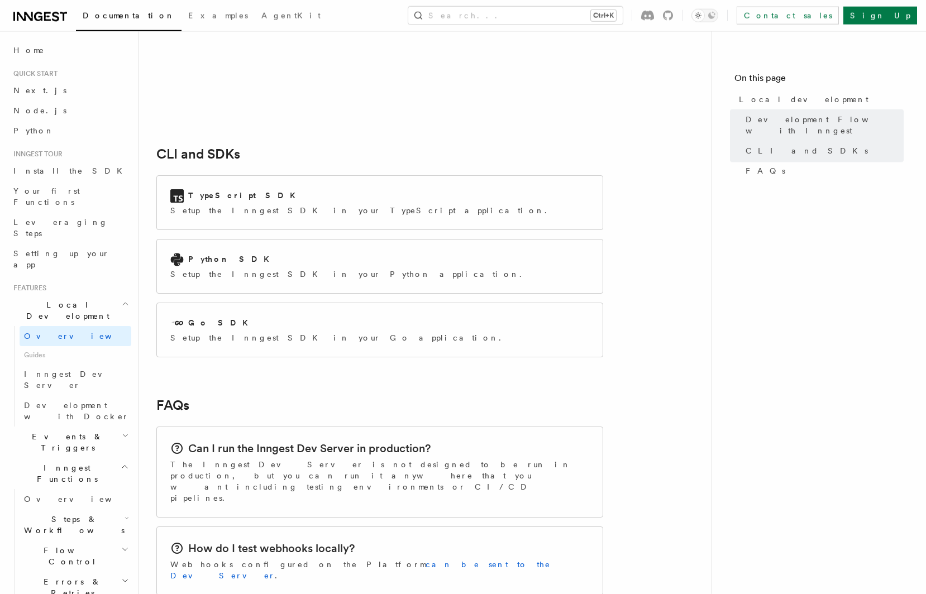
scroll to position [1387, 0]
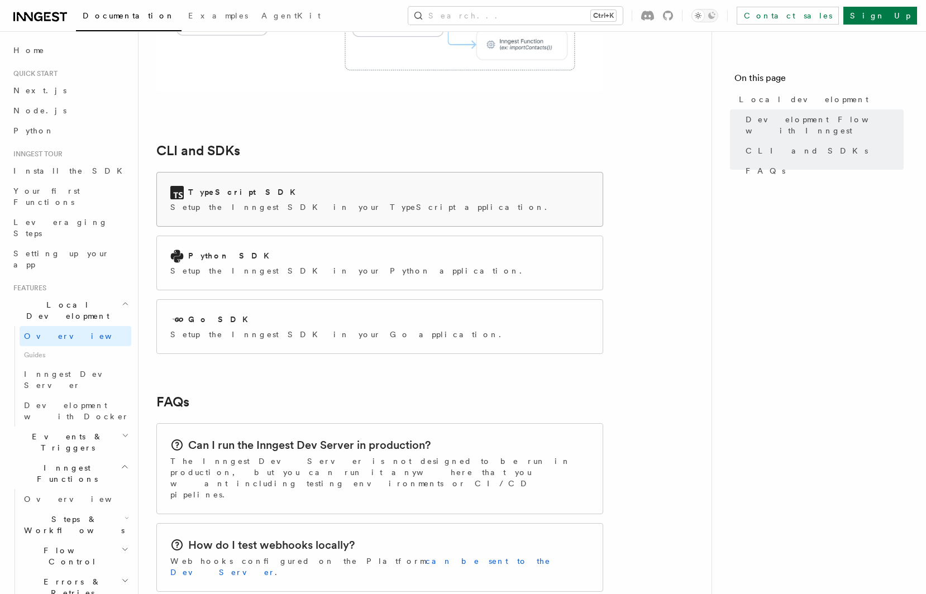
click at [242, 173] on div "TypeScript SDK Setup the Inngest SDK in your TypeScript application." at bounding box center [380, 200] width 446 height 54
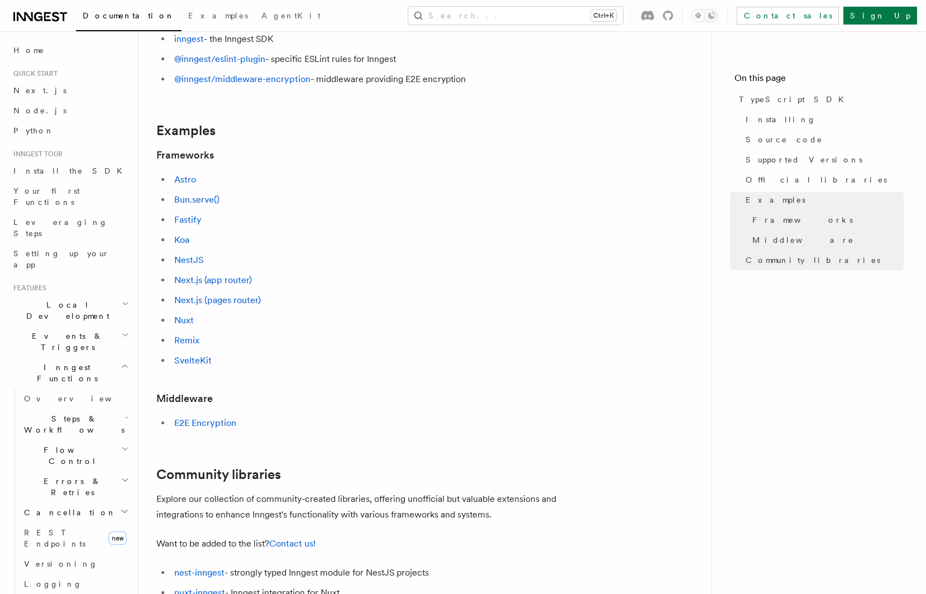
scroll to position [399, 0]
click at [197, 202] on link "Bun.serve()" at bounding box center [196, 200] width 45 height 11
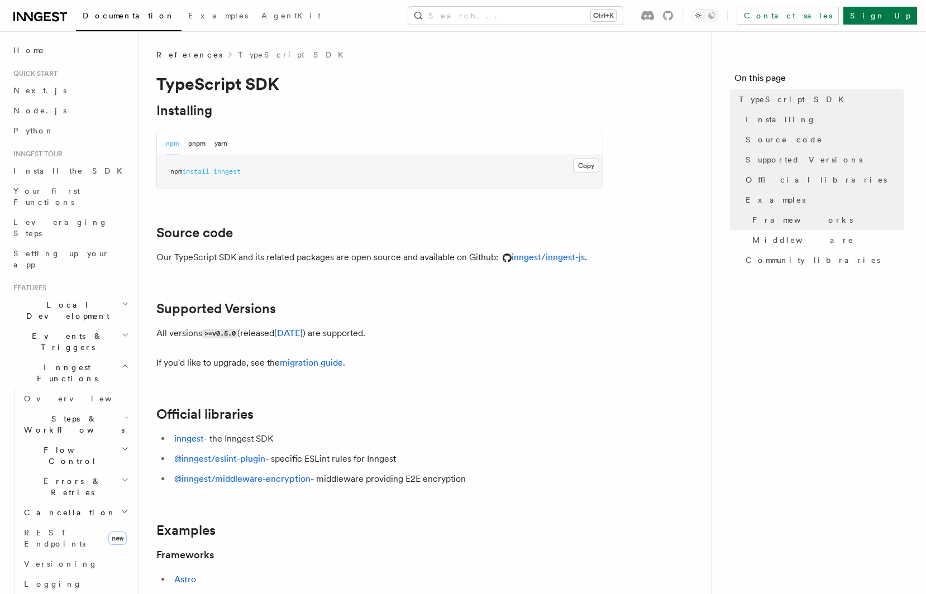
click at [52, 299] on span "Local Development" at bounding box center [65, 310] width 113 height 22
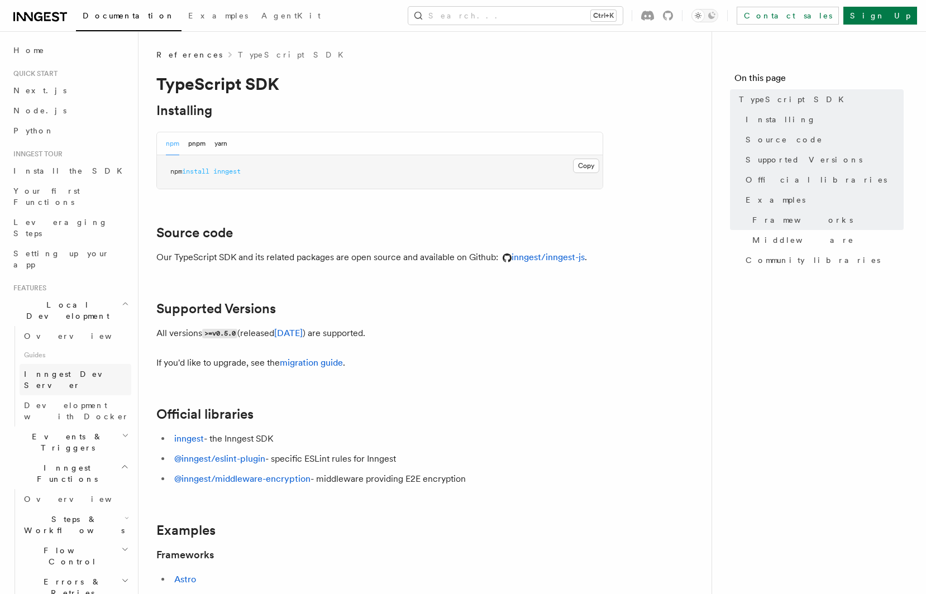
click at [46, 364] on link "Inngest Dev Server" at bounding box center [76, 379] width 112 height 31
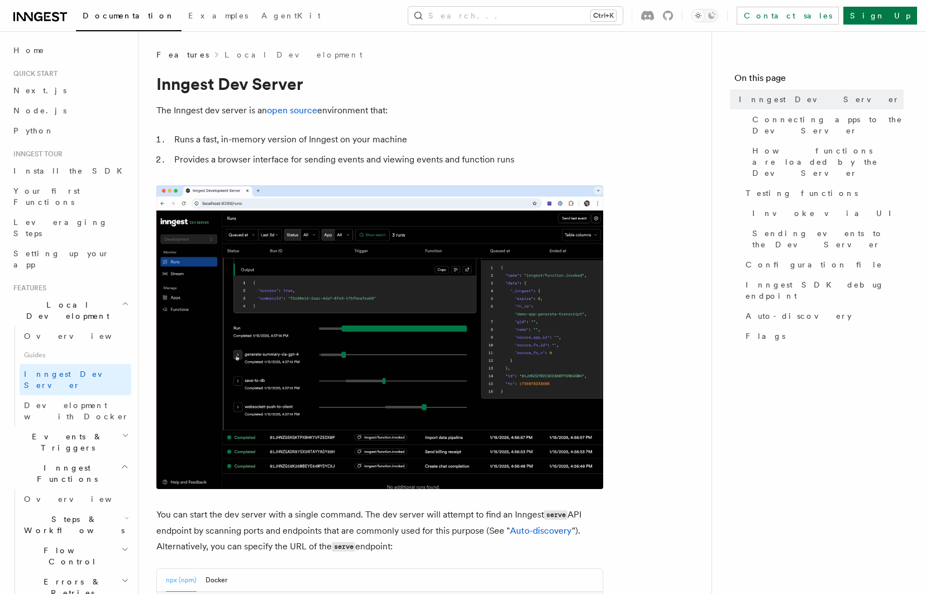
click at [198, 316] on img at bounding box center [379, 337] width 447 height 304
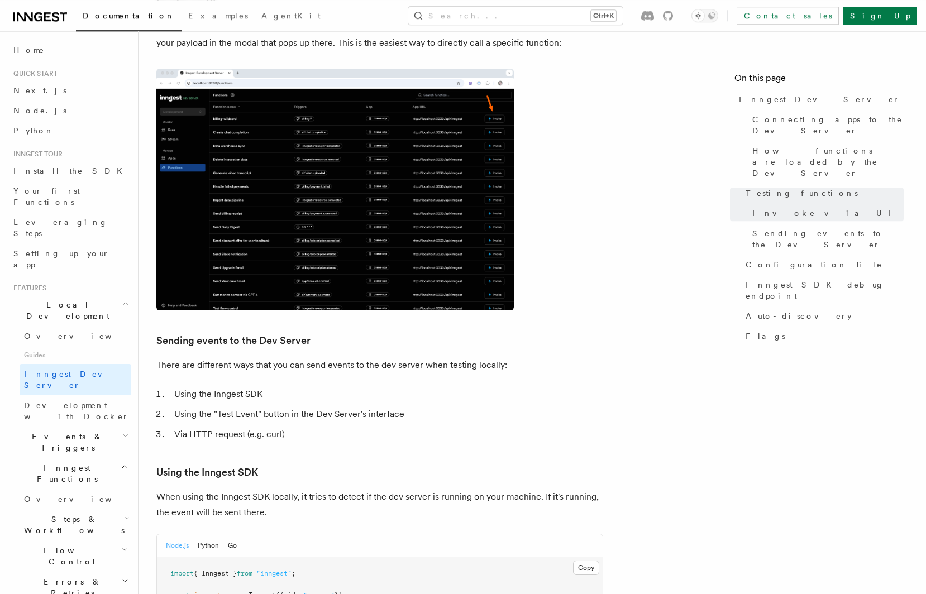
scroll to position [1654, 0]
click at [92, 400] on span "Development with Docker" at bounding box center [77, 411] width 107 height 22
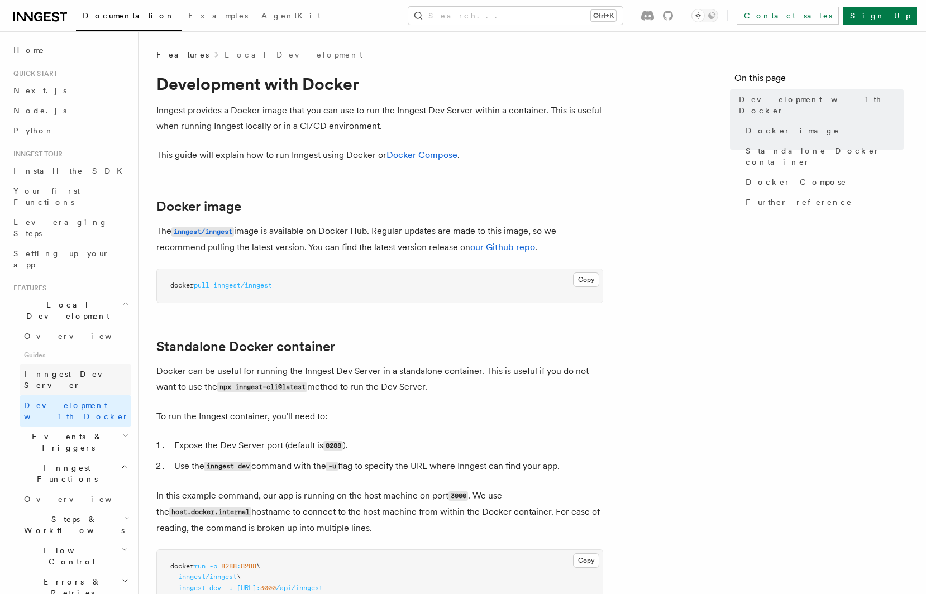
click at [83, 370] on span "Inngest Dev Server" at bounding box center [72, 380] width 96 height 20
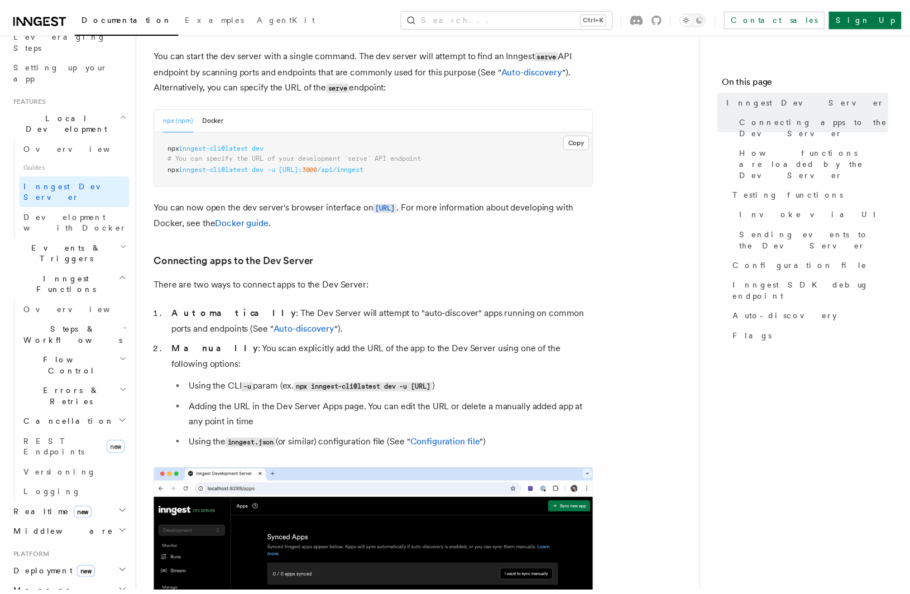
scroll to position [191, 0]
